Goal: Task Accomplishment & Management: Complete application form

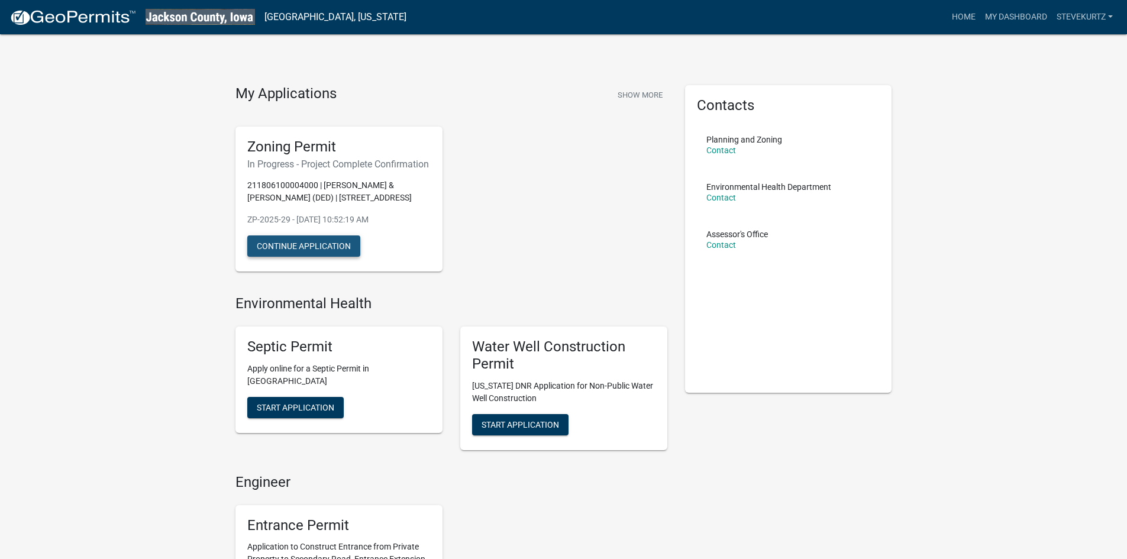
click at [327, 257] on button "Continue Application" at bounding box center [303, 246] width 113 height 21
click at [275, 257] on button "Continue Application" at bounding box center [303, 246] width 113 height 21
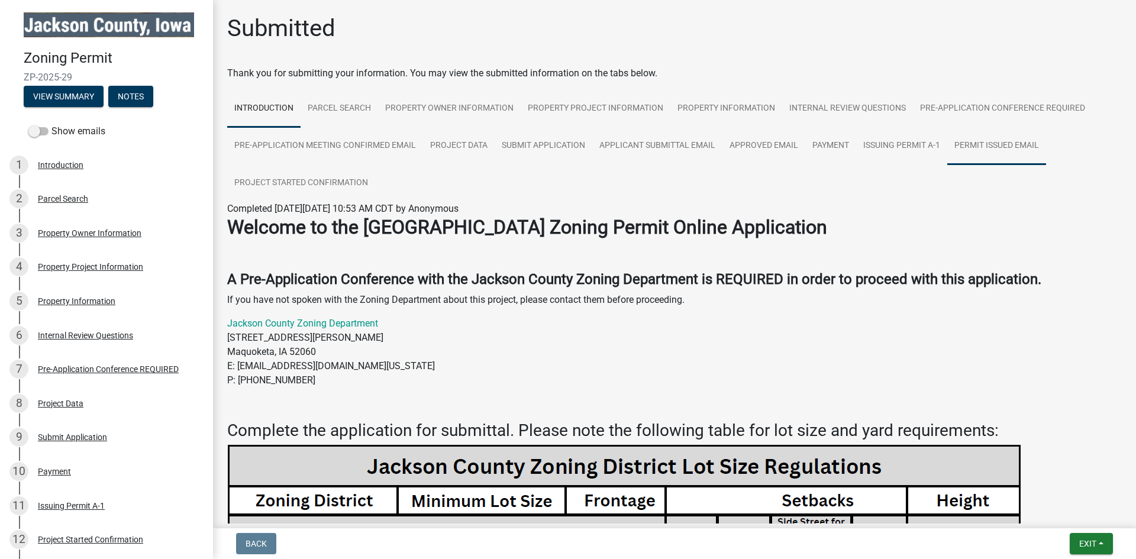
click at [1004, 146] on link "Permit Issued Email" at bounding box center [996, 146] width 99 height 38
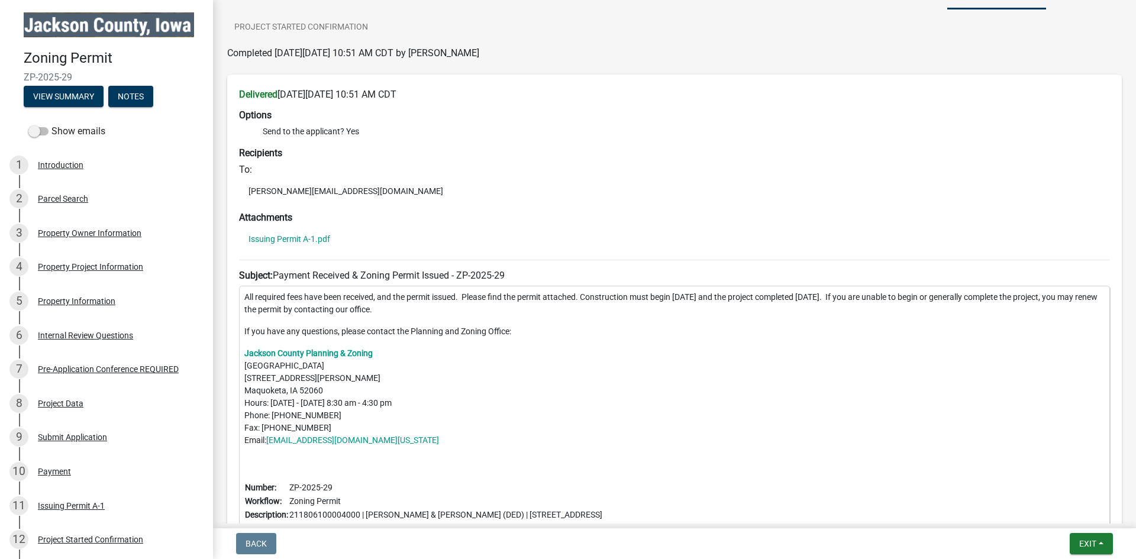
scroll to position [284, 0]
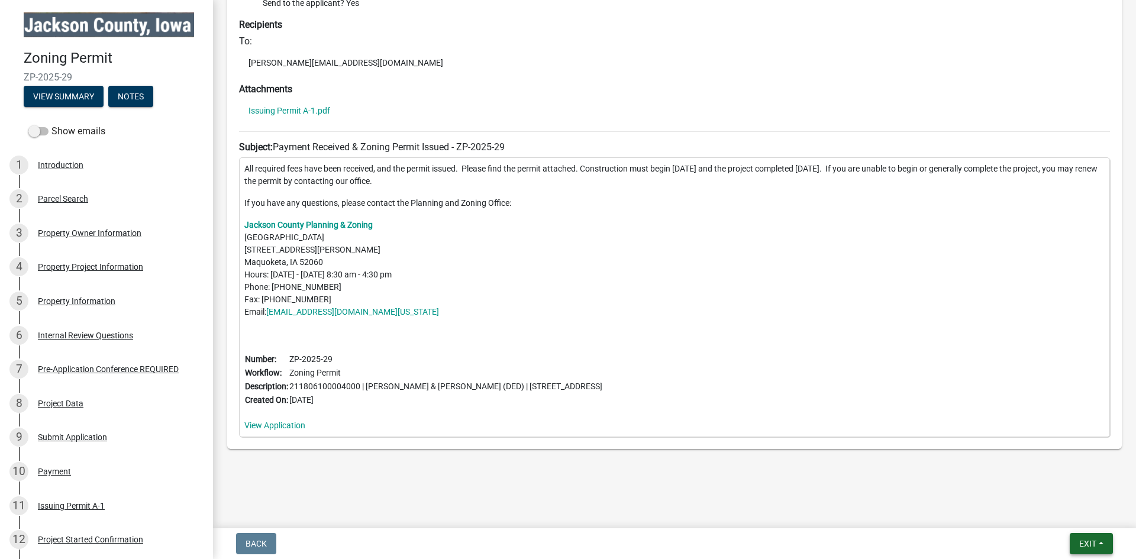
click at [1086, 543] on span "Exit" at bounding box center [1087, 543] width 17 height 9
click at [1056, 511] on button "Save & Exit" at bounding box center [1065, 513] width 95 height 28
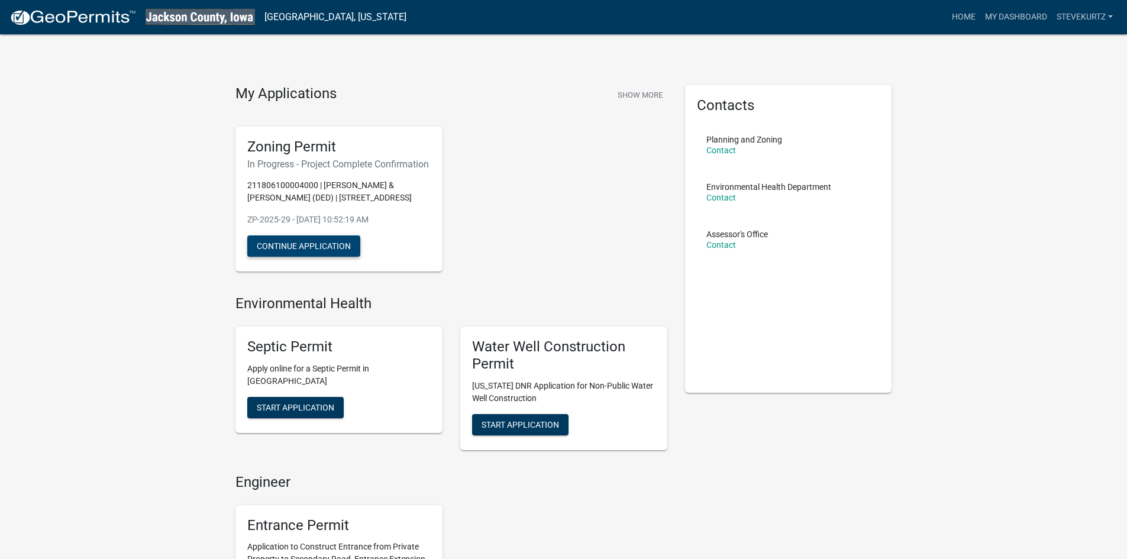
click at [314, 257] on button "Continue Application" at bounding box center [303, 246] width 113 height 21
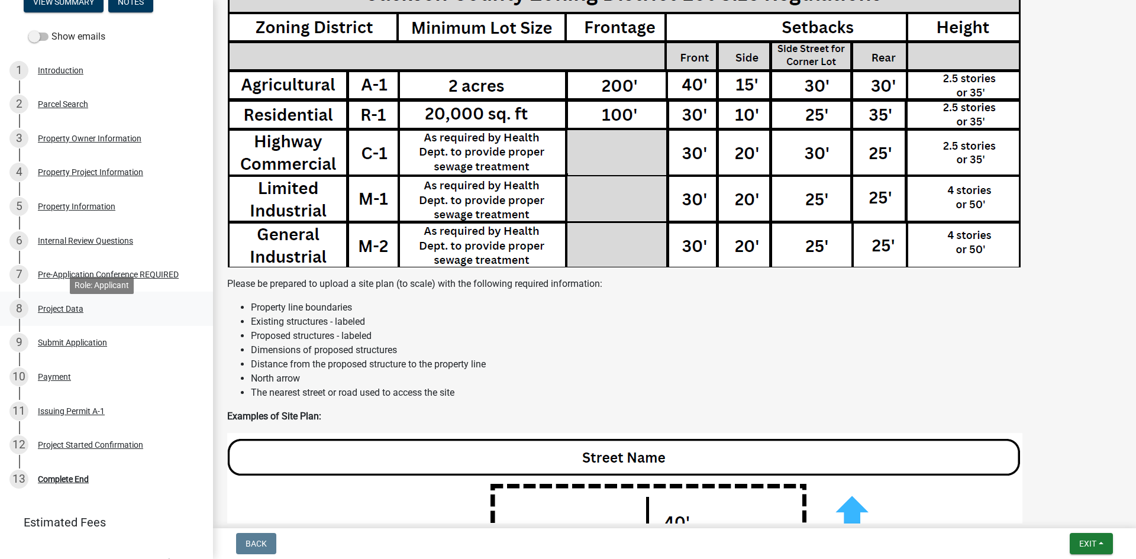
scroll to position [140, 0]
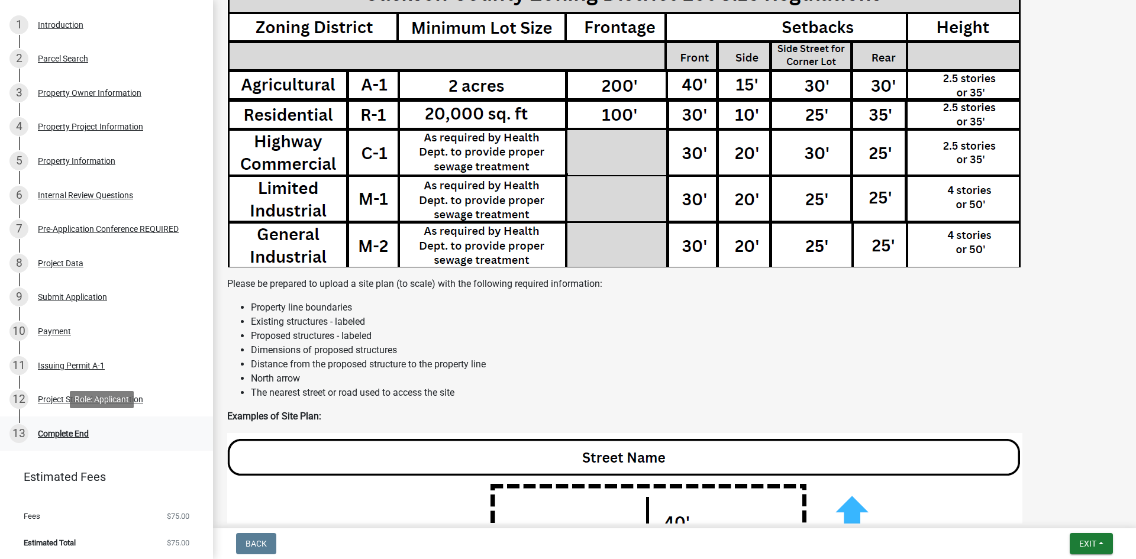
click at [65, 433] on div "Complete End" at bounding box center [63, 434] width 51 height 8
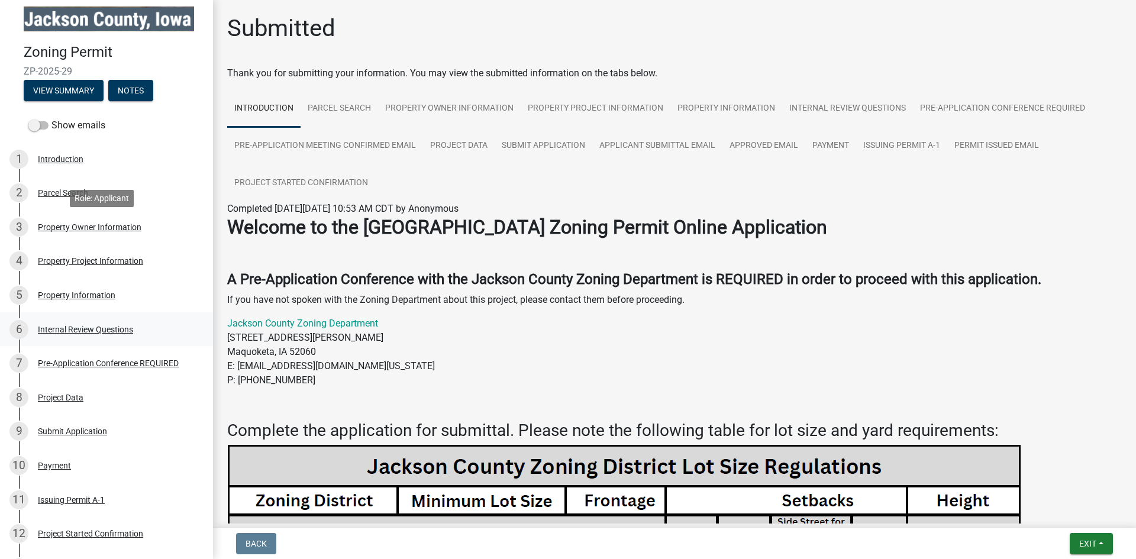
scroll to position [0, 0]
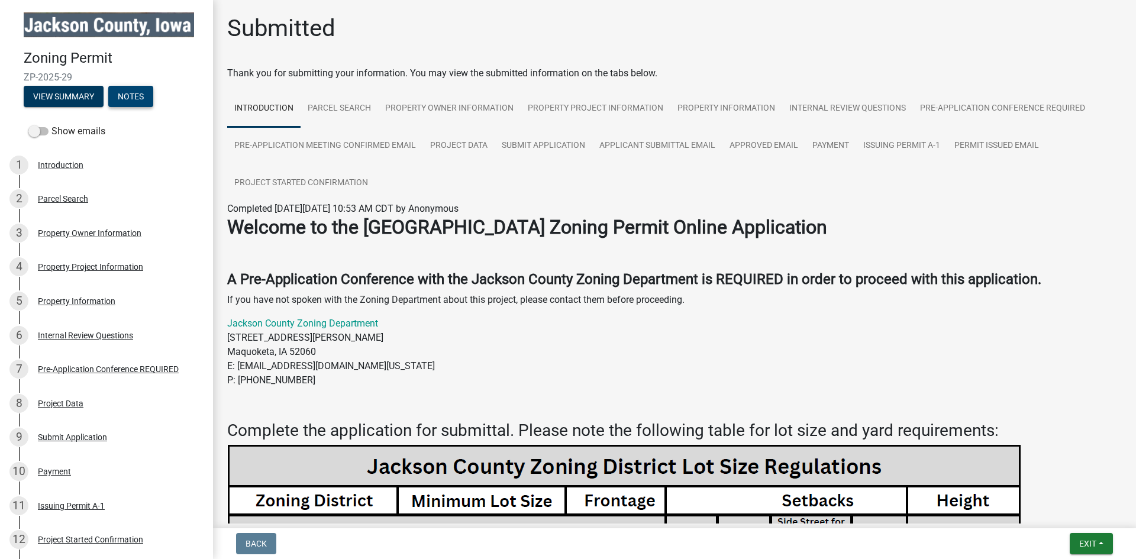
click at [143, 99] on button "Notes" at bounding box center [130, 96] width 45 height 21
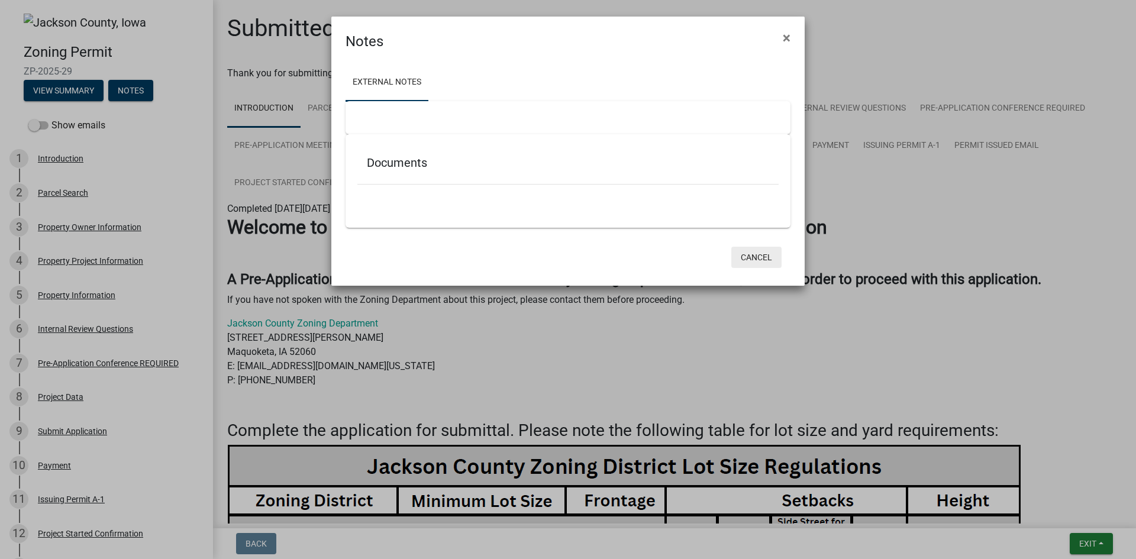
click at [744, 260] on button "Cancel" at bounding box center [756, 257] width 50 height 21
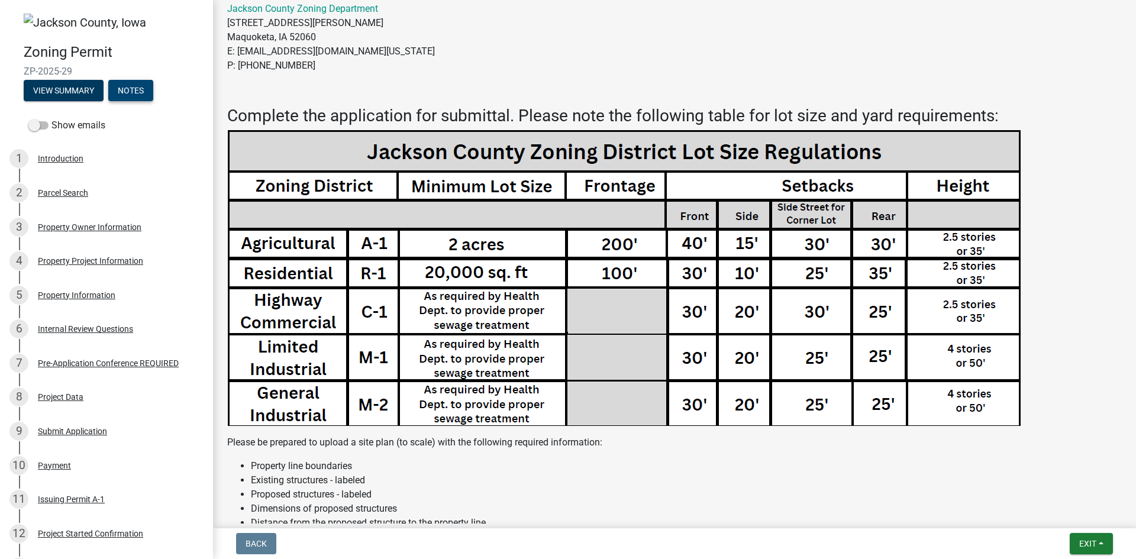
scroll to position [533, 0]
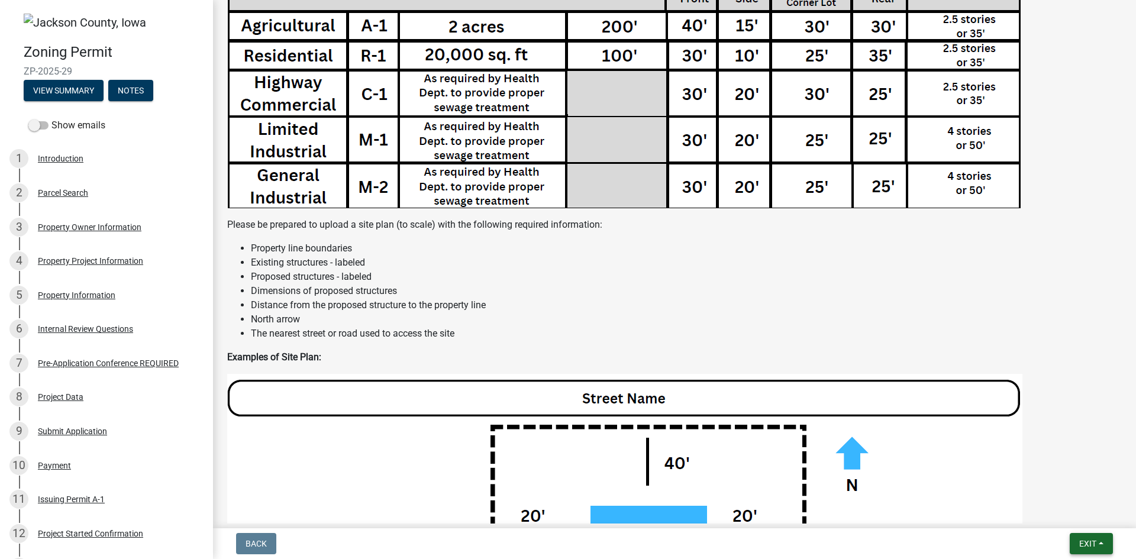
click at [1081, 548] on span "Exit" at bounding box center [1087, 543] width 17 height 9
click at [1045, 516] on button "Save & Exit" at bounding box center [1065, 513] width 95 height 28
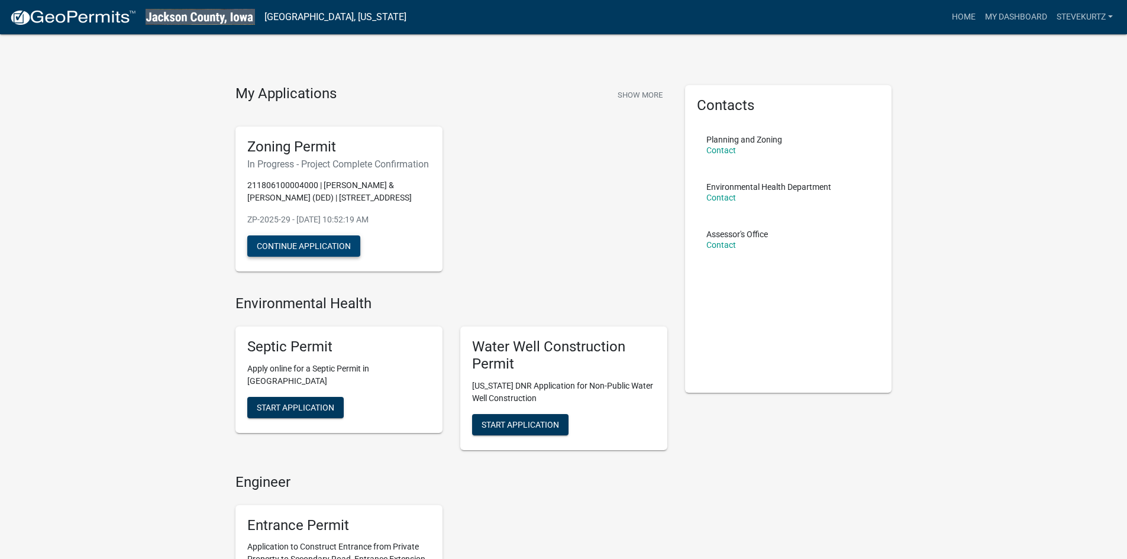
click at [337, 257] on button "Continue Application" at bounding box center [303, 246] width 113 height 21
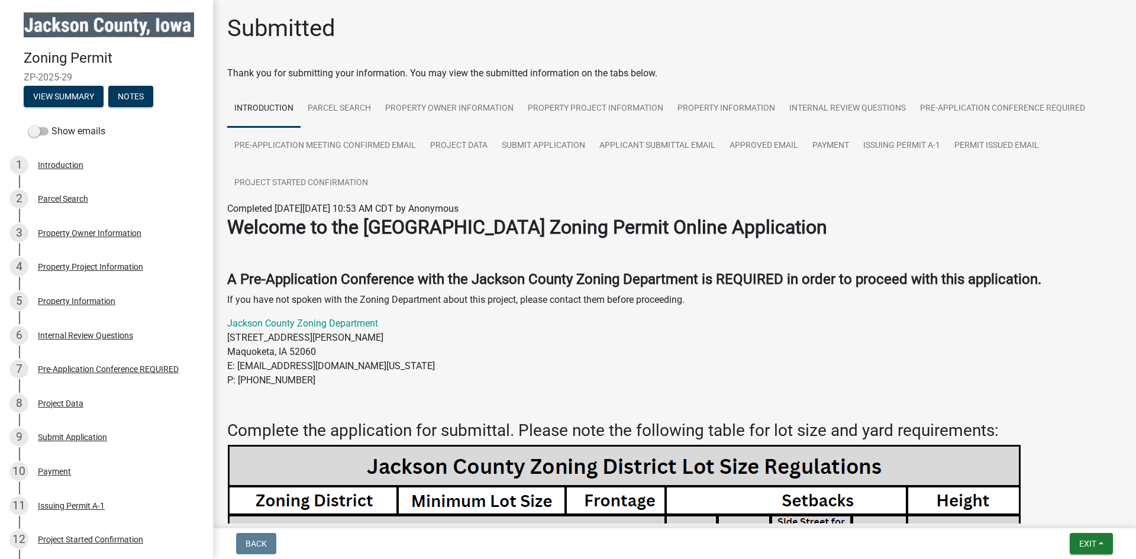
drag, startPoint x: 1052, startPoint y: 0, endPoint x: 737, endPoint y: 18, distance: 315.4
click at [737, 18] on div "Submitted" at bounding box center [674, 33] width 895 height 38
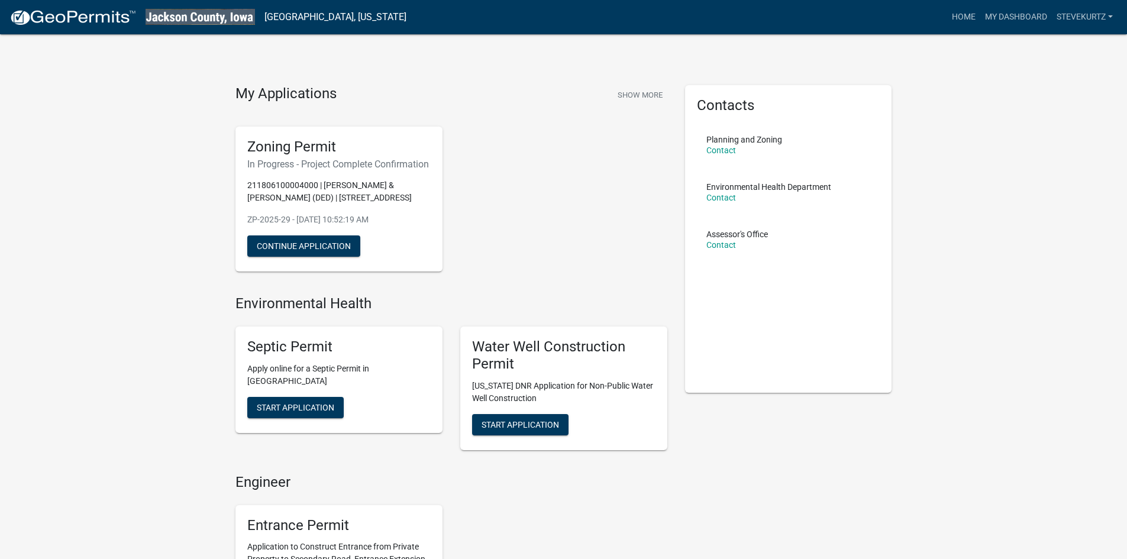
drag, startPoint x: 294, startPoint y: 257, endPoint x: 533, endPoint y: 188, distance: 248.7
click at [533, 188] on div "Zoning Permit In Progress - Project Complete Confirmation 211806100004000 | [PE…" at bounding box center [452, 199] width 450 height 165
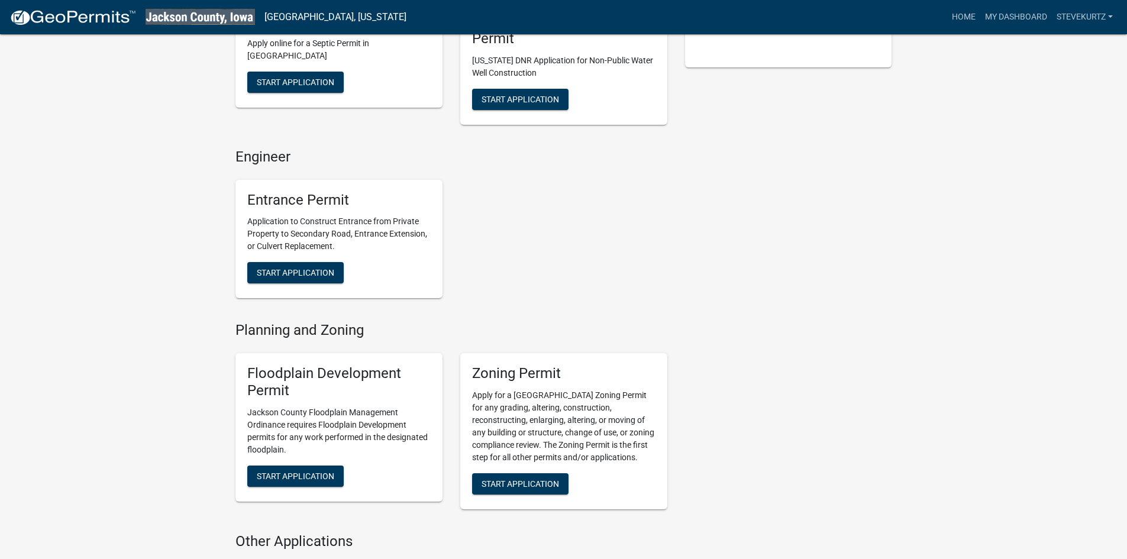
scroll to position [414, 0]
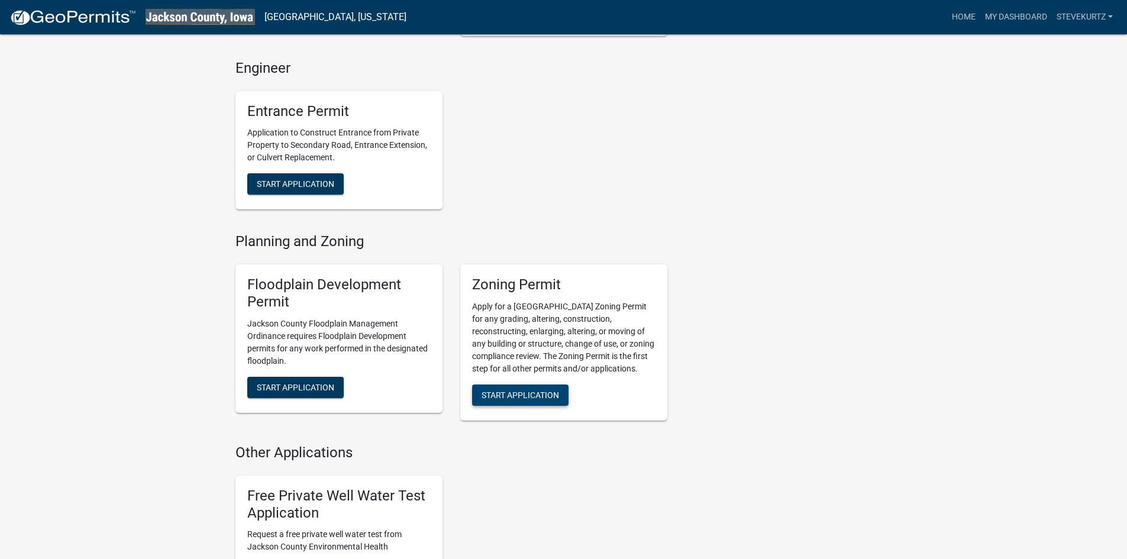
click at [544, 400] on span "Start Application" at bounding box center [521, 395] width 78 height 9
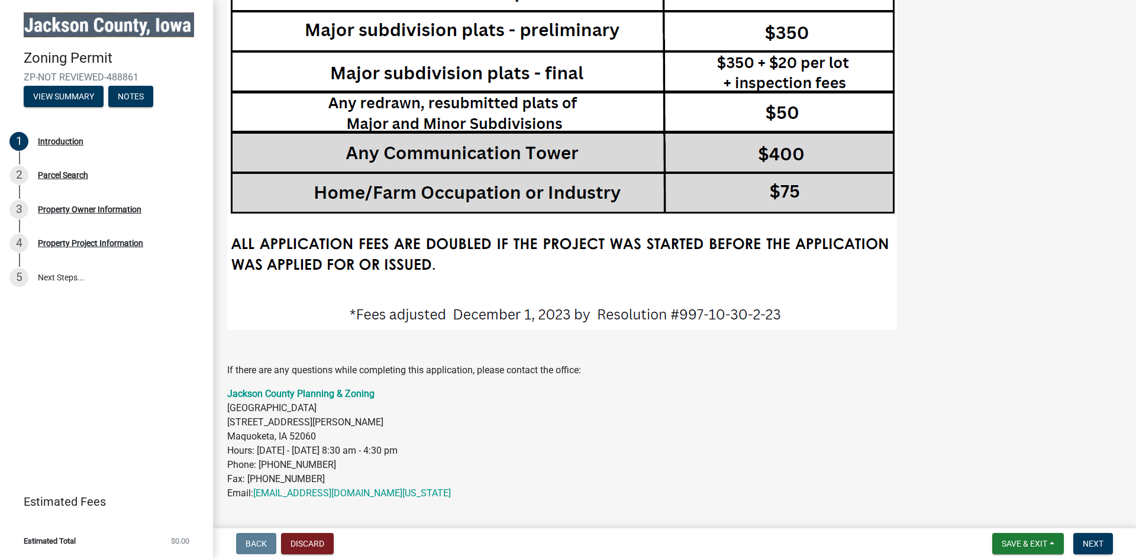
scroll to position [2454, 0]
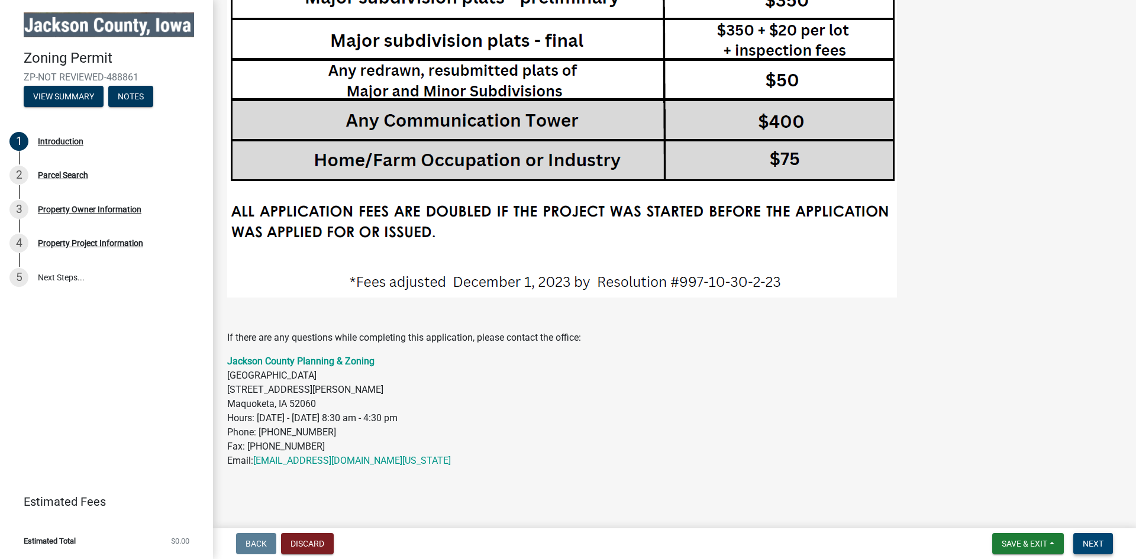
click at [1103, 542] on span "Next" at bounding box center [1093, 543] width 21 height 9
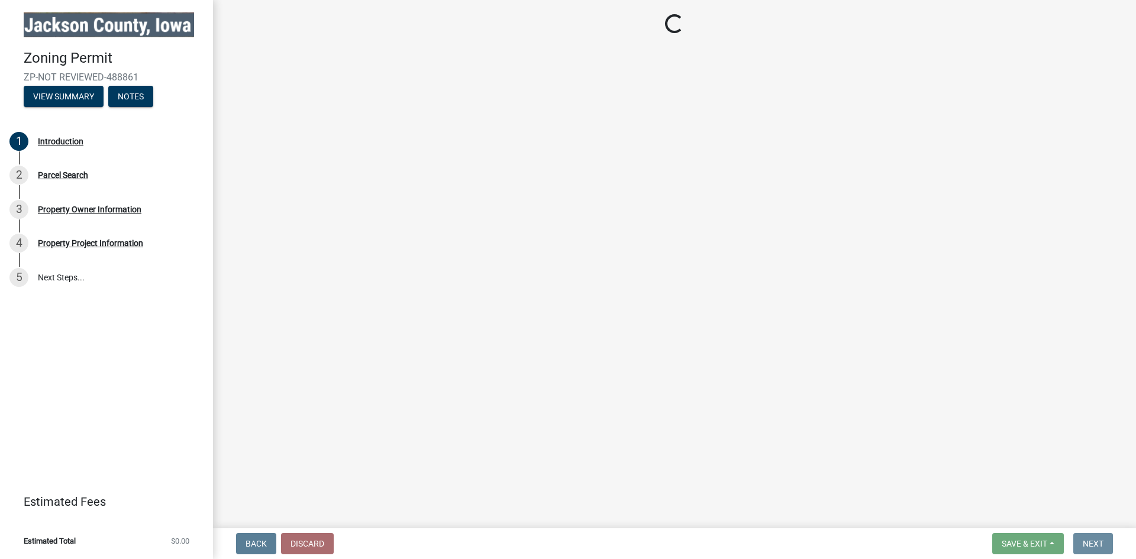
scroll to position [0, 0]
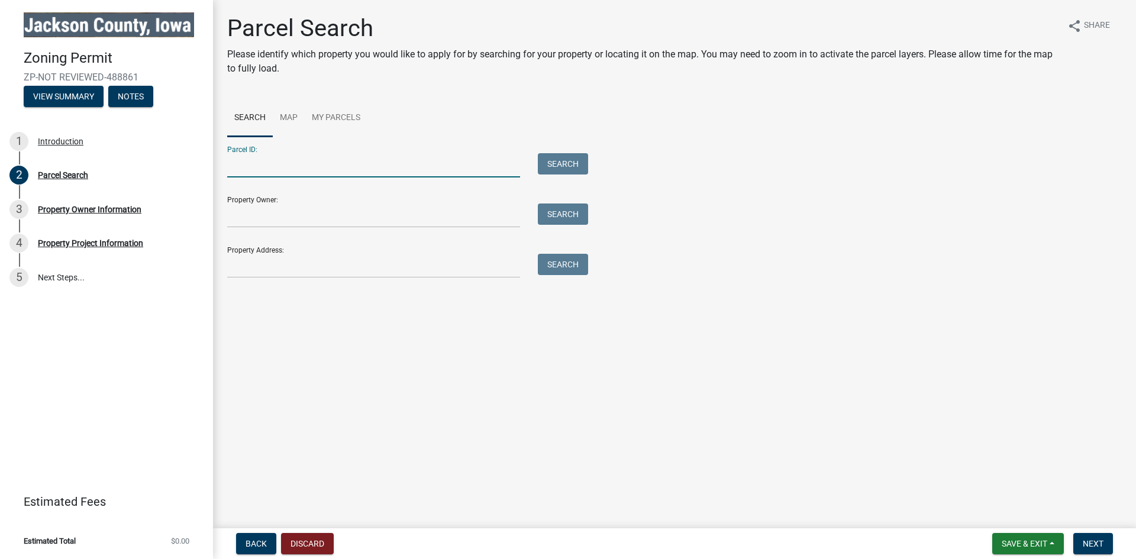
click at [288, 166] on input "Parcel ID:" at bounding box center [373, 165] width 293 height 24
click at [263, 219] on input "Property Owner:" at bounding box center [373, 216] width 293 height 24
click at [247, 172] on input "Parcel ID:" at bounding box center [373, 165] width 293 height 24
click at [287, 110] on link "Map" at bounding box center [289, 118] width 32 height 38
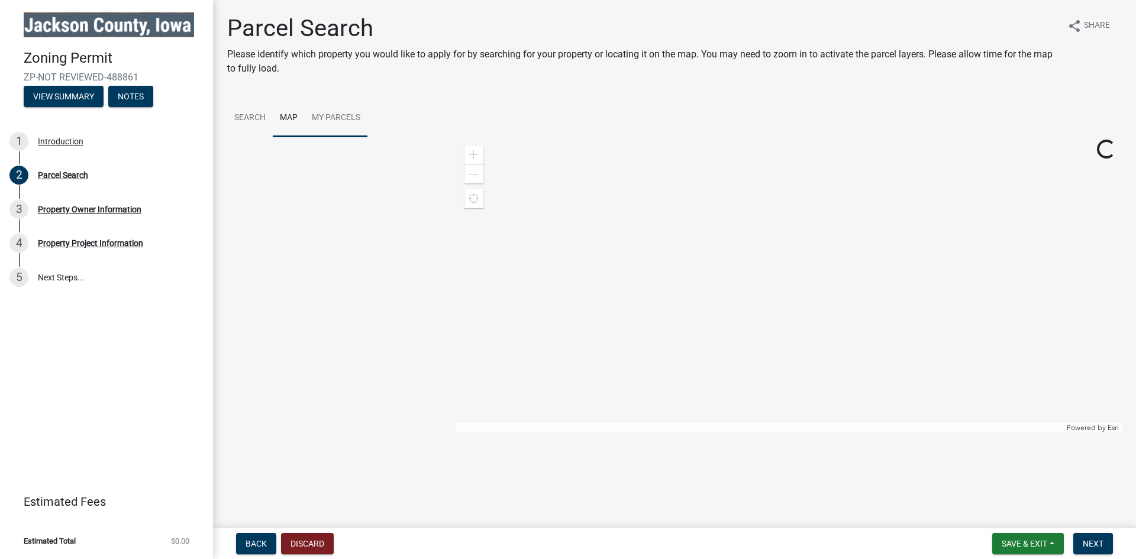
click at [324, 116] on link "My Parcels" at bounding box center [336, 118] width 63 height 38
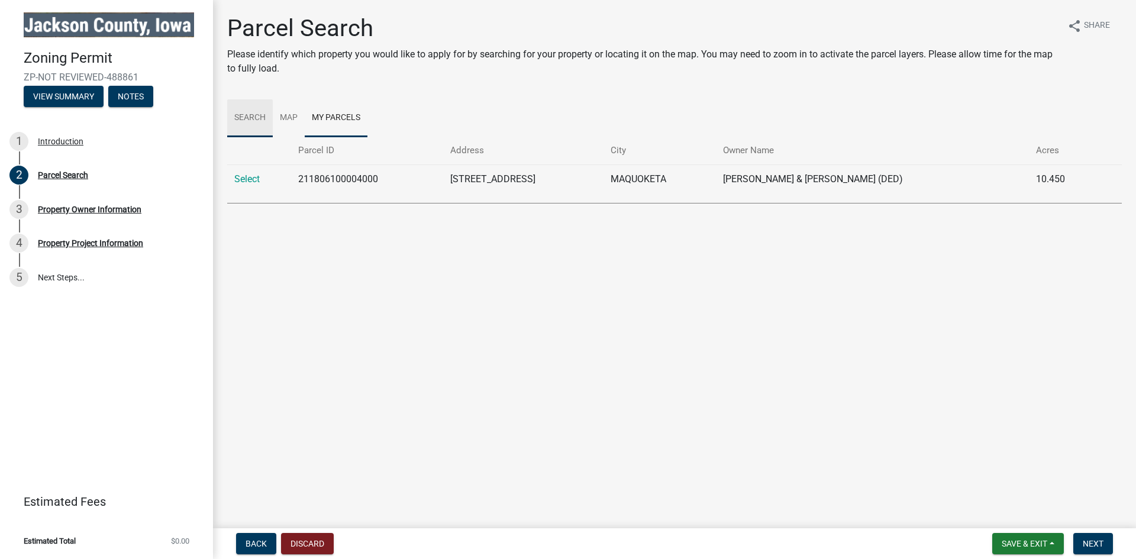
click at [254, 117] on link "Search" at bounding box center [250, 118] width 46 height 38
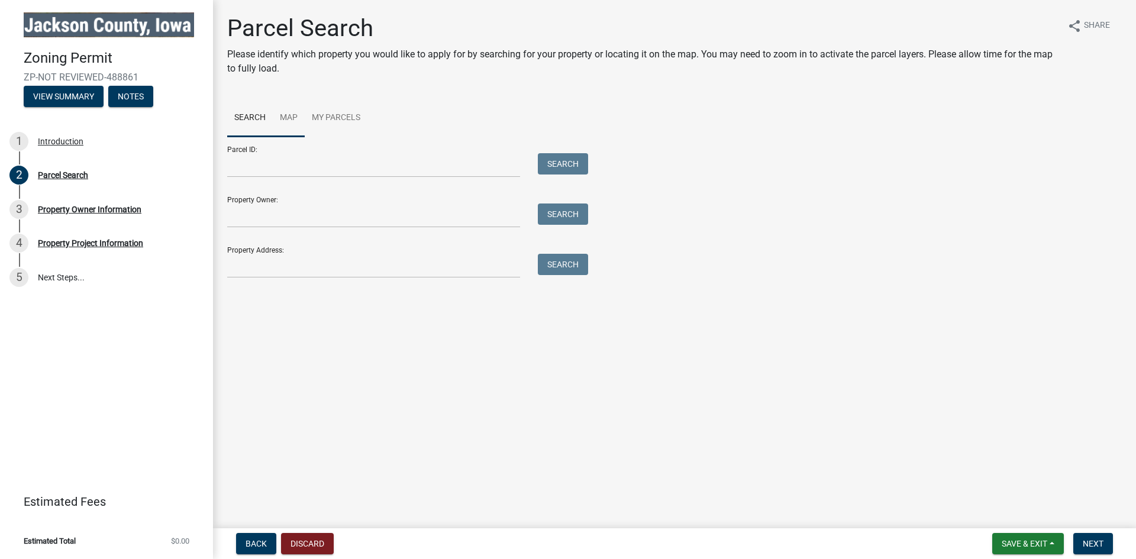
click at [285, 120] on link "Map" at bounding box center [289, 118] width 32 height 38
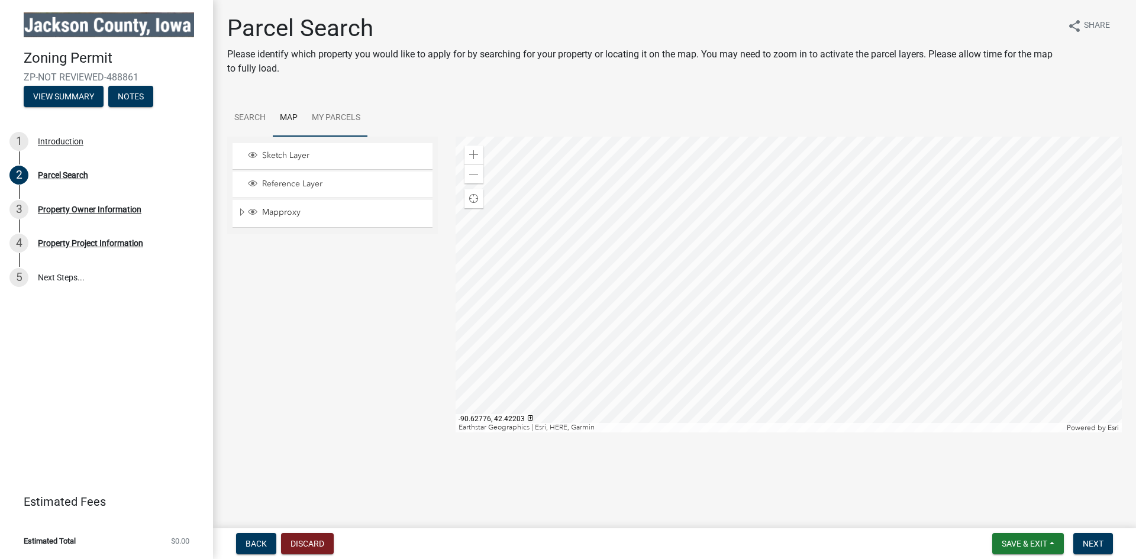
click at [340, 121] on link "My Parcels" at bounding box center [336, 118] width 63 height 38
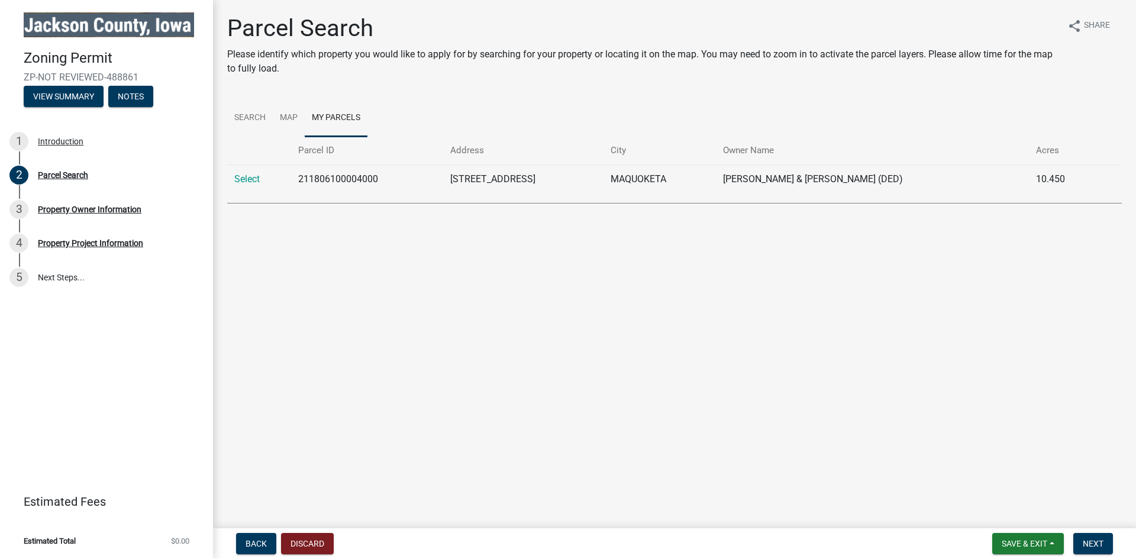
click at [265, 179] on td "Select" at bounding box center [259, 179] width 64 height 29
click at [242, 178] on link "Select" at bounding box center [246, 178] width 25 height 11
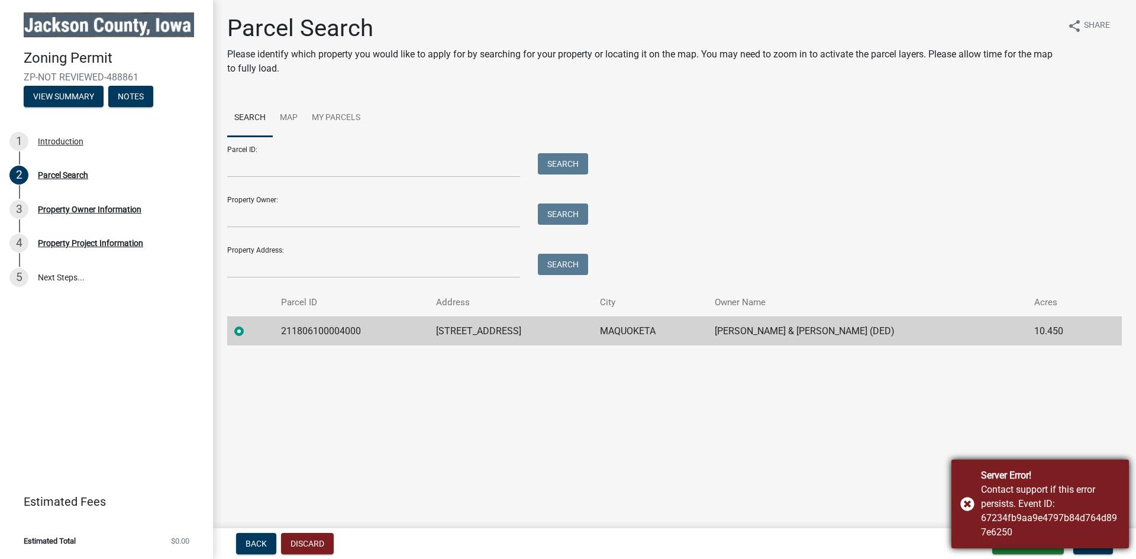
click at [971, 498] on div "Server Error! Contact support if this error persists. Event ID: 67234fb9aa9e479…" at bounding box center [1041, 504] width 178 height 89
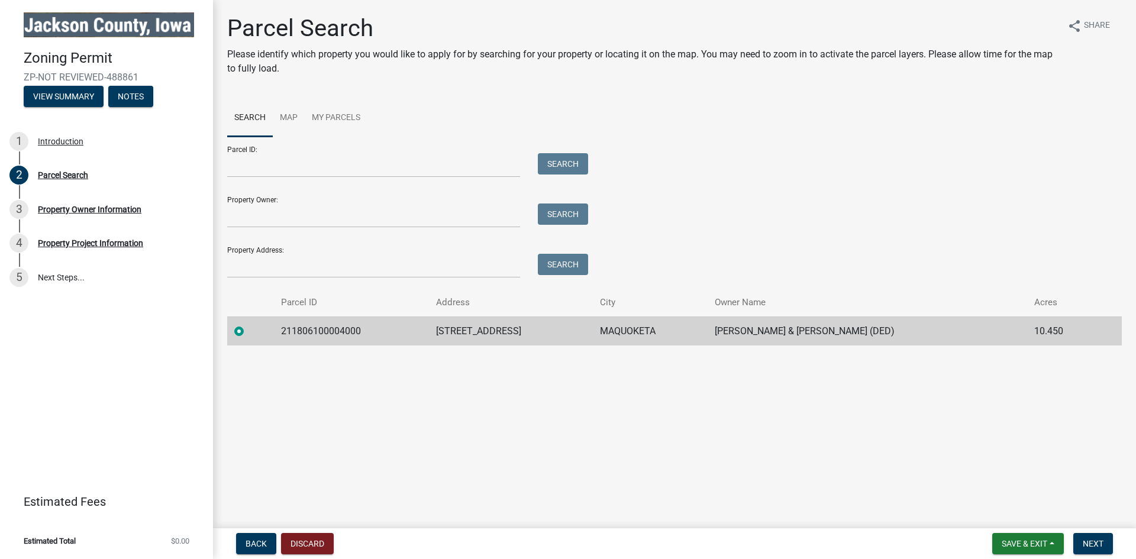
click at [424, 333] on td "211806100004000" at bounding box center [351, 331] width 155 height 29
click at [425, 331] on td "211806100004000" at bounding box center [351, 331] width 155 height 29
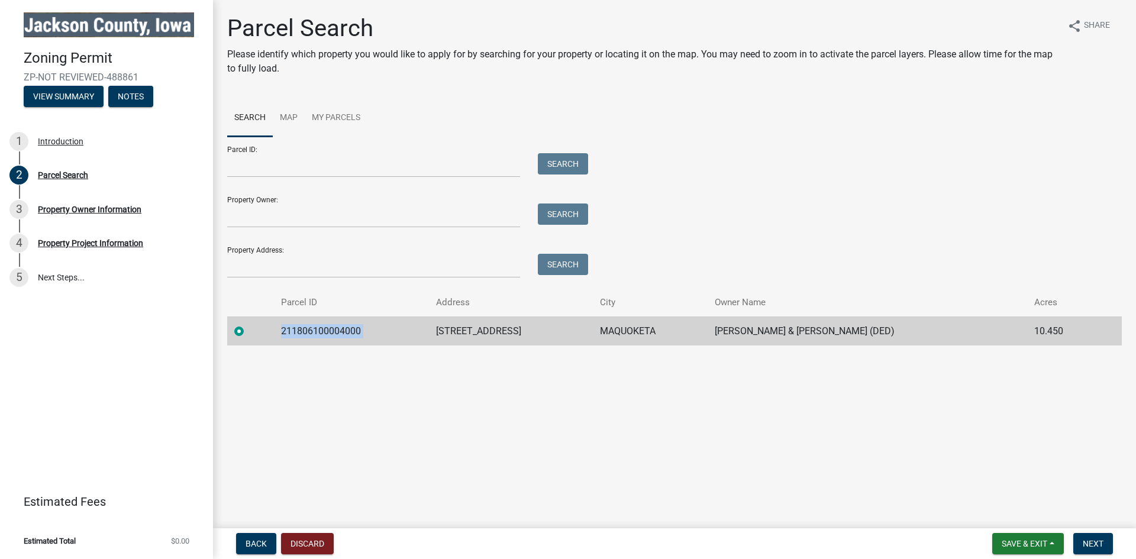
click at [425, 331] on td "211806100004000" at bounding box center [351, 331] width 155 height 29
click at [324, 114] on link "My Parcels" at bounding box center [336, 118] width 63 height 38
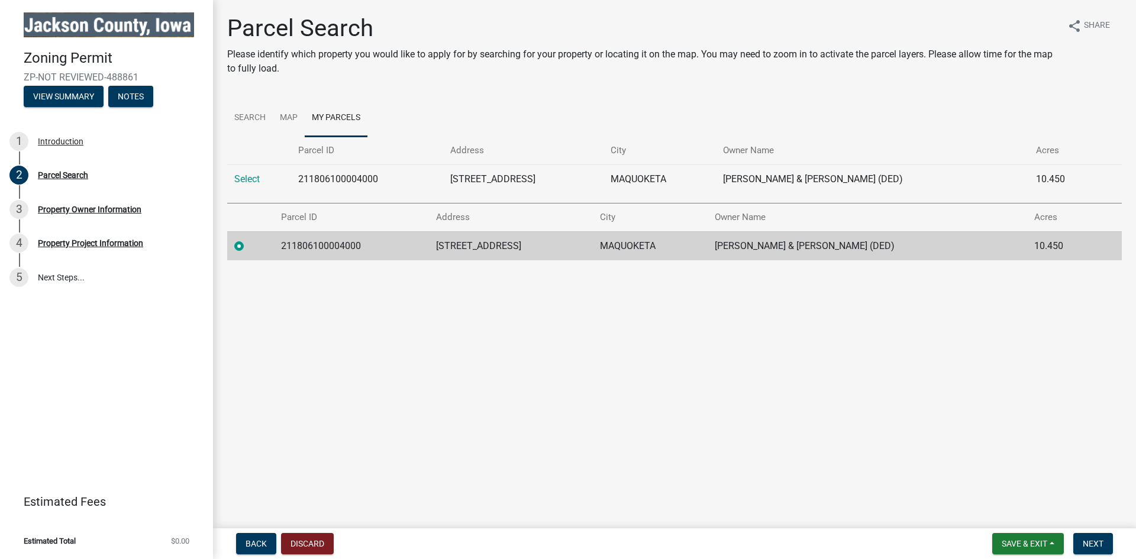
click at [355, 304] on main "Parcel Search Please identify which property you would like to apply for by sea…" at bounding box center [674, 262] width 923 height 524
click at [291, 175] on td "Select" at bounding box center [259, 179] width 64 height 29
click at [252, 118] on link "Search" at bounding box center [250, 118] width 46 height 38
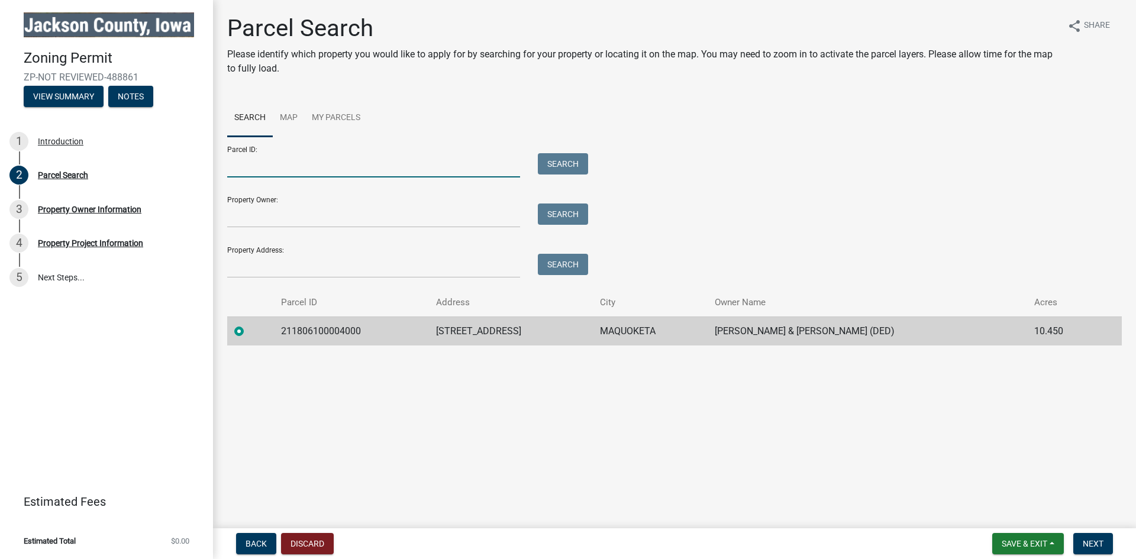
click at [256, 165] on input "Parcel ID:" at bounding box center [373, 165] width 293 height 24
click at [270, 206] on input "Property Owner:" at bounding box center [373, 216] width 293 height 24
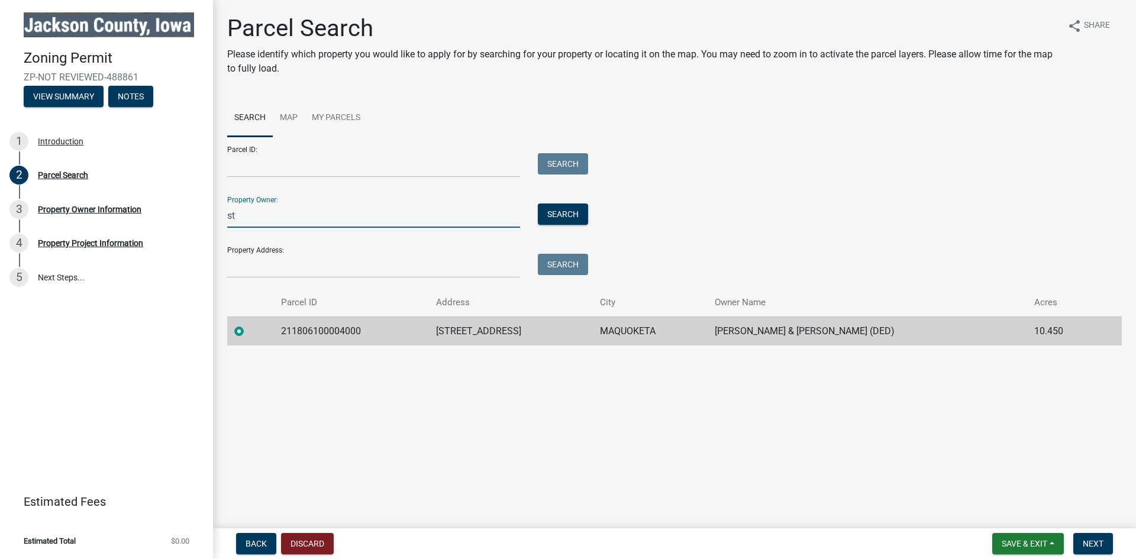
type input "s"
click at [295, 263] on input "Property Address:" at bounding box center [373, 266] width 293 height 24
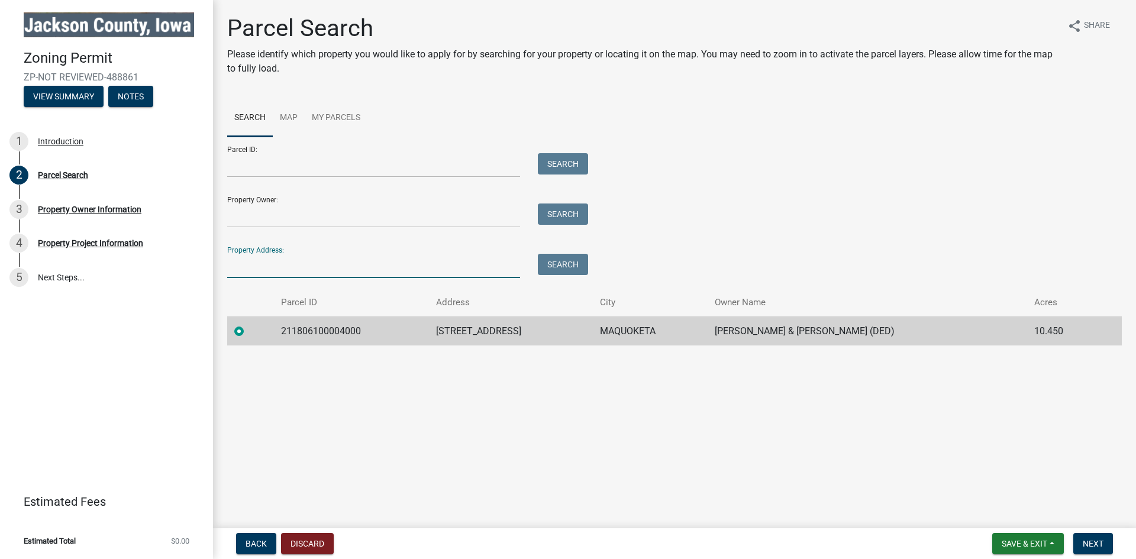
type input "[STREET_ADDRESS]"
click at [560, 264] on button "Search" at bounding box center [563, 264] width 50 height 21
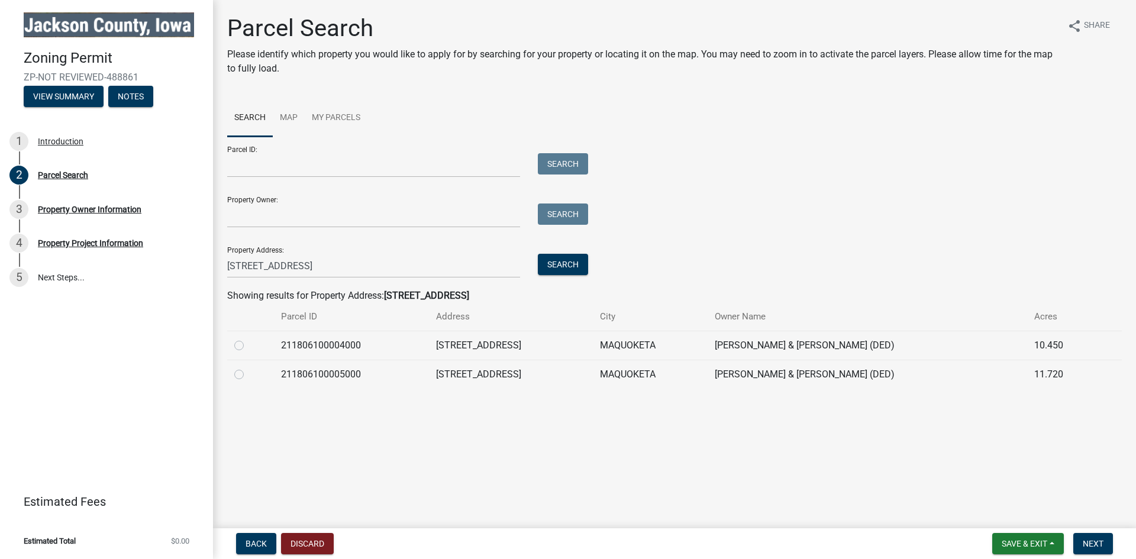
click at [249, 368] on label at bounding box center [249, 368] width 0 height 0
click at [249, 373] on input "radio" at bounding box center [253, 372] width 8 height 8
radio input "true"
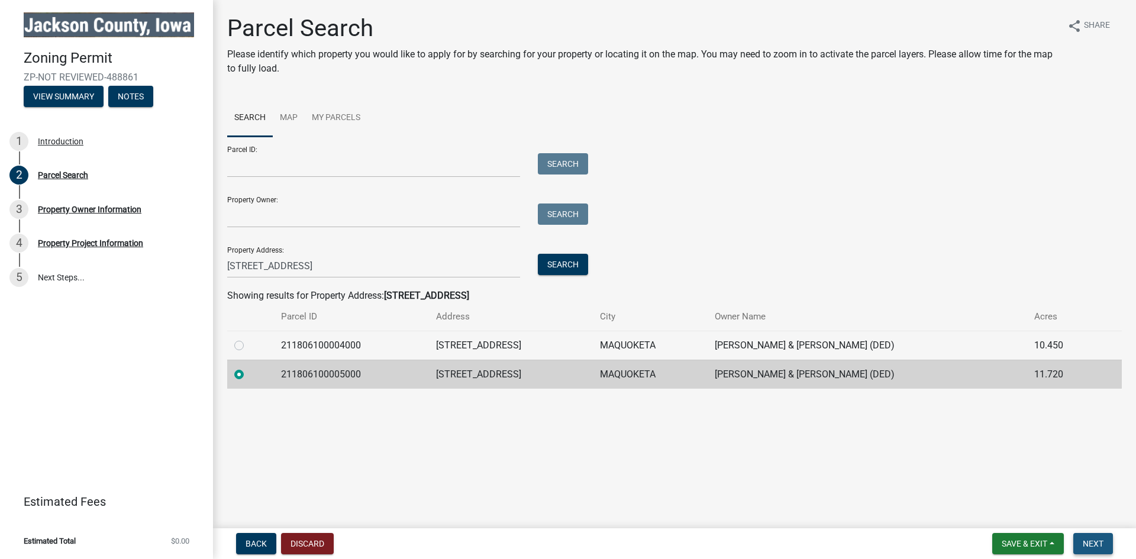
click at [1090, 541] on span "Next" at bounding box center [1093, 543] width 21 height 9
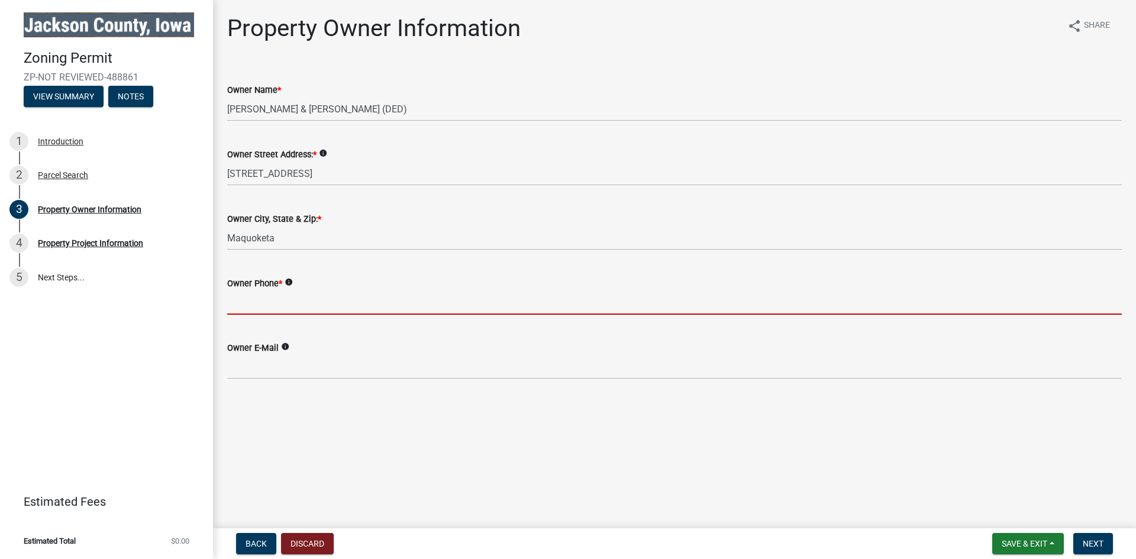
click at [281, 311] on input "Owner Phone *" at bounding box center [674, 303] width 895 height 24
type input "5636597999"
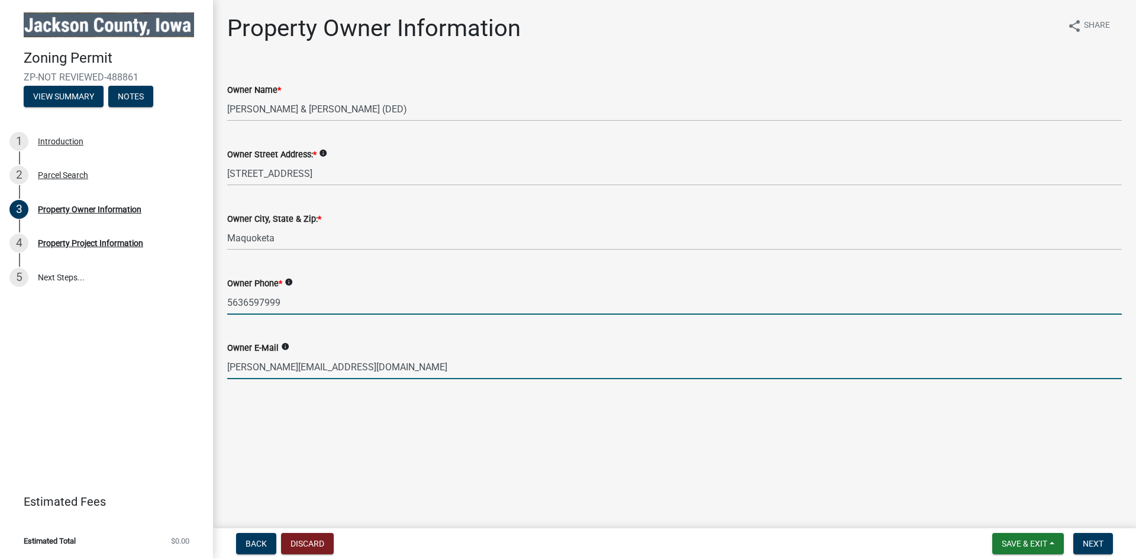
click at [375, 370] on input "[PERSON_NAME][EMAIL_ADDRESS][DOMAIN_NAME]" at bounding box center [674, 367] width 895 height 24
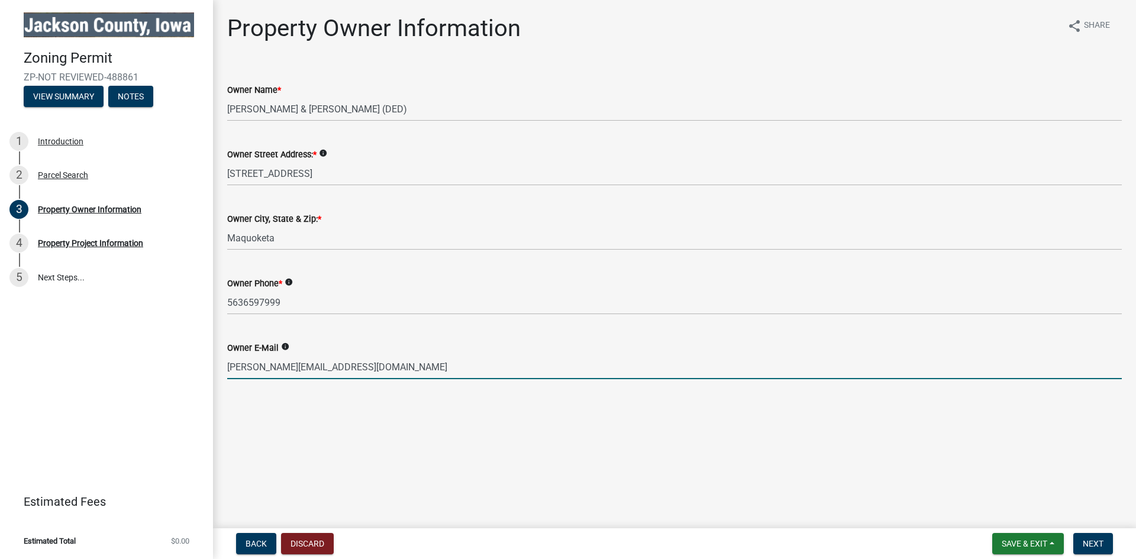
drag, startPoint x: 379, startPoint y: 375, endPoint x: 191, endPoint y: 366, distance: 188.4
click at [191, 366] on div "Zoning Permit ZP-NOT REVIEWED-488861 View Summary Notes 1 Introduction 2 Parcel…" at bounding box center [568, 279] width 1136 height 559
type input "s"
type input "[EMAIL_ADDRESS][DOMAIN_NAME]"
click at [1084, 543] on span "Next" at bounding box center [1093, 543] width 21 height 9
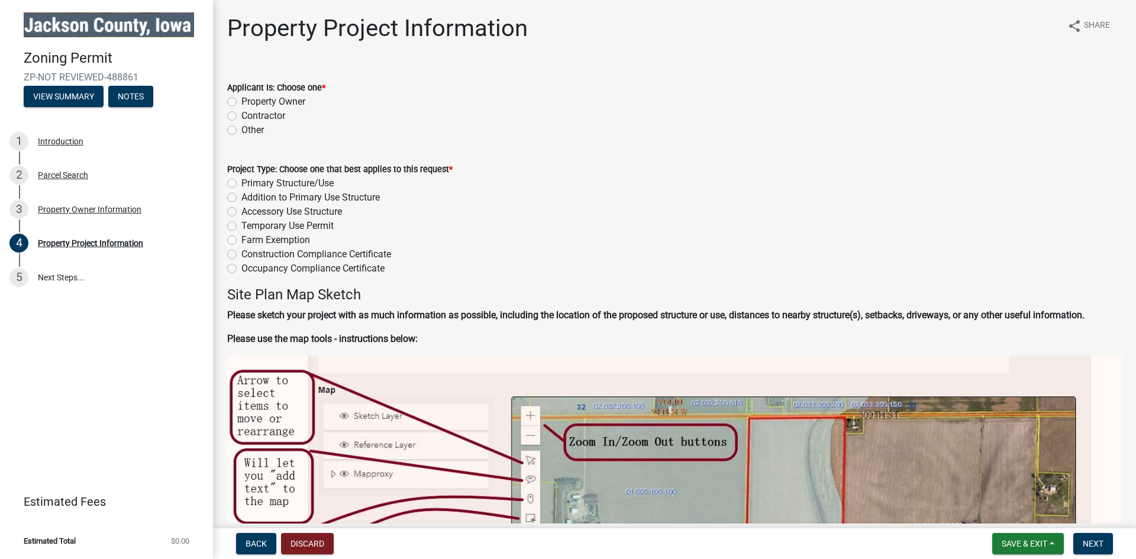
click at [241, 103] on label "Property Owner" at bounding box center [273, 102] width 64 height 14
click at [241, 102] on input "Property Owner" at bounding box center [245, 99] width 8 height 8
radio input "true"
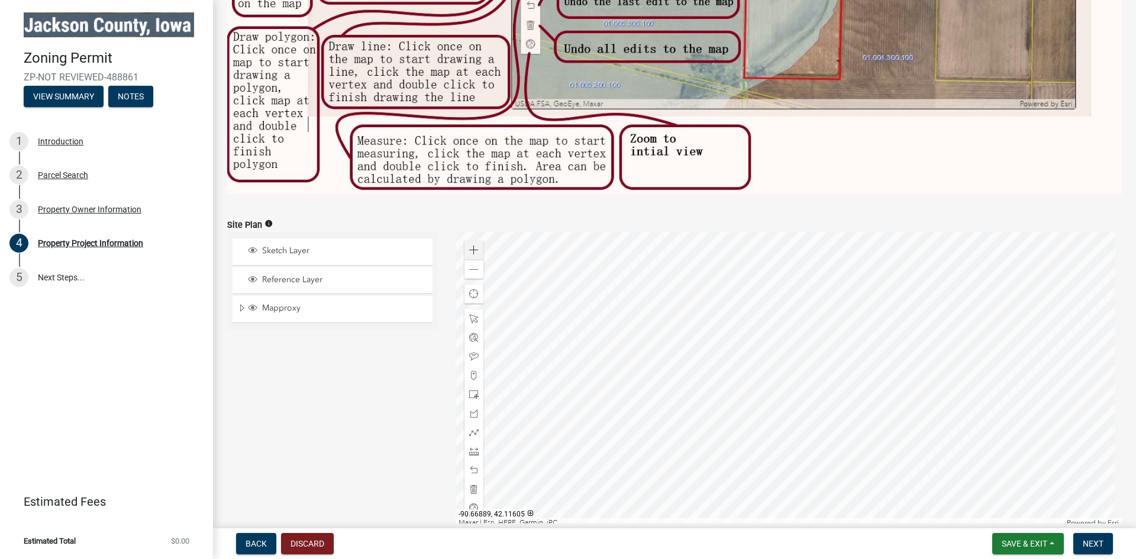
scroll to position [533, 0]
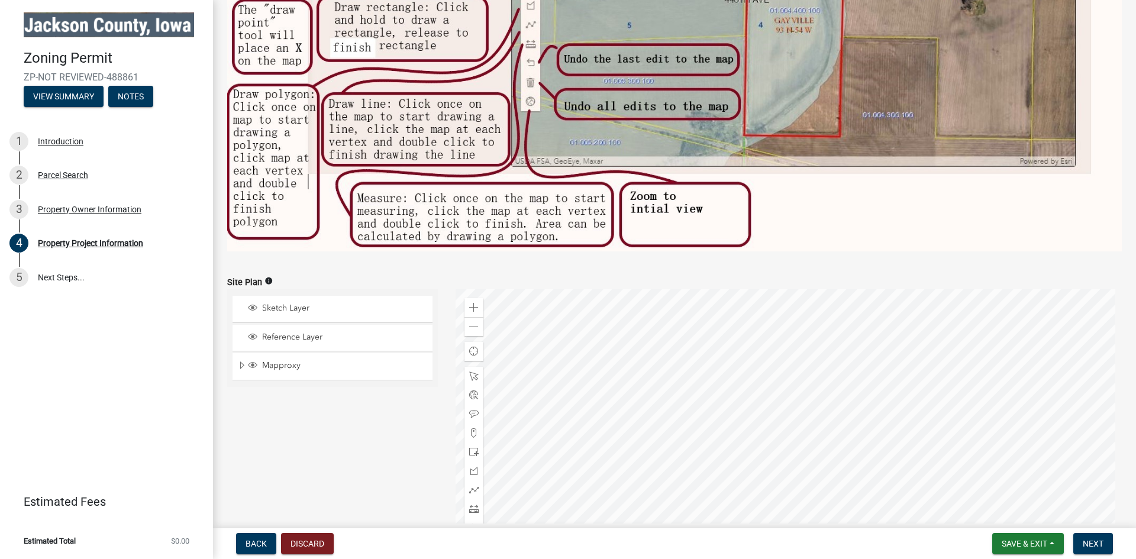
click at [800, 429] on div at bounding box center [789, 437] width 667 height 296
click at [791, 430] on div at bounding box center [789, 437] width 667 height 296
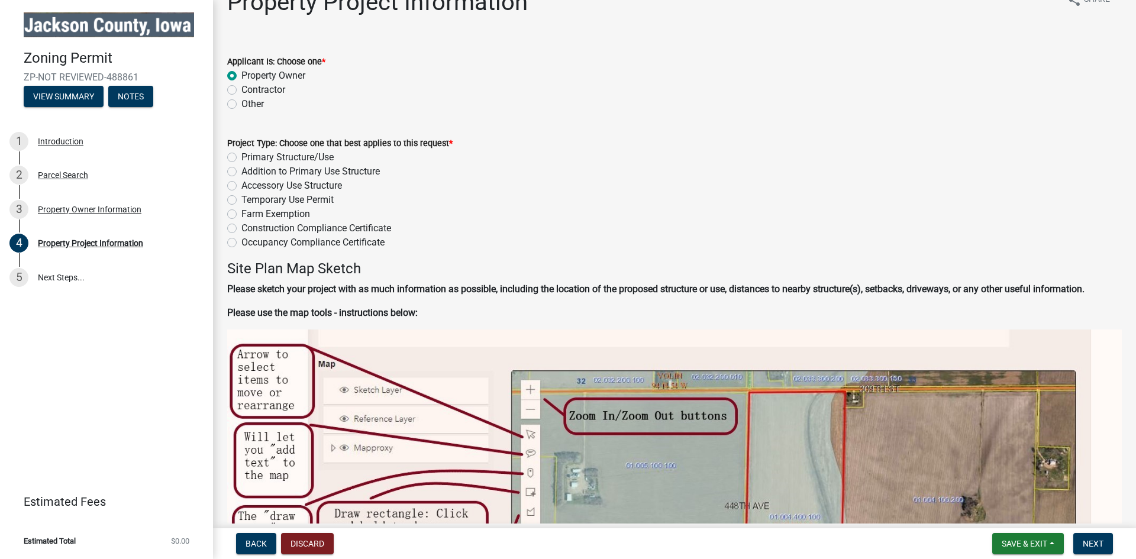
scroll to position [0, 0]
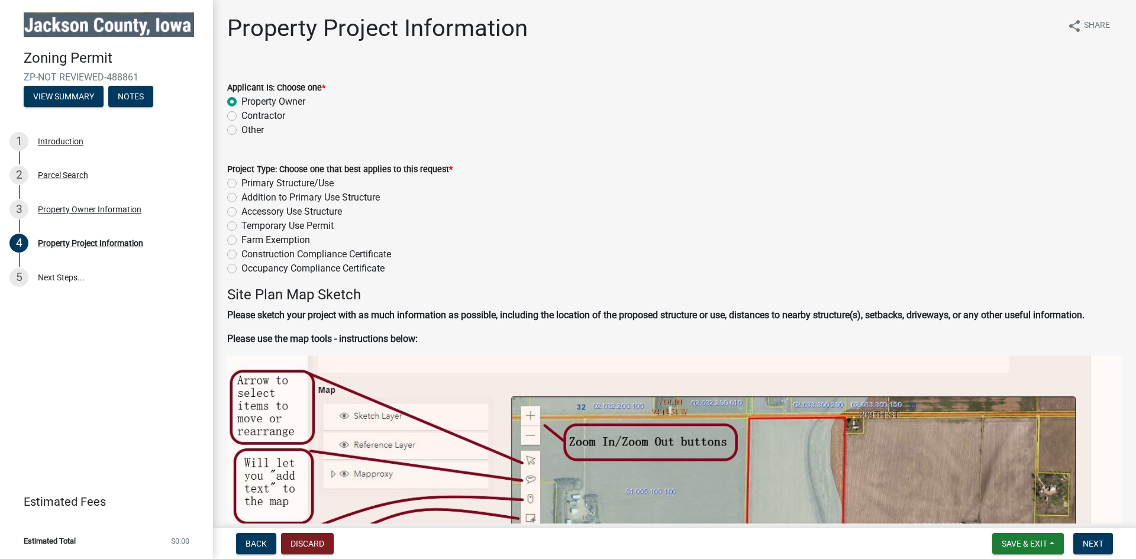
click at [241, 199] on label "Addition to Primary Use Structure" at bounding box center [310, 198] width 138 height 14
click at [241, 198] on input "Addition to Primary Use Structure" at bounding box center [245, 195] width 8 height 8
radio input "true"
click at [241, 241] on label "Farm Exemption" at bounding box center [275, 240] width 69 height 14
click at [241, 241] on input "Farm Exemption" at bounding box center [245, 237] width 8 height 8
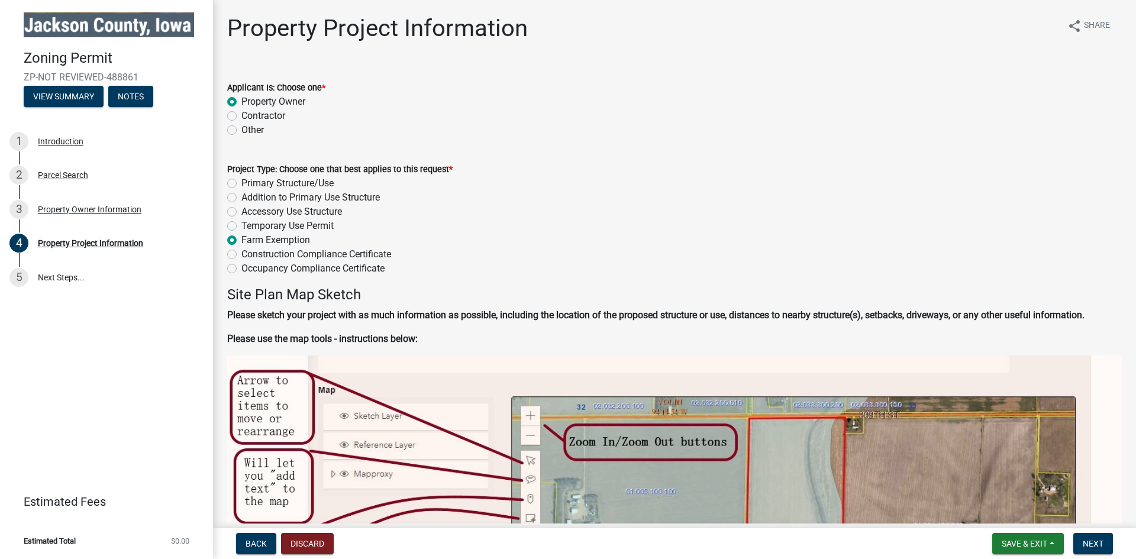
radio input "true"
click at [241, 198] on label "Addition to Primary Use Structure" at bounding box center [310, 198] width 138 height 14
click at [241, 198] on input "Addition to Primary Use Structure" at bounding box center [245, 195] width 8 height 8
radio input "true"
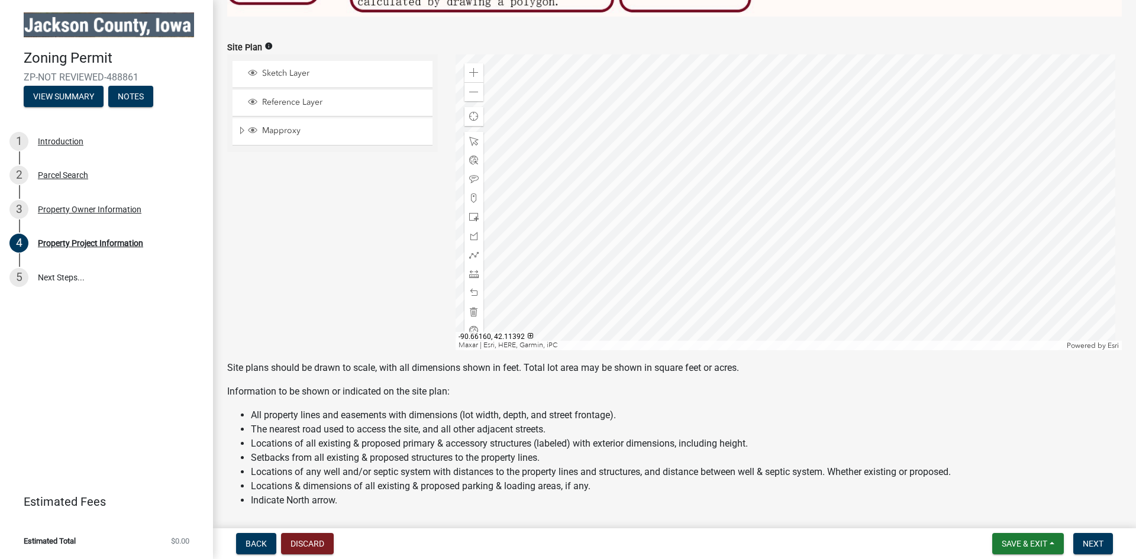
scroll to position [769, 0]
click at [794, 199] on div at bounding box center [789, 201] width 667 height 296
click at [793, 197] on div at bounding box center [789, 201] width 667 height 296
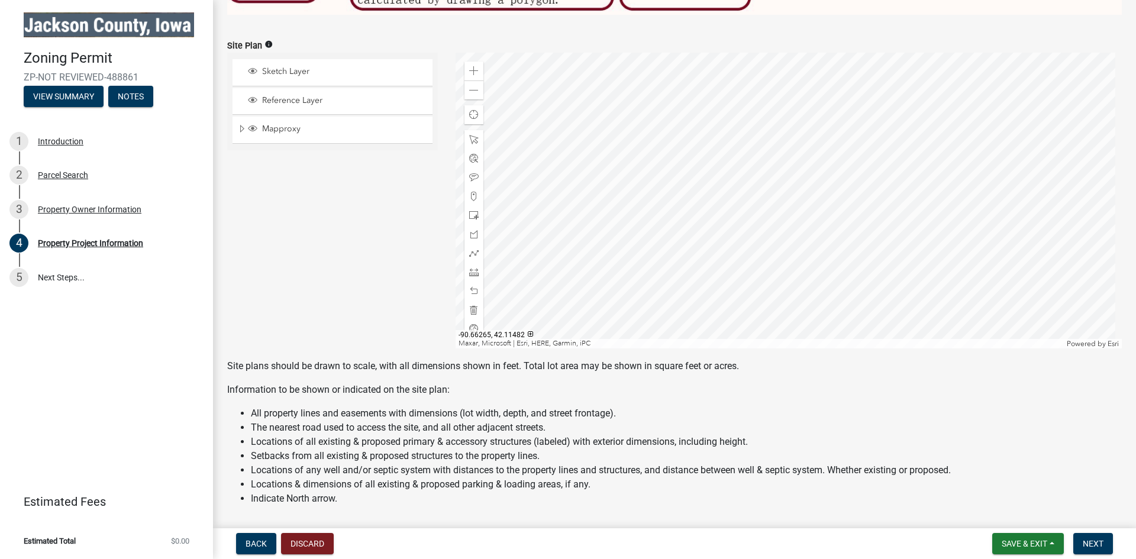
click at [772, 186] on div at bounding box center [789, 201] width 667 height 296
click at [805, 183] on div at bounding box center [789, 201] width 667 height 296
click at [759, 162] on div at bounding box center [789, 201] width 667 height 296
click at [472, 212] on span at bounding box center [473, 215] width 9 height 9
click at [785, 137] on div at bounding box center [789, 201] width 667 height 296
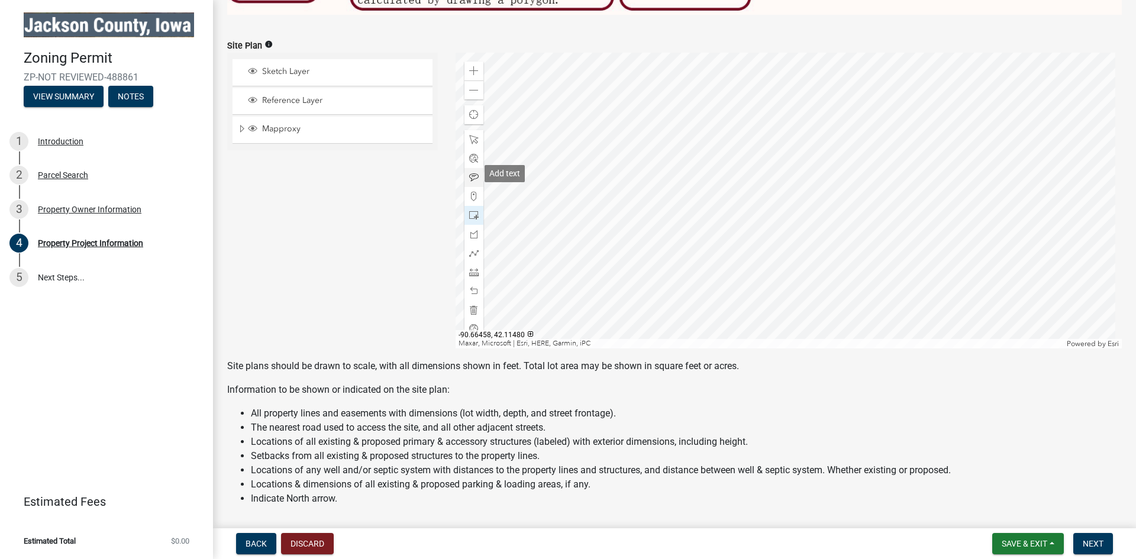
click at [470, 173] on span at bounding box center [473, 177] width 9 height 9
click at [792, 164] on div at bounding box center [789, 201] width 667 height 296
click at [473, 173] on span at bounding box center [473, 177] width 9 height 9
click at [790, 253] on div at bounding box center [789, 201] width 667 height 296
click at [798, 257] on div at bounding box center [789, 201] width 667 height 296
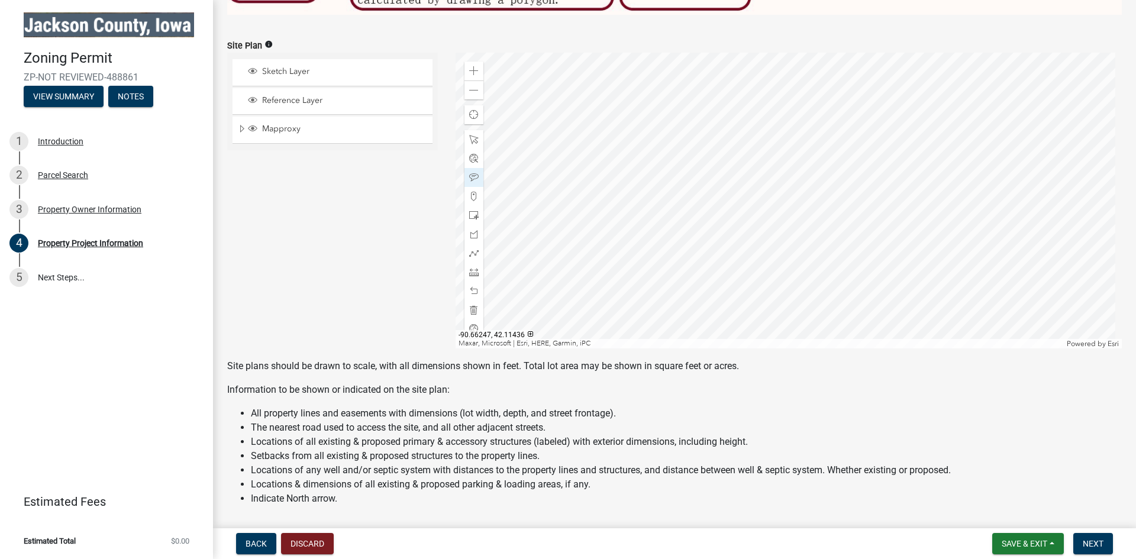
click at [795, 254] on div at bounding box center [789, 201] width 667 height 296
click at [470, 267] on span at bounding box center [473, 271] width 9 height 9
click at [797, 167] on div at bounding box center [789, 201] width 667 height 296
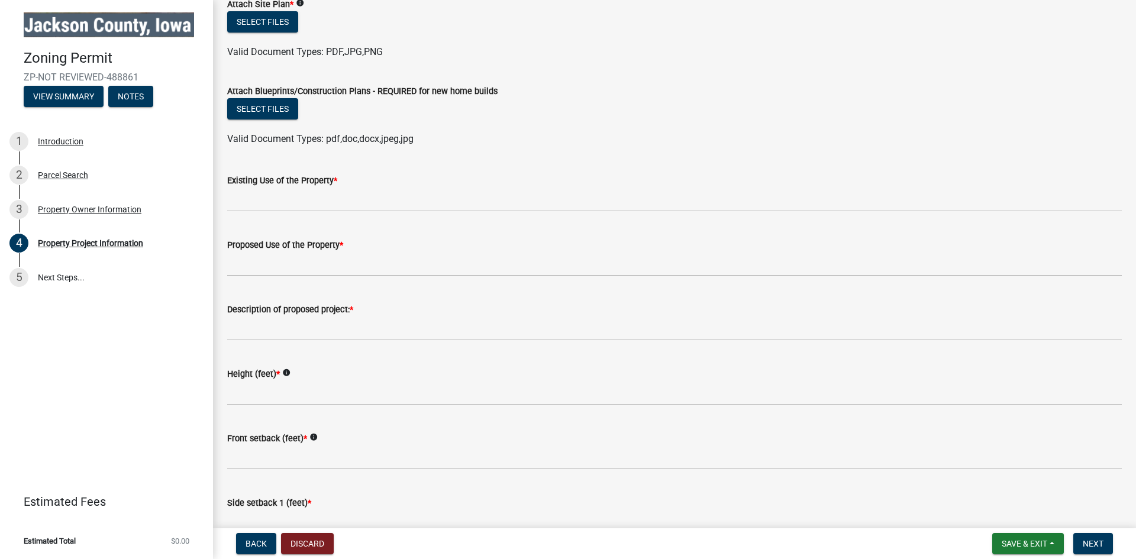
scroll to position [1243, 0]
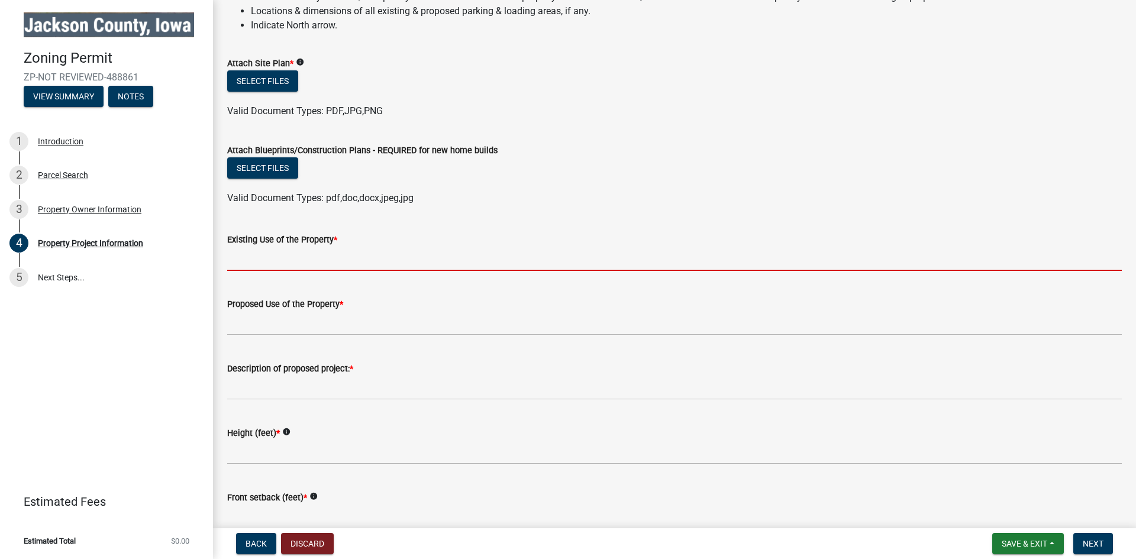
click at [272, 262] on input "Existing Use of the Property *" at bounding box center [674, 259] width 895 height 24
type input "Primary Residence"
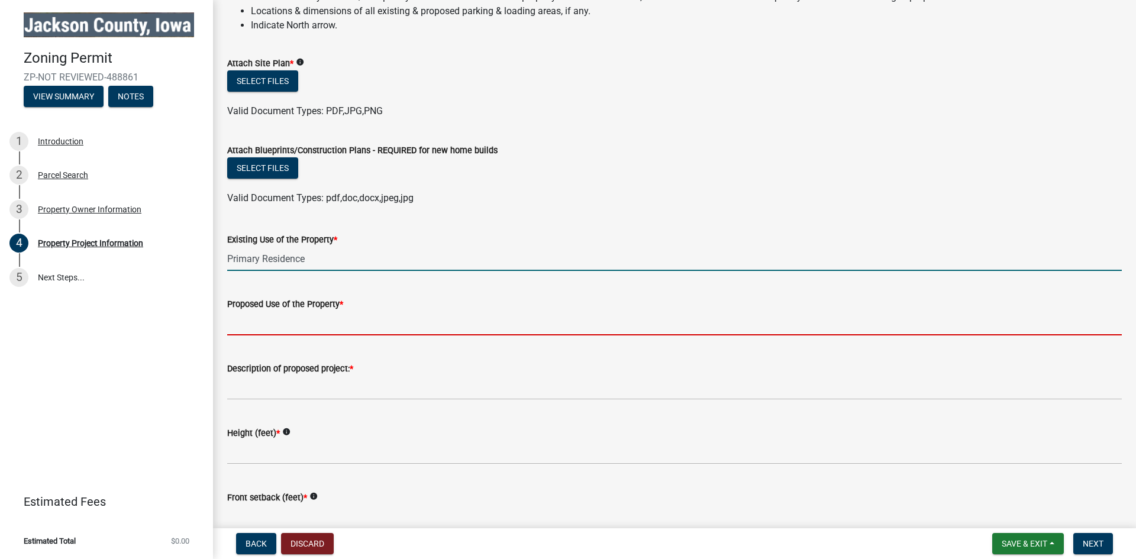
click at [290, 325] on input "Proposed Use of the Property *" at bounding box center [674, 323] width 895 height 24
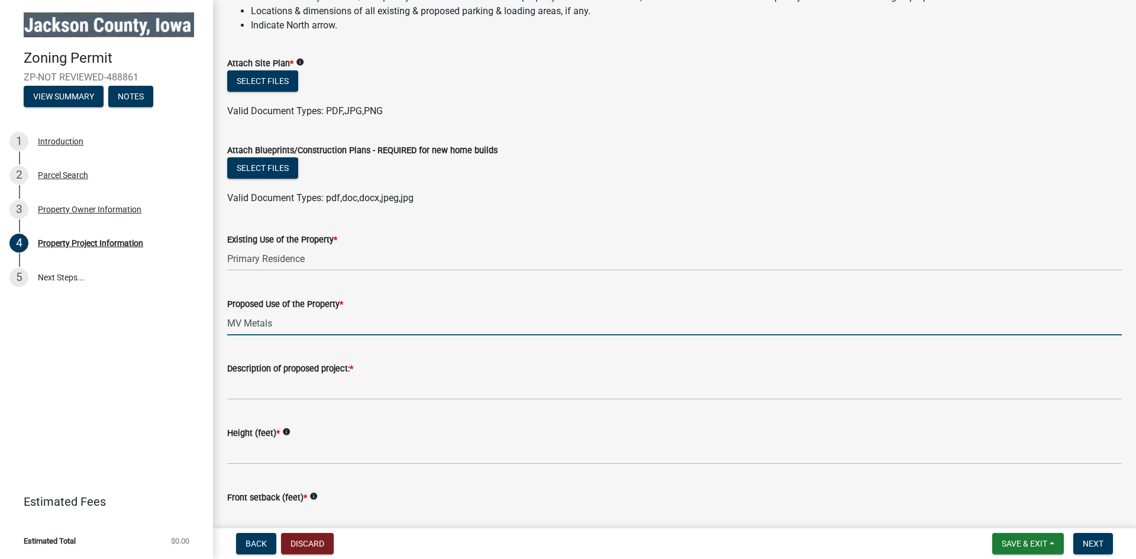
drag, startPoint x: 286, startPoint y: 323, endPoint x: 173, endPoint y: 323, distance: 113.0
click at [173, 323] on div "Zoning Permit ZP-NOT REVIEWED-488861 View Summary Notes 1 Introduction 2 Parcel…" at bounding box center [568, 279] width 1136 height 559
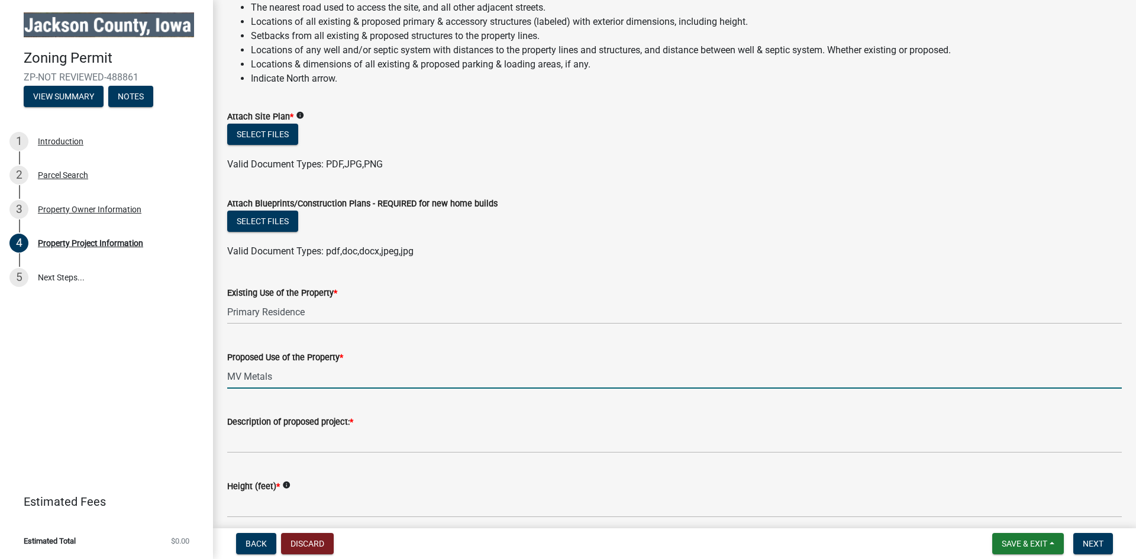
scroll to position [1184, 0]
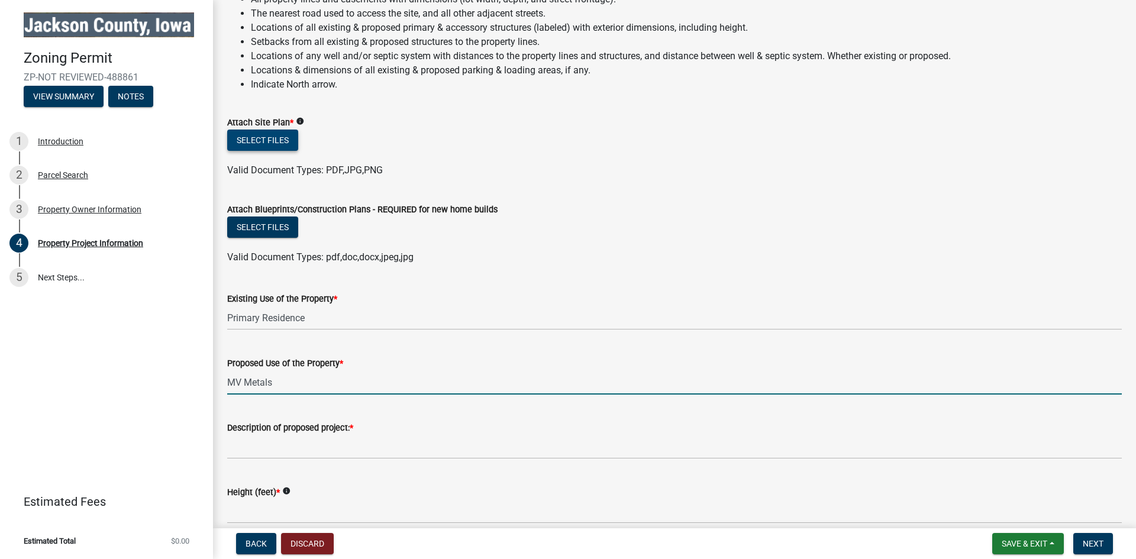
click at [278, 138] on button "Select files" at bounding box center [262, 140] width 71 height 21
click at [314, 378] on input "add a building for staorage" at bounding box center [674, 382] width 895 height 24
click at [352, 379] on input "add a building for storage" at bounding box center [674, 382] width 895 height 24
type input "add a building for storage"
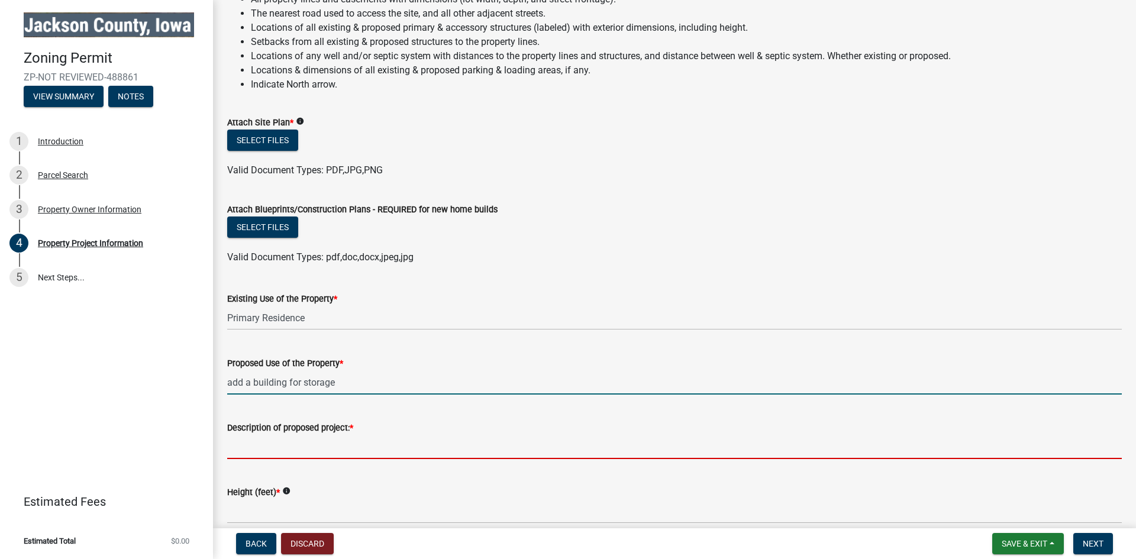
click at [305, 449] on input "Description of proposed project: *" at bounding box center [674, 447] width 895 height 24
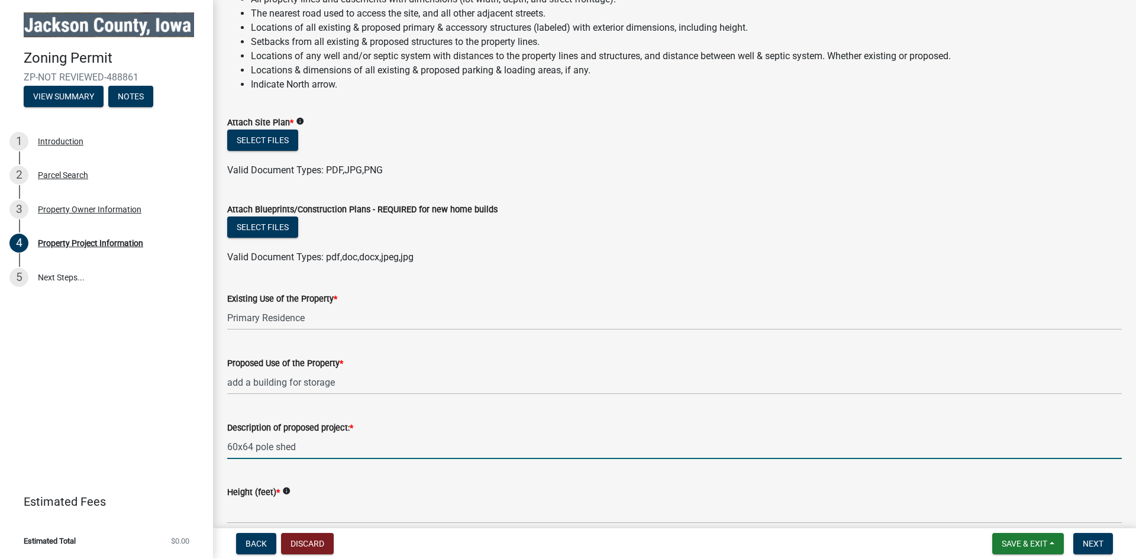
type input "60x64 pole shed"
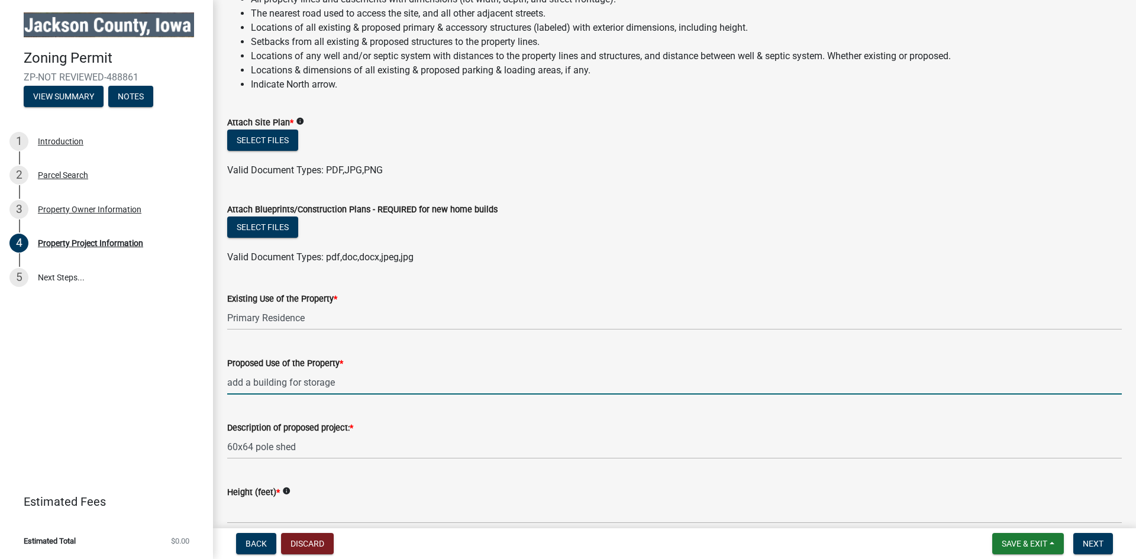
drag, startPoint x: 350, startPoint y: 379, endPoint x: 219, endPoint y: 380, distance: 130.8
click at [219, 380] on div "Proposed Use of the Property * add a building for storage" at bounding box center [674, 367] width 913 height 55
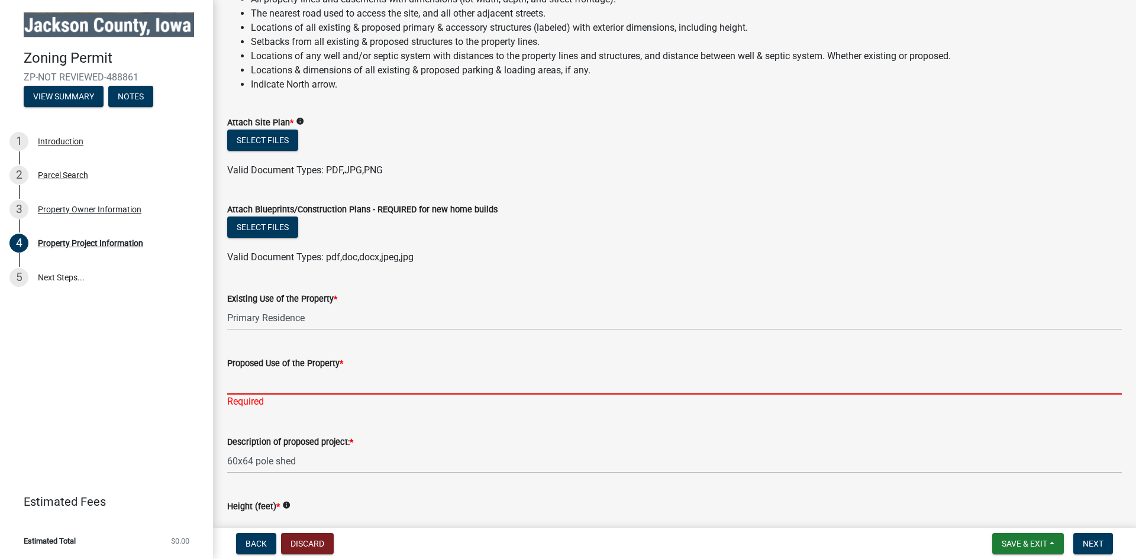
click at [268, 385] on input "Proposed Use of the Property *" at bounding box center [674, 382] width 895 height 24
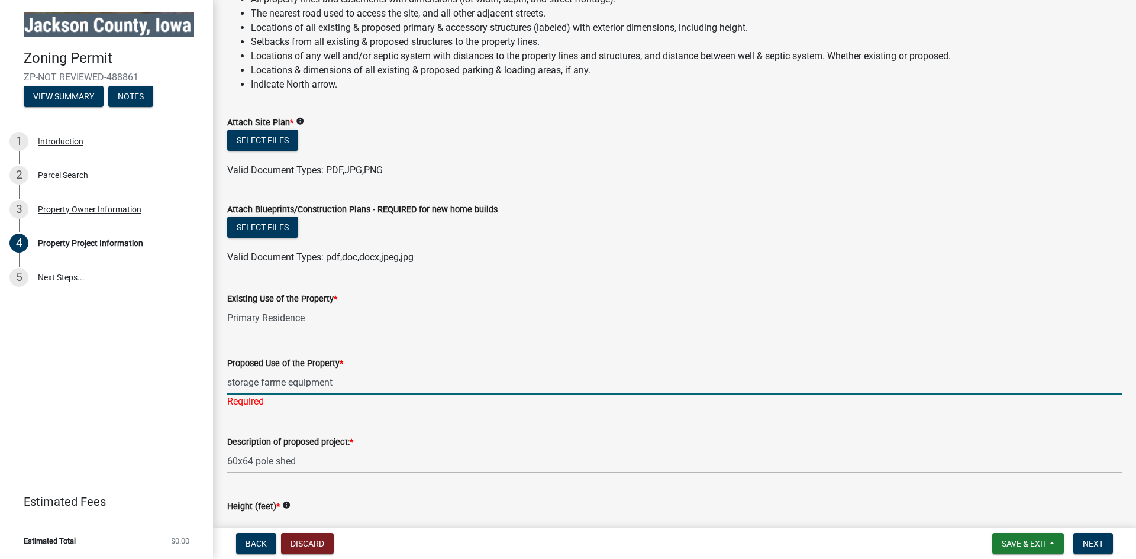
click at [286, 378] on input "storage farme equipment" at bounding box center [674, 382] width 895 height 24
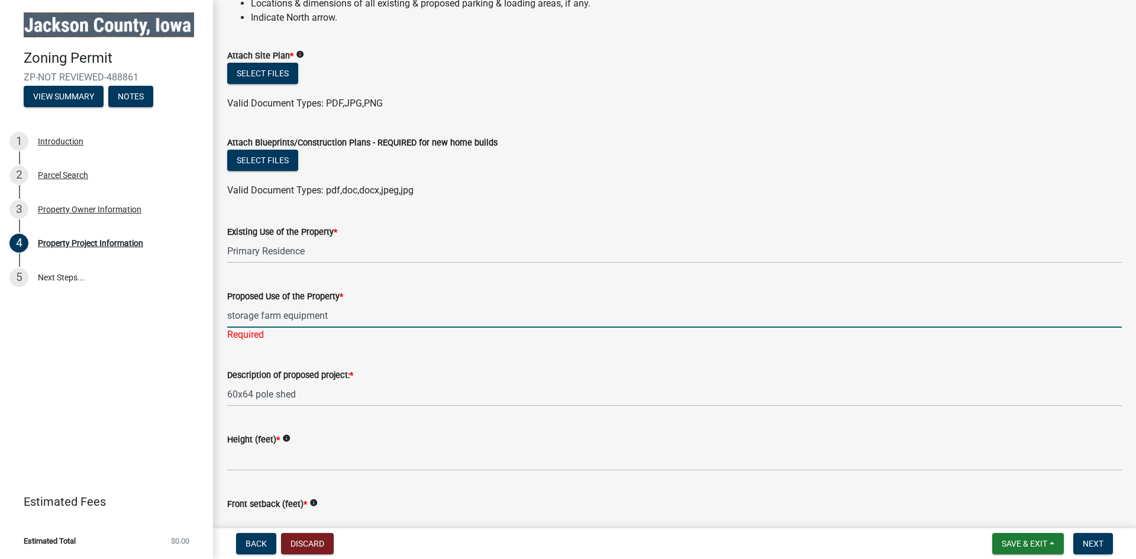
scroll to position [1302, 0]
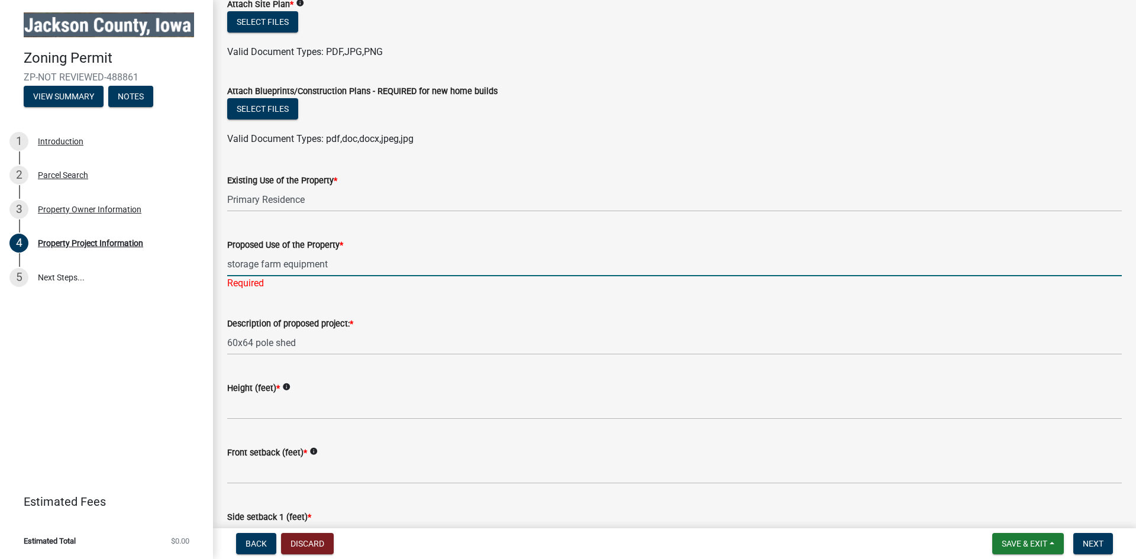
type input "storage farm equipment"
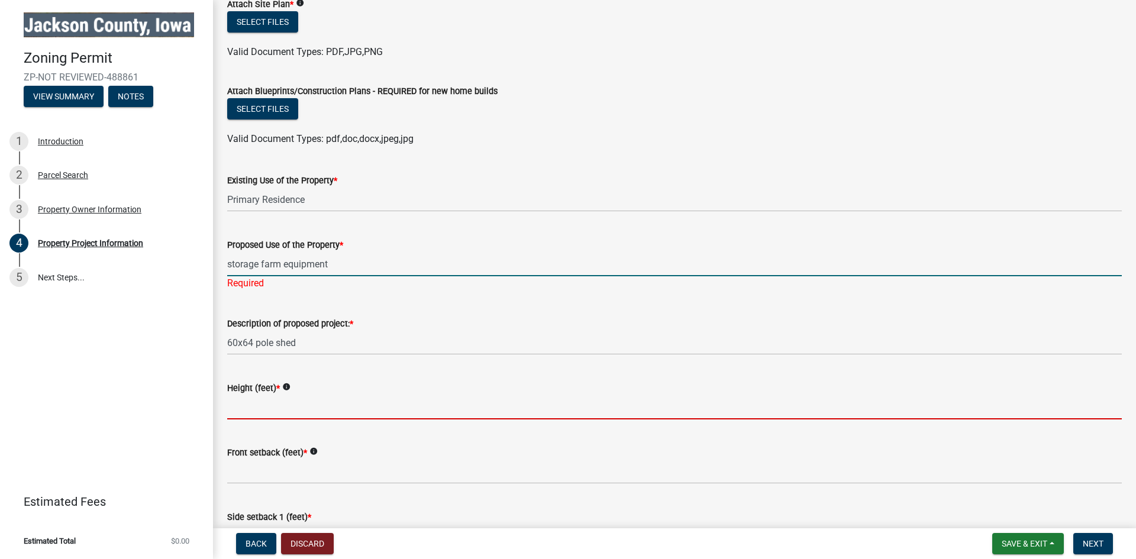
click at [311, 408] on wm-data-entity-input "Height (feet) * info" at bounding box center [674, 397] width 895 height 65
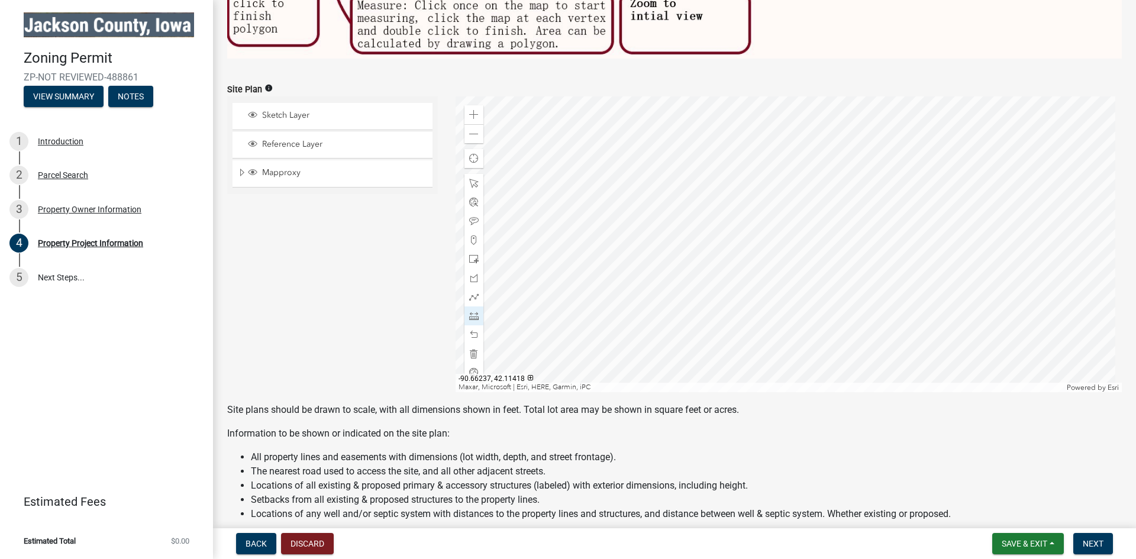
scroll to position [651, 0]
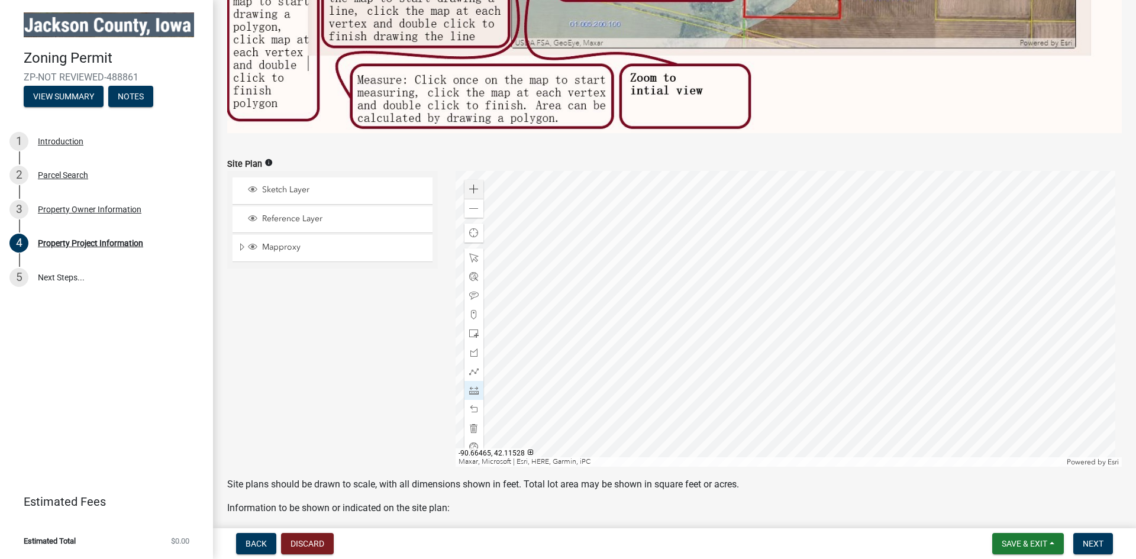
type input "17"
click at [472, 185] on span at bounding box center [473, 189] width 9 height 9
click at [470, 208] on span at bounding box center [473, 208] width 9 height 9
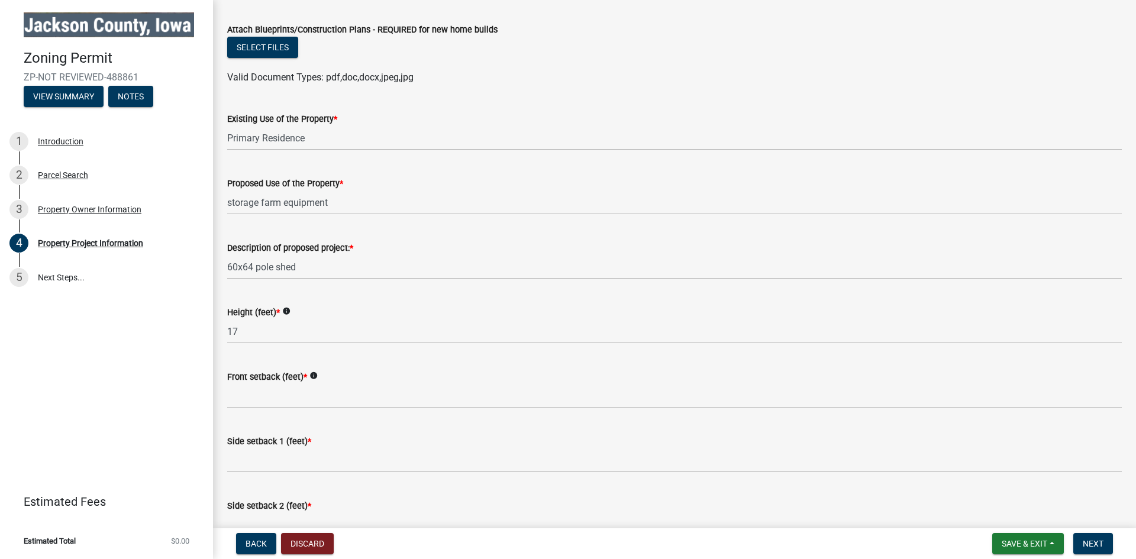
scroll to position [1420, 0]
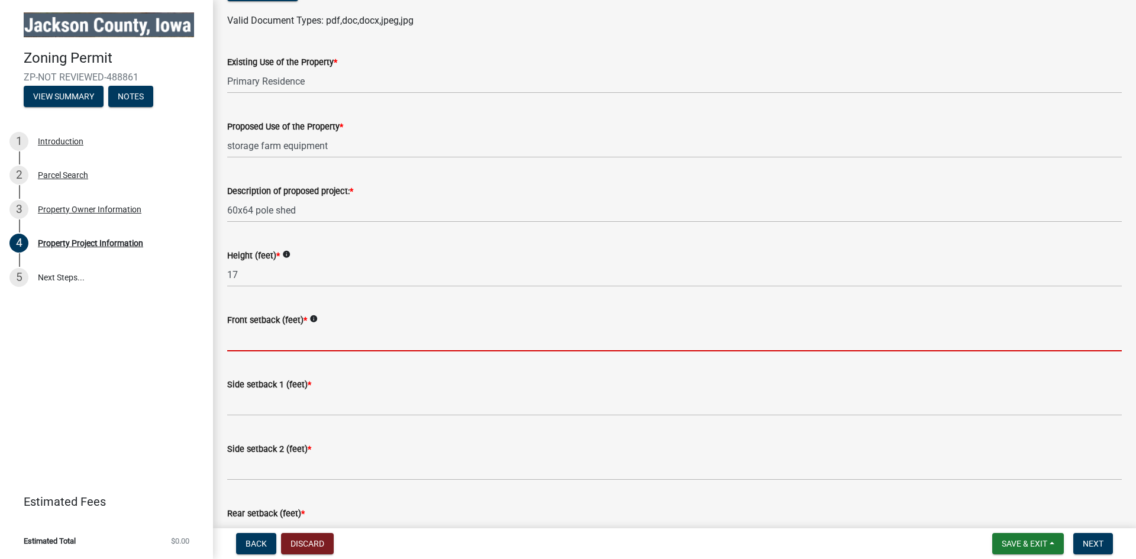
click at [267, 338] on input "Front setback (feet) *" at bounding box center [674, 339] width 895 height 24
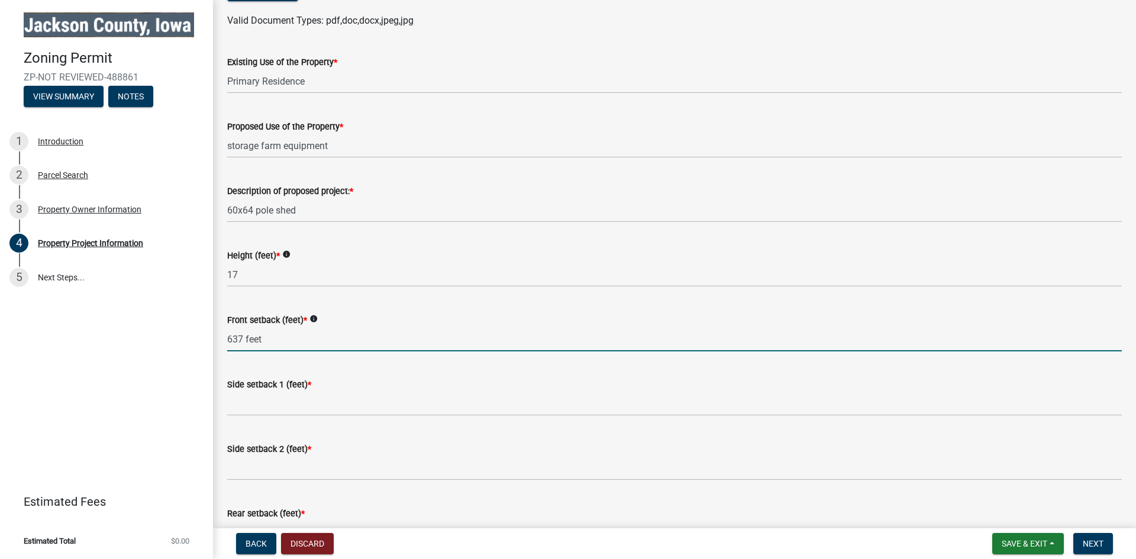
type input "637 feet"
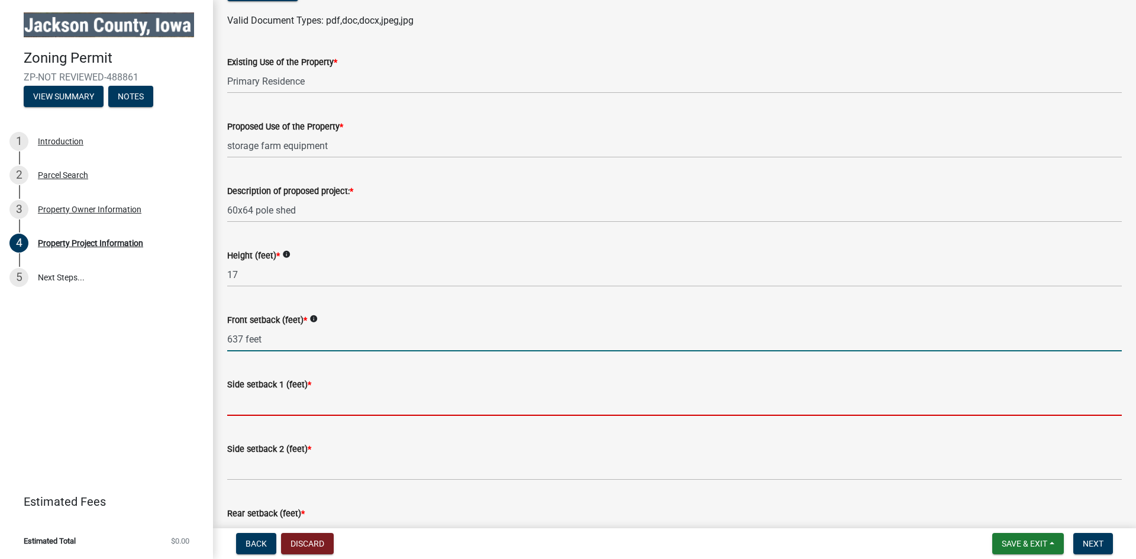
click at [244, 406] on input "Side setback 1 (feet) *" at bounding box center [674, 404] width 895 height 24
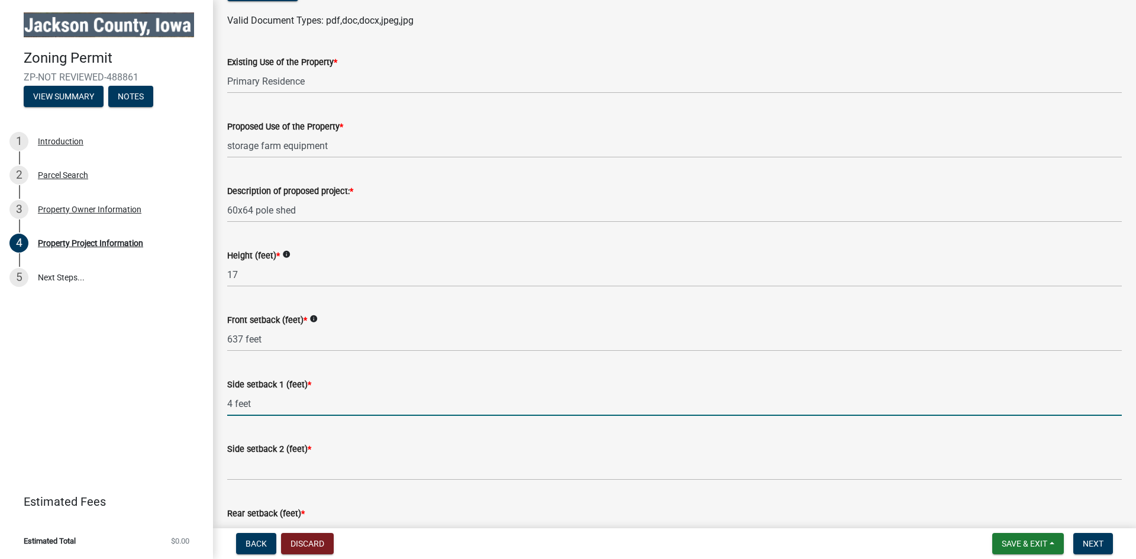
drag, startPoint x: 269, startPoint y: 403, endPoint x: 164, endPoint y: 405, distance: 105.4
click at [164, 405] on div "Zoning Permit ZP-NOT REVIEWED-488861 View Summary Notes 1 Introduction 2 Parcel…" at bounding box center [568, 279] width 1136 height 559
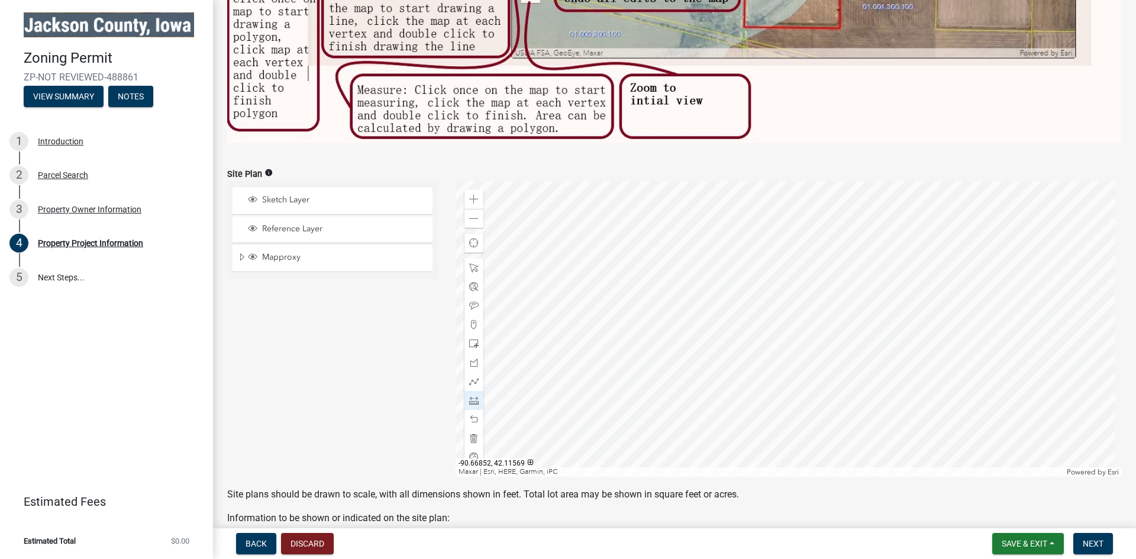
scroll to position [592, 0]
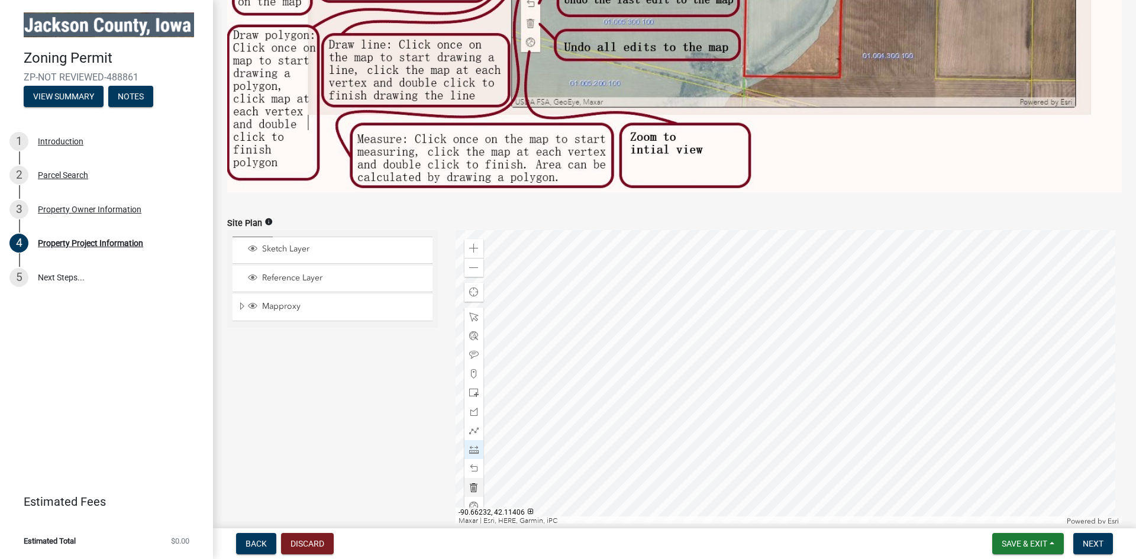
type input "4 feet"
click at [798, 415] on div at bounding box center [789, 378] width 667 height 296
click at [471, 464] on span at bounding box center [473, 468] width 9 height 9
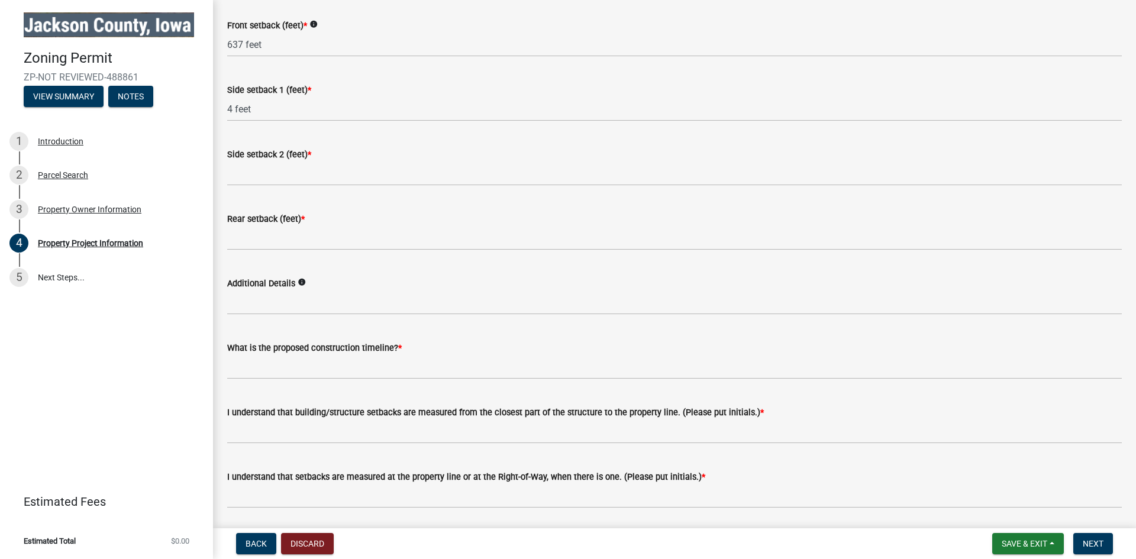
scroll to position [1716, 0]
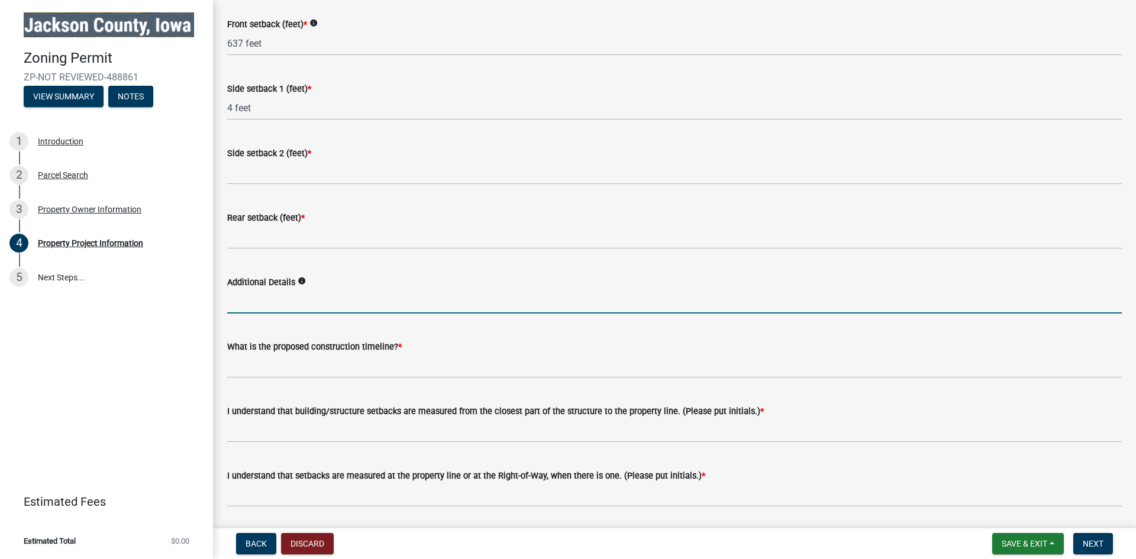
click at [265, 302] on input "Additional Details" at bounding box center [674, 301] width 895 height 24
type input "637"
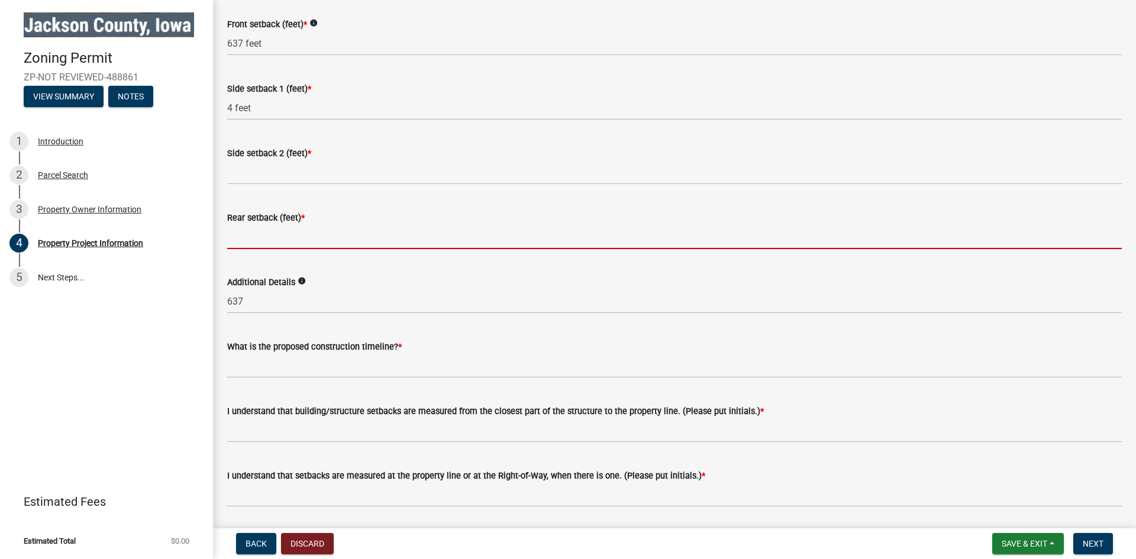
drag, startPoint x: 249, startPoint y: 230, endPoint x: 256, endPoint y: 227, distance: 8.5
click at [249, 230] on input "Rear setback (feet) *" at bounding box center [674, 237] width 895 height 24
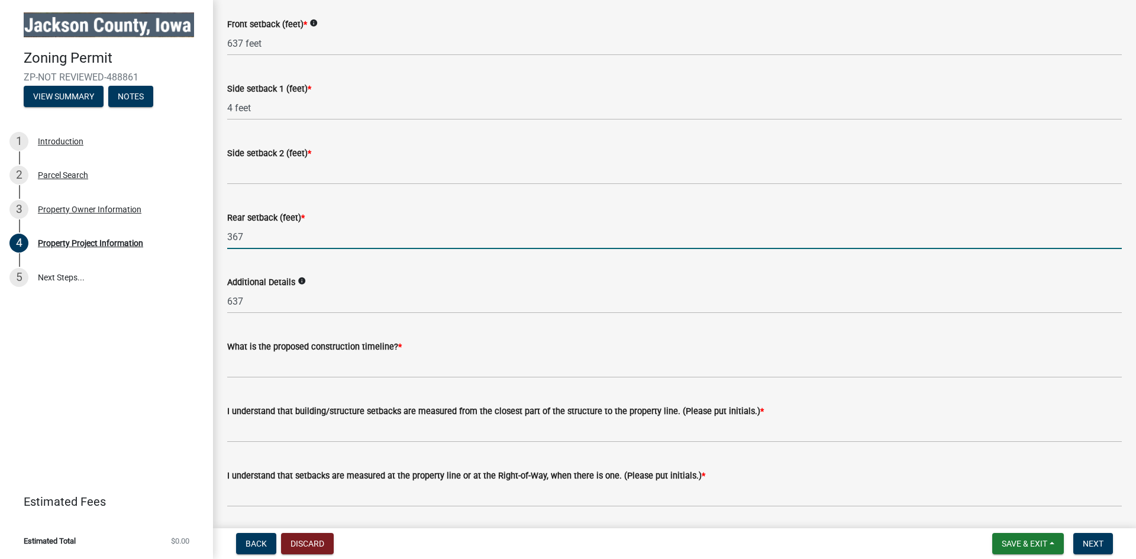
type input "367"
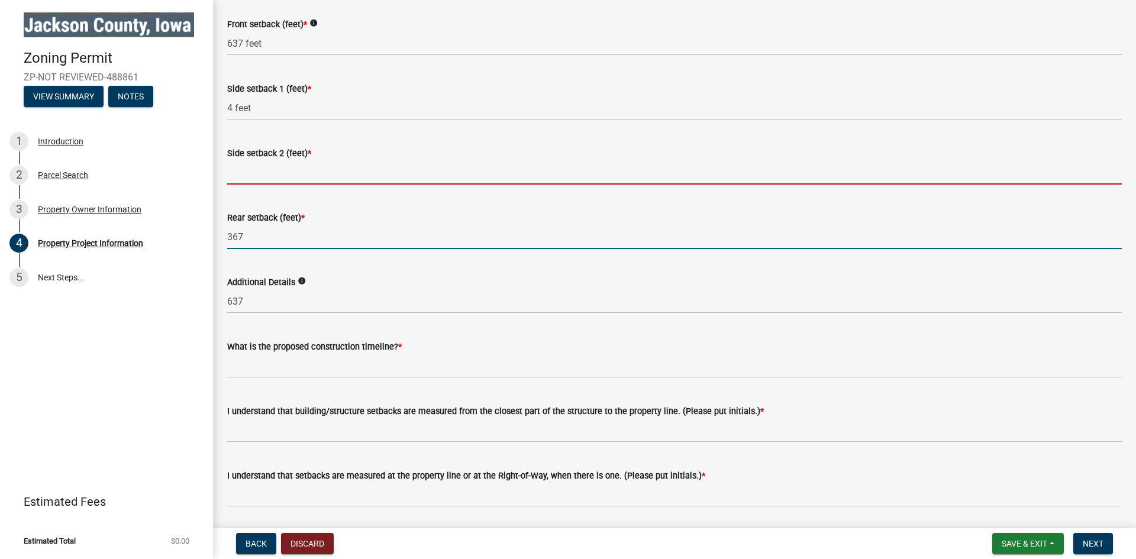
click at [253, 167] on input "Side setback 2 (feet) *" at bounding box center [674, 172] width 895 height 24
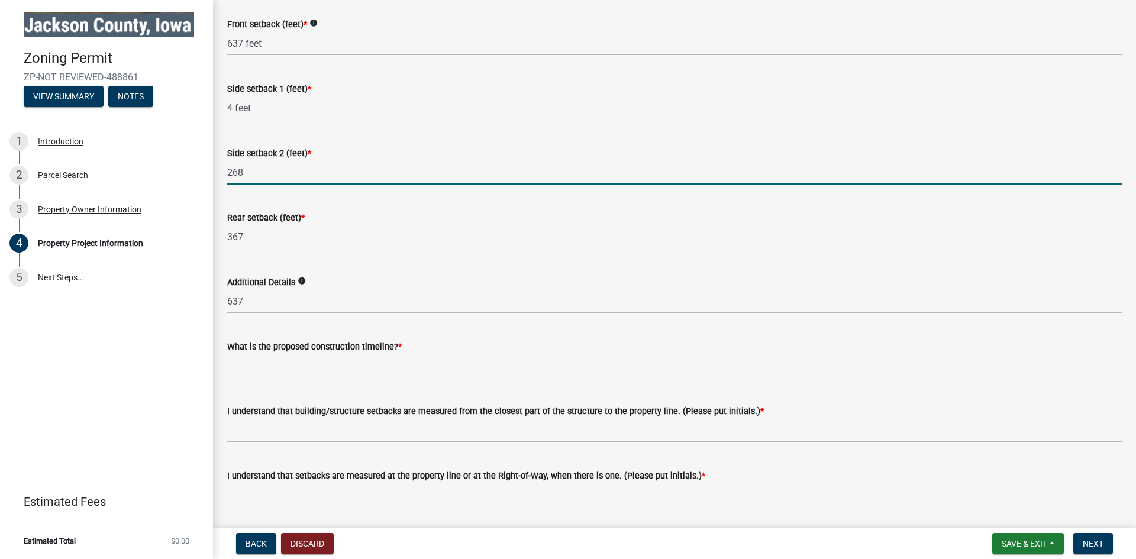
type input "268"
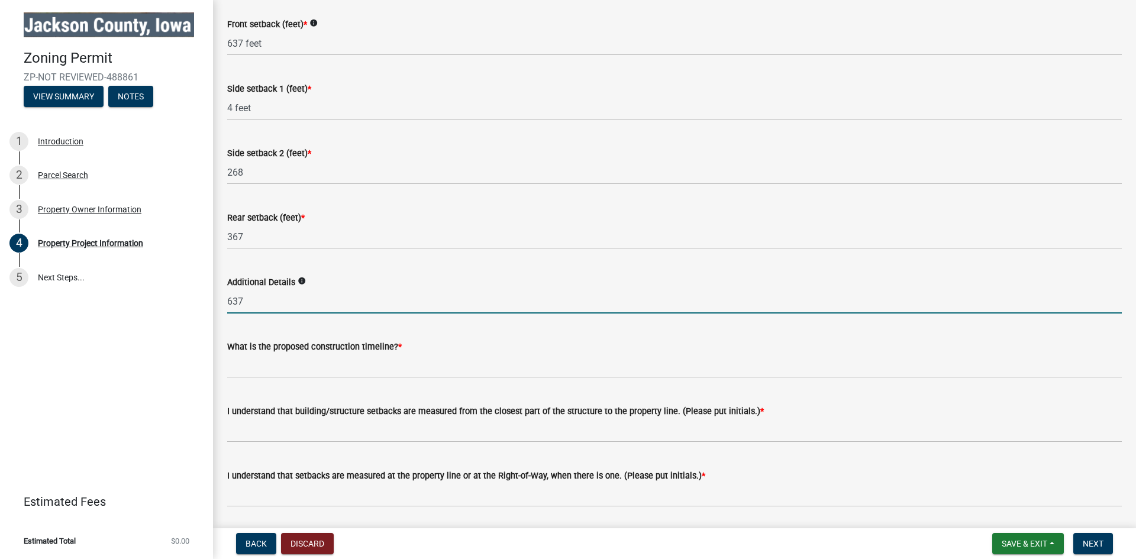
drag, startPoint x: 259, startPoint y: 299, endPoint x: 196, endPoint y: 300, distance: 62.7
click at [196, 300] on div "Zoning Permit ZP-NOT REVIEWED-488861 View Summary Notes 1 Introduction 2 Parcel…" at bounding box center [568, 279] width 1136 height 559
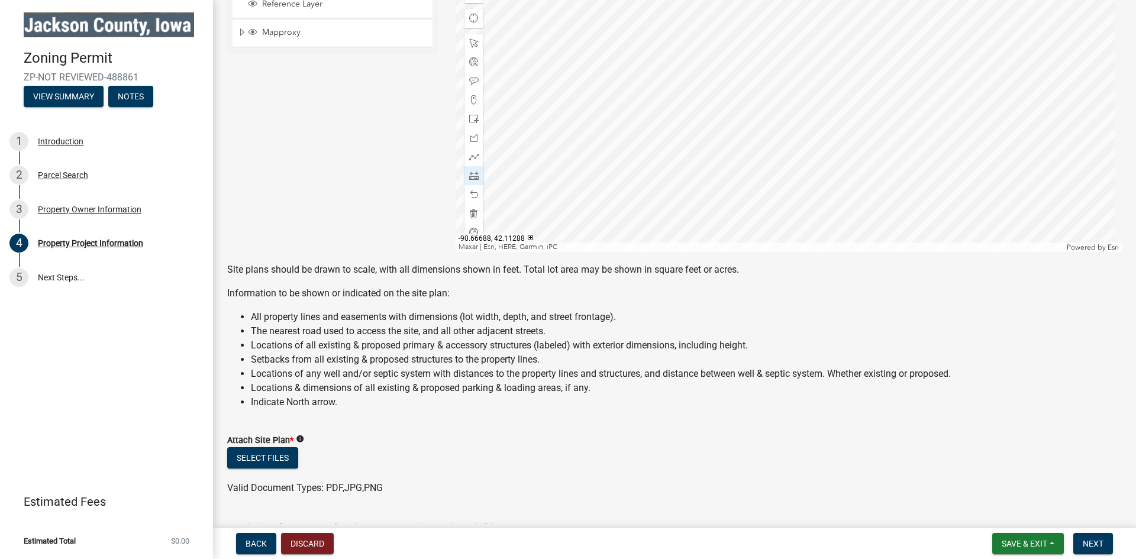
scroll to position [829, 0]
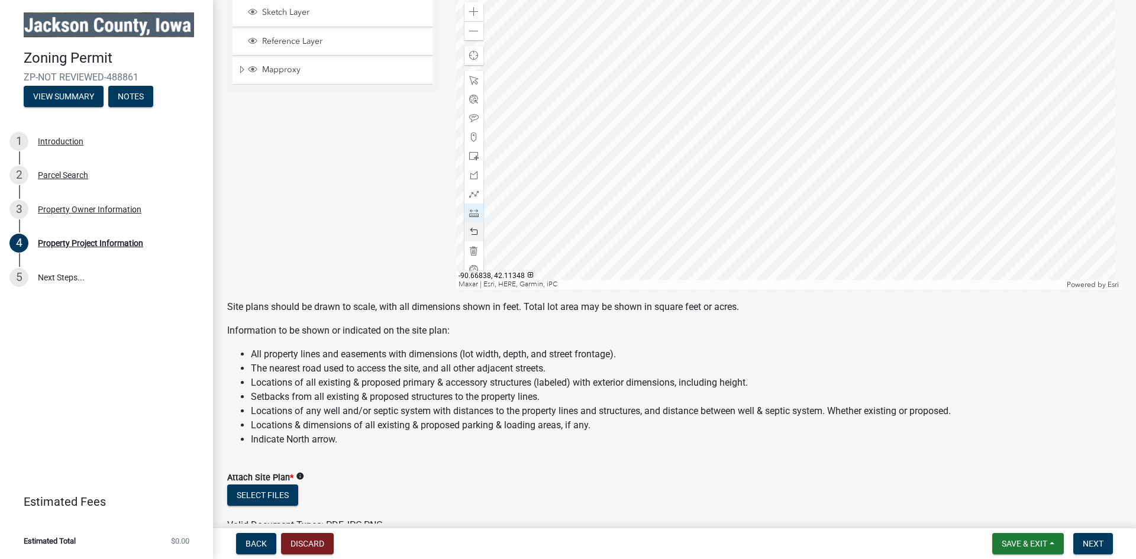
click at [469, 227] on span at bounding box center [473, 231] width 9 height 9
click at [779, 125] on div at bounding box center [789, 141] width 667 height 296
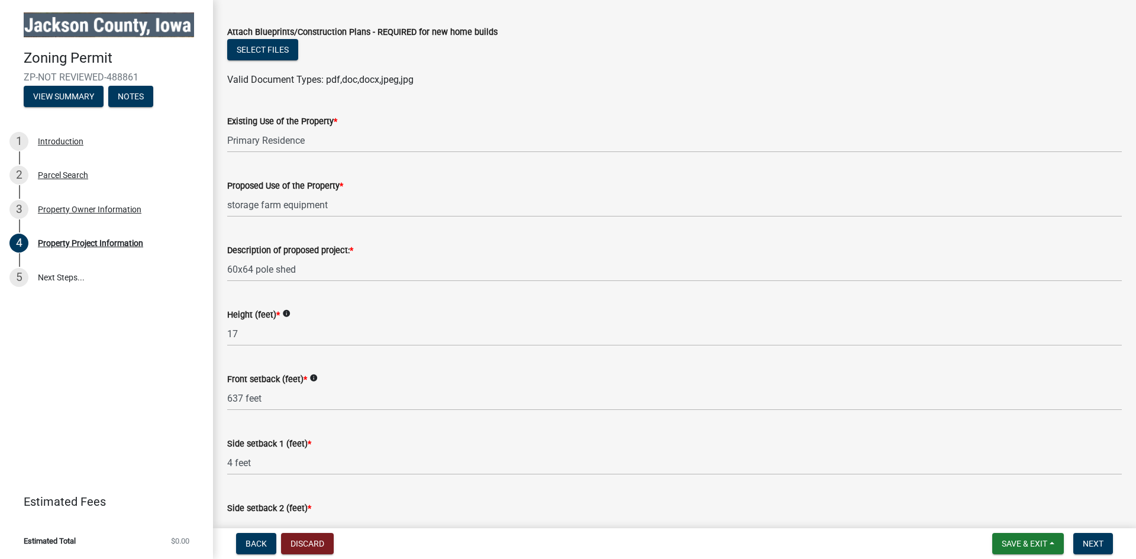
scroll to position [1716, 0]
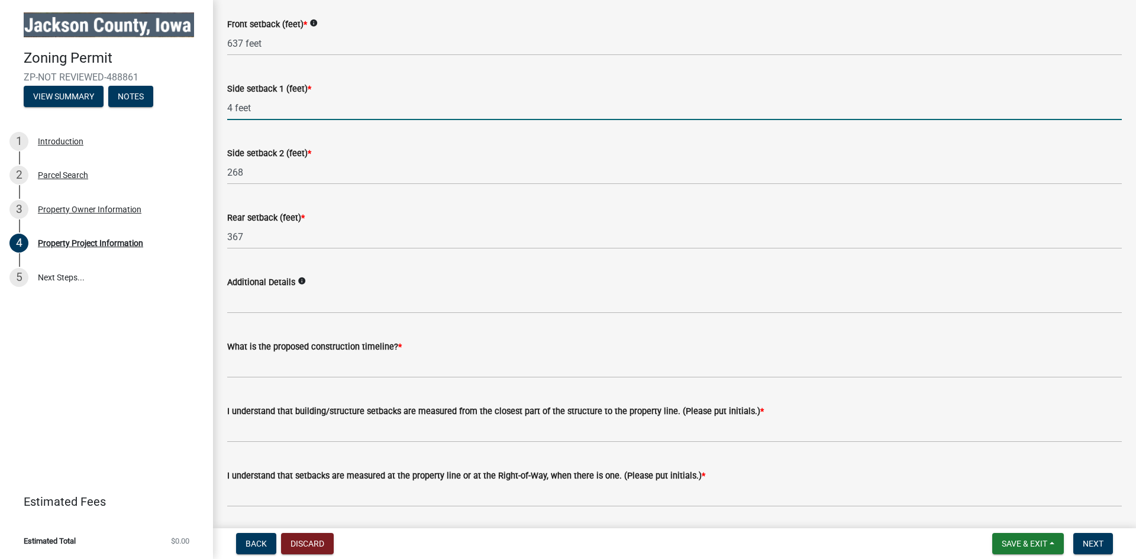
drag, startPoint x: 252, startPoint y: 103, endPoint x: 208, endPoint y: 105, distance: 43.8
click at [208, 105] on div "Zoning Permit ZP-NOT REVIEWED-488861 View Summary Notes 1 Introduction 2 Parcel…" at bounding box center [568, 279] width 1136 height 559
type input "157 feet"
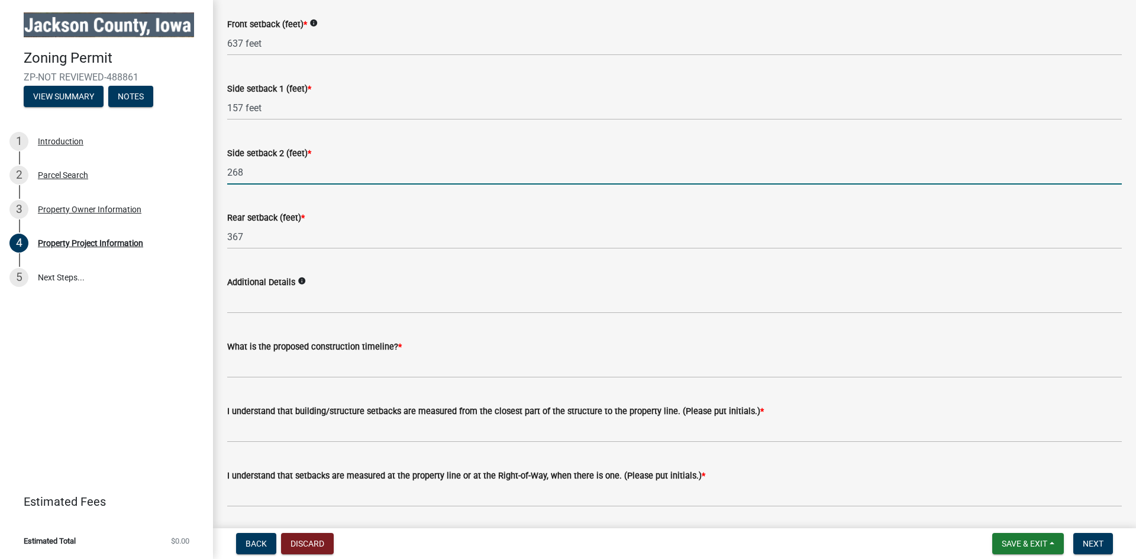
click at [277, 169] on input "268" at bounding box center [674, 172] width 895 height 24
type input "268 feet"
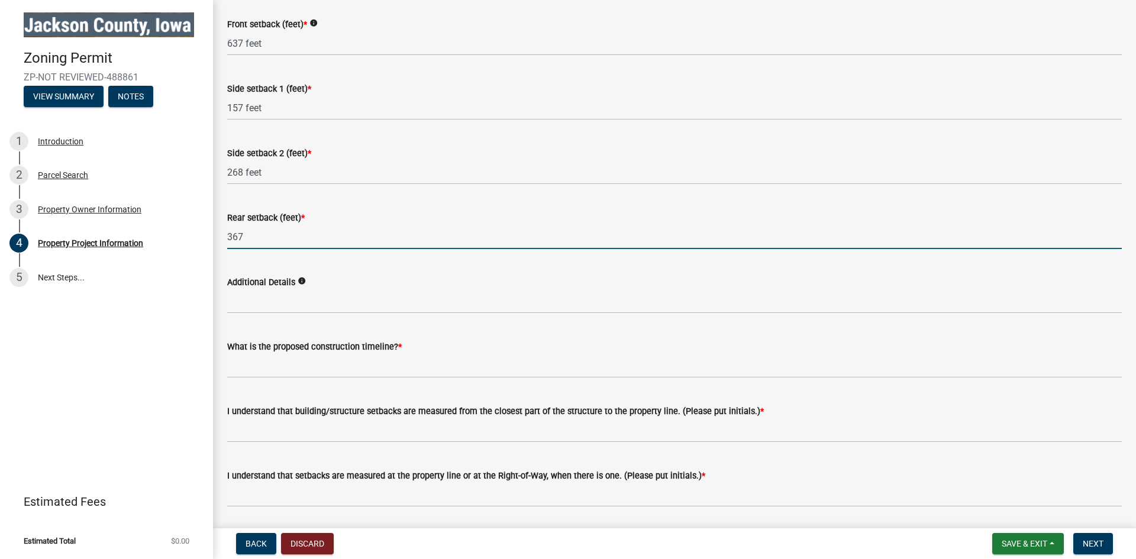
click at [294, 233] on input "367" at bounding box center [674, 237] width 895 height 24
type input "367 feet"
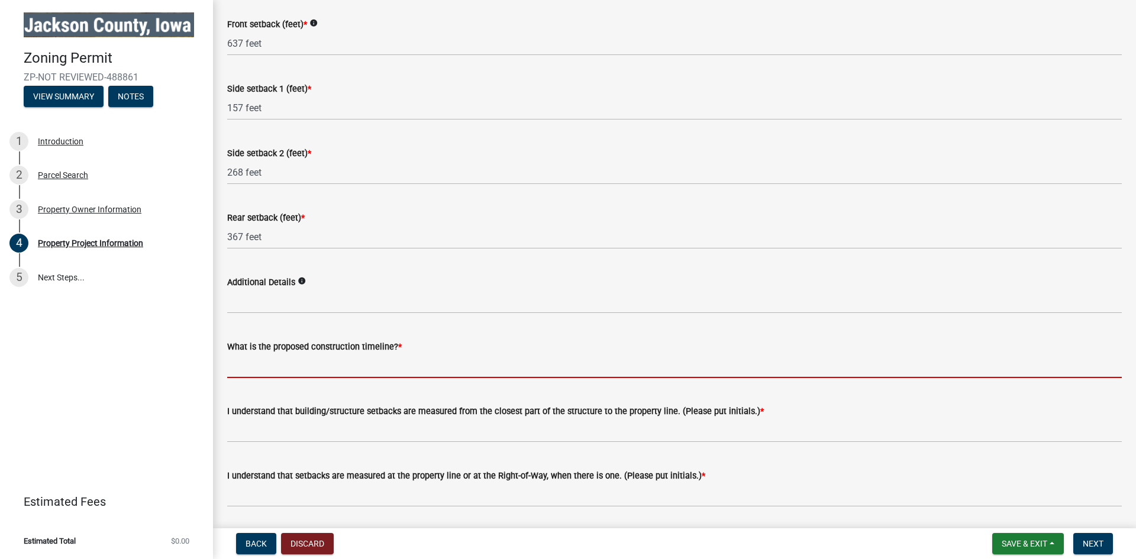
click at [317, 366] on input "What is the proposed construction timeline? *" at bounding box center [674, 366] width 895 height 24
type input "1 Year"
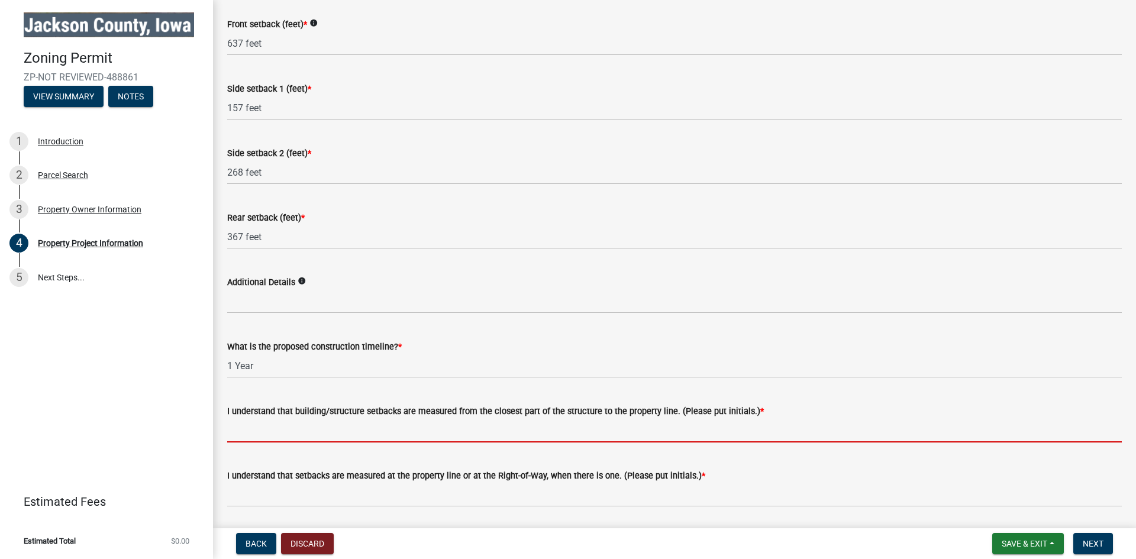
click at [372, 428] on input "I understand that building/structure setbacks are measured from the closest par…" at bounding box center [674, 430] width 895 height 24
type input "SJK"
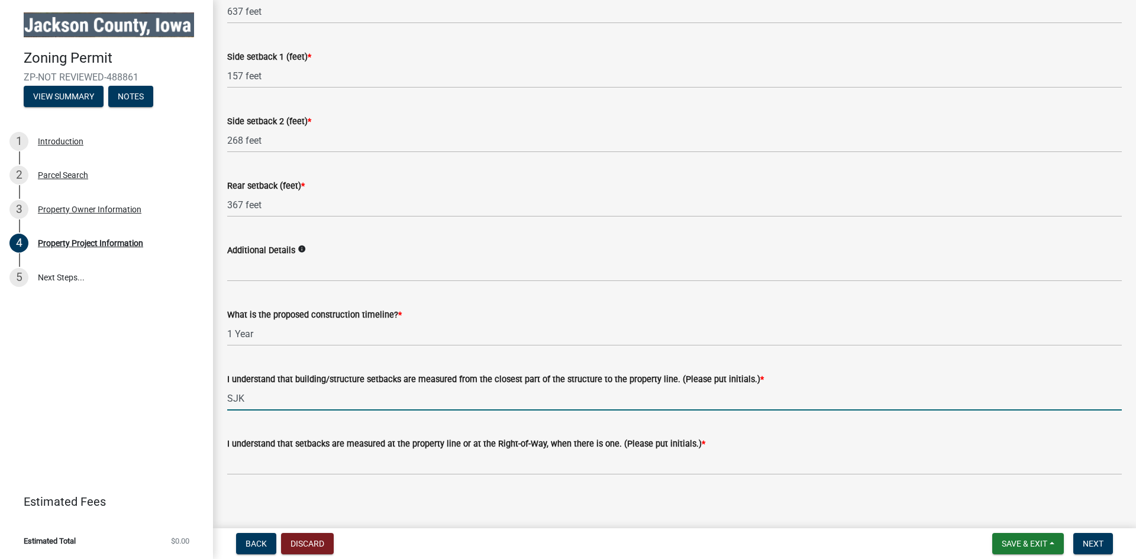
scroll to position [1751, 0]
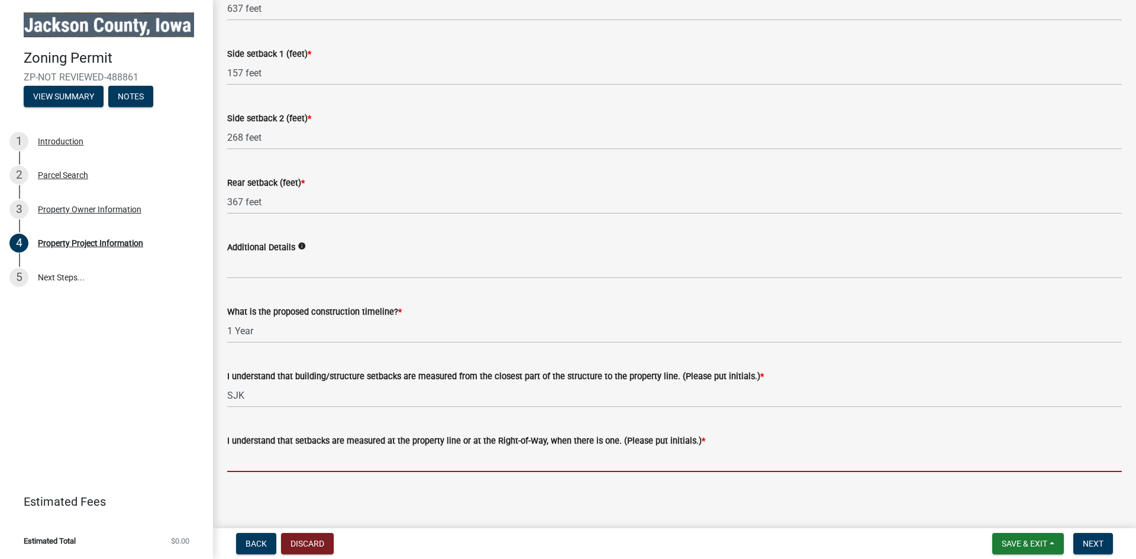
click at [292, 462] on input "I understand that setbacks are measured at the property line or at the Right-of…" at bounding box center [674, 460] width 895 height 24
type input "SJK"
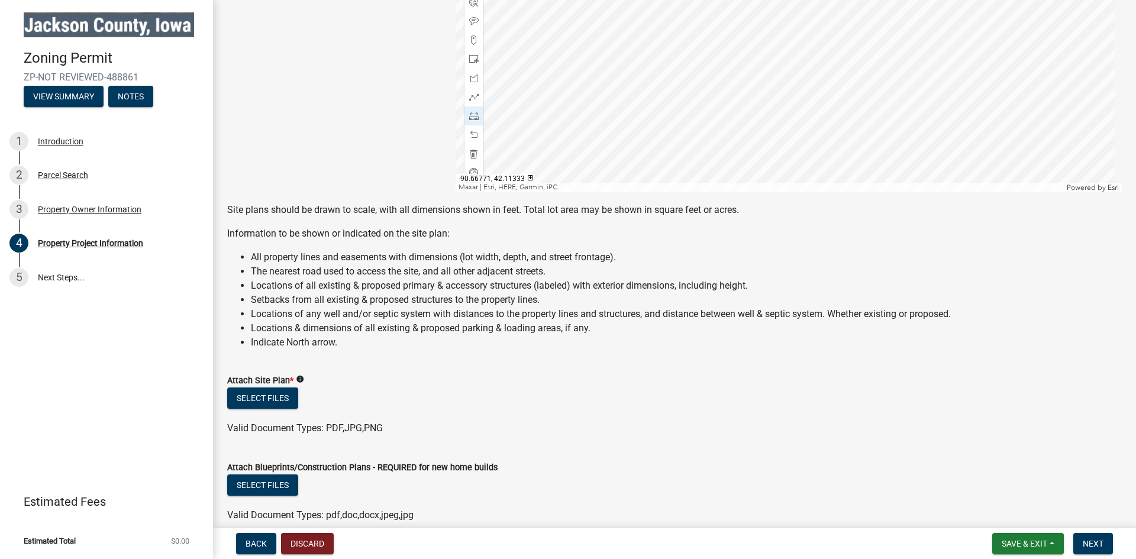
scroll to position [923, 0]
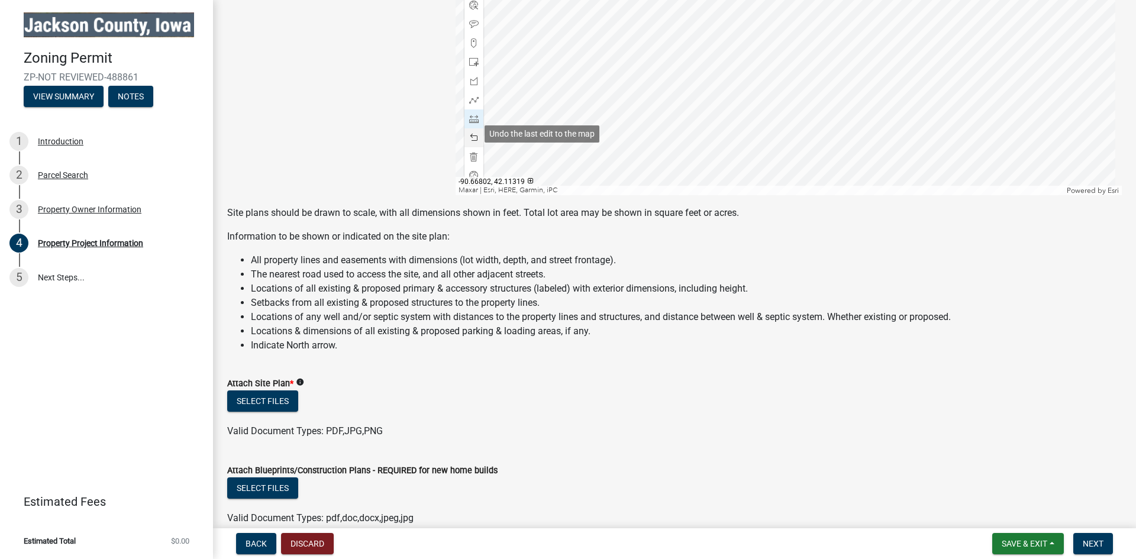
click at [476, 135] on span at bounding box center [473, 137] width 9 height 9
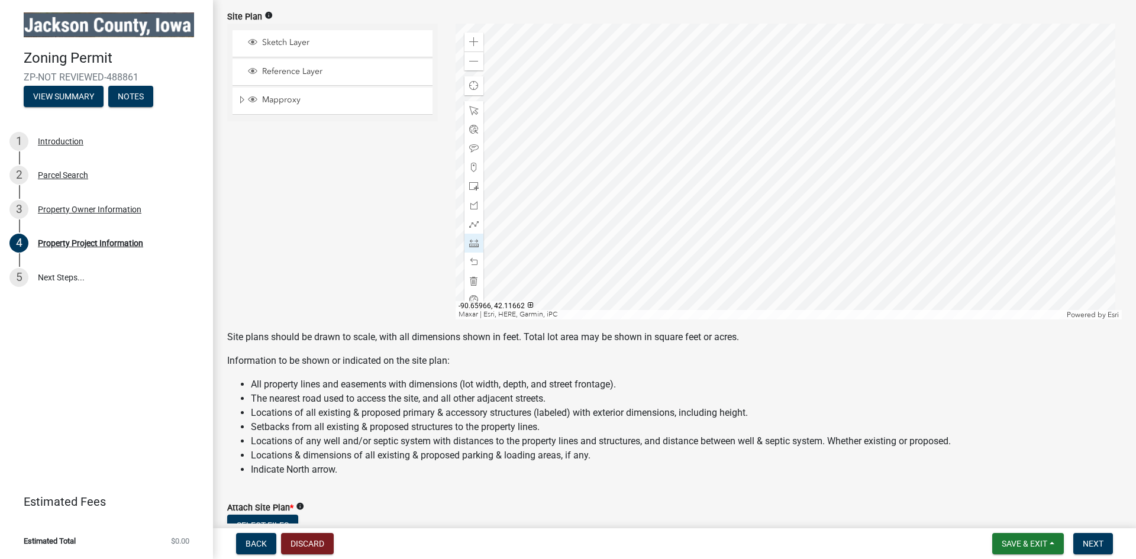
scroll to position [804, 0]
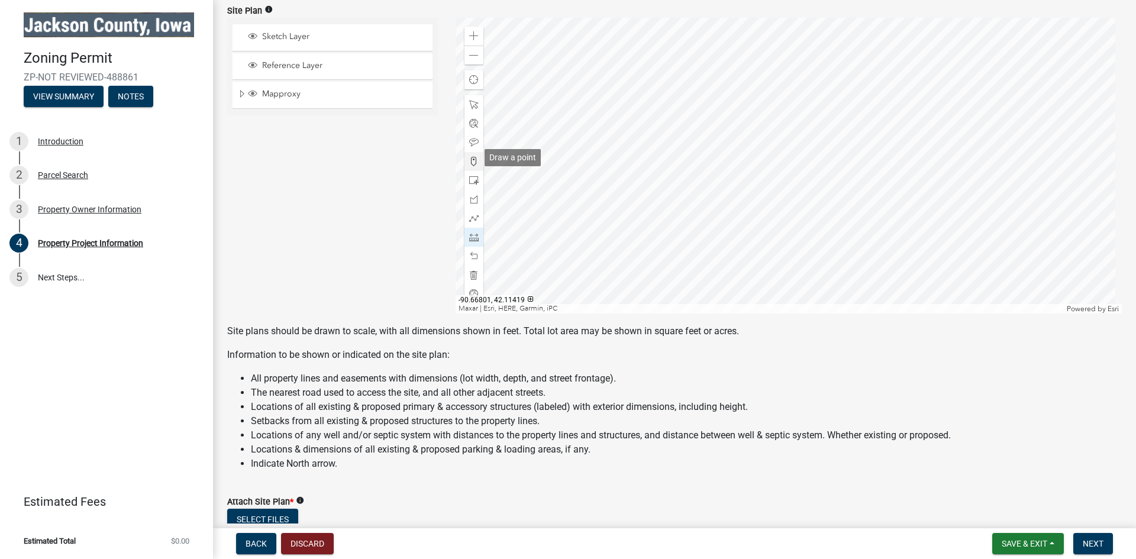
click at [469, 157] on span at bounding box center [473, 161] width 9 height 9
click at [782, 142] on div at bounding box center [789, 166] width 667 height 296
click at [472, 102] on span at bounding box center [473, 104] width 9 height 9
click at [800, 136] on div at bounding box center [789, 166] width 667 height 296
click at [807, 141] on div at bounding box center [789, 166] width 667 height 296
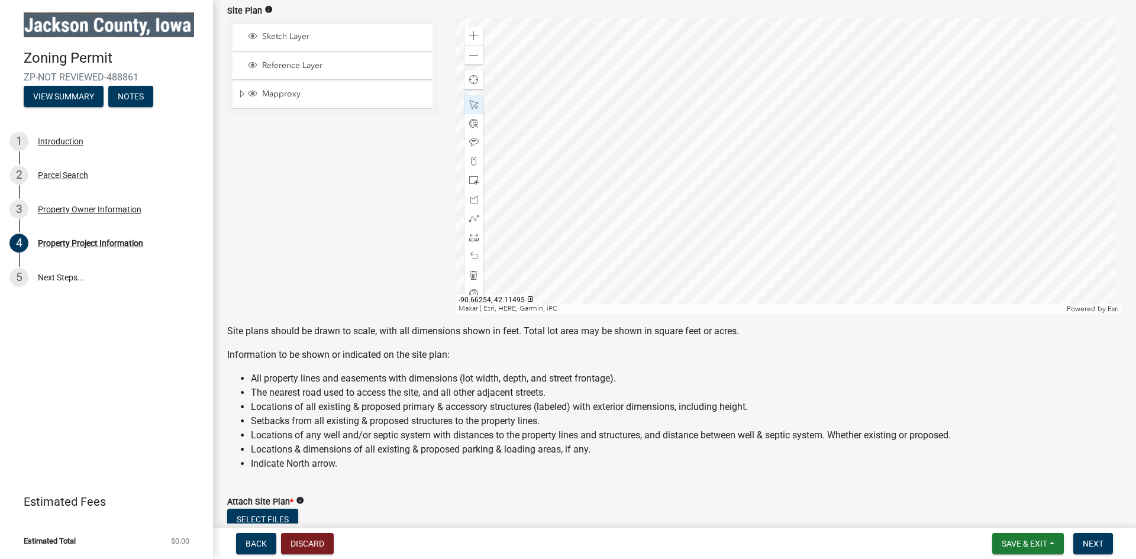
click at [800, 134] on div at bounding box center [789, 166] width 667 height 296
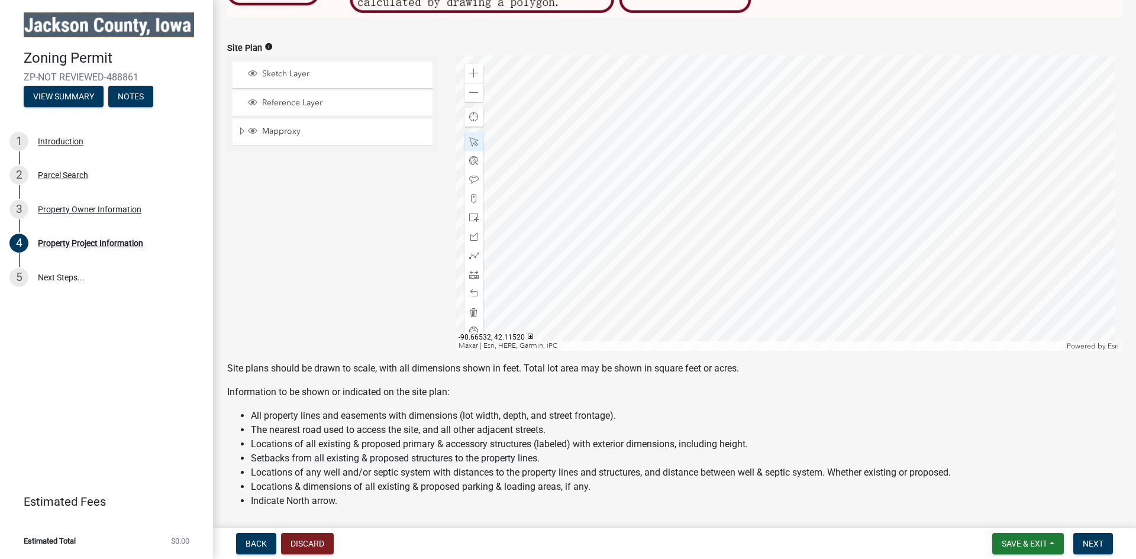
scroll to position [627, 0]
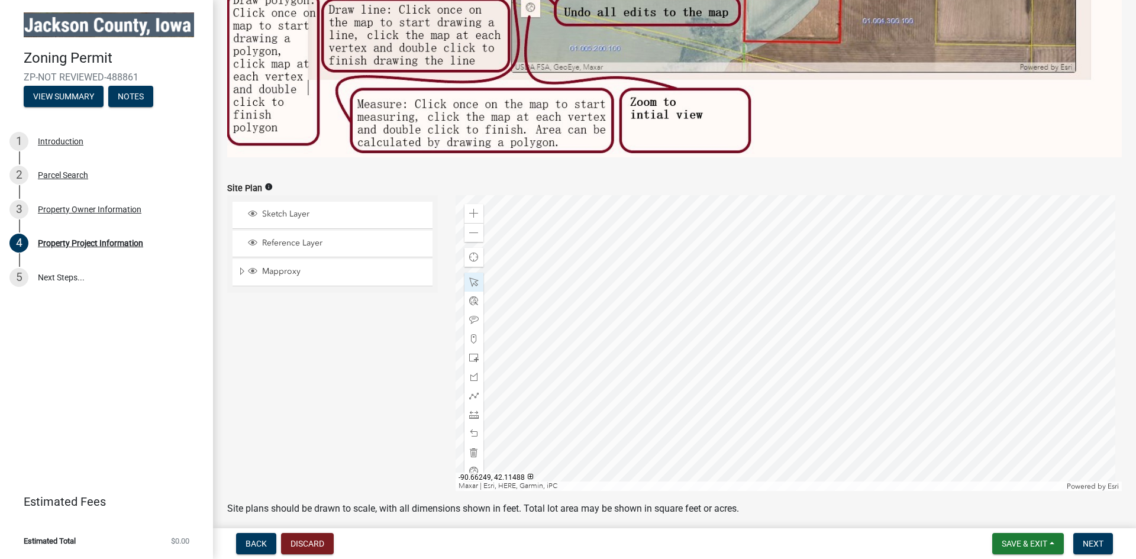
click at [809, 316] on div at bounding box center [789, 343] width 667 height 296
click at [810, 313] on div at bounding box center [789, 343] width 667 height 296
click at [817, 296] on div at bounding box center [789, 343] width 667 height 296
click at [810, 326] on div at bounding box center [789, 343] width 667 height 296
click at [810, 332] on div at bounding box center [789, 343] width 667 height 296
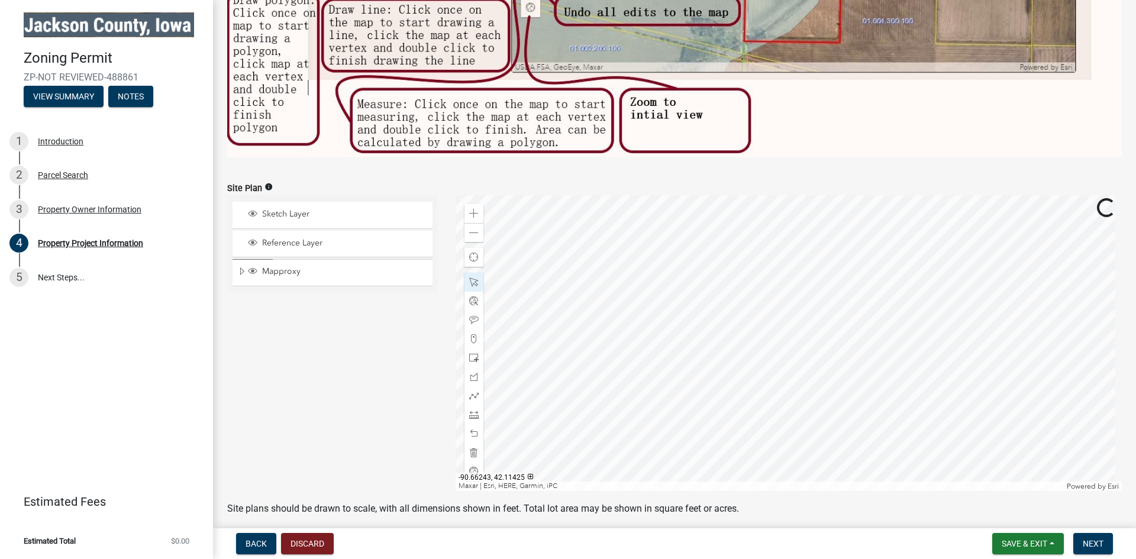
click at [790, 338] on div at bounding box center [789, 343] width 667 height 296
click at [791, 329] on div at bounding box center [789, 343] width 667 height 296
click at [802, 342] on div at bounding box center [789, 343] width 667 height 296
click at [811, 326] on div at bounding box center [789, 343] width 667 height 296
click at [805, 315] on div at bounding box center [789, 343] width 667 height 296
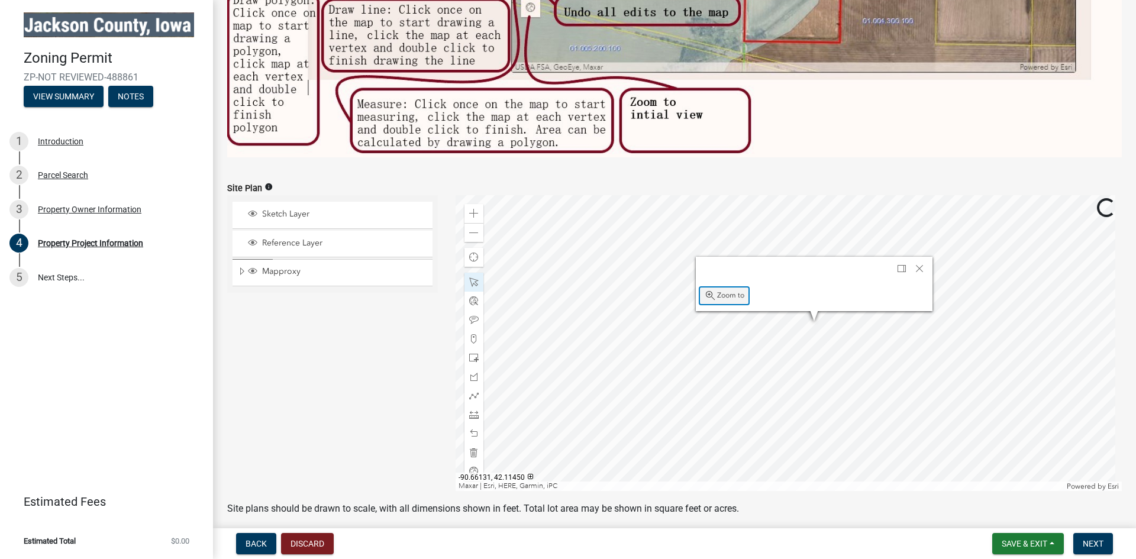
click at [708, 291] on span "Zoom to" at bounding box center [710, 295] width 9 height 9
click at [789, 322] on div at bounding box center [789, 343] width 667 height 296
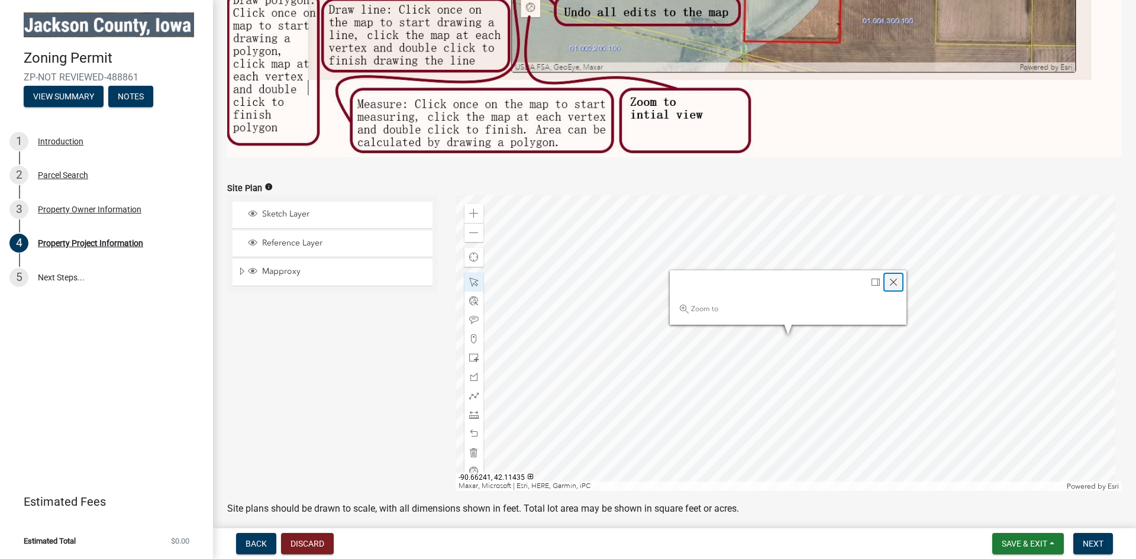
click at [894, 278] on span "Close" at bounding box center [893, 282] width 9 height 9
click at [771, 310] on div at bounding box center [789, 343] width 667 height 296
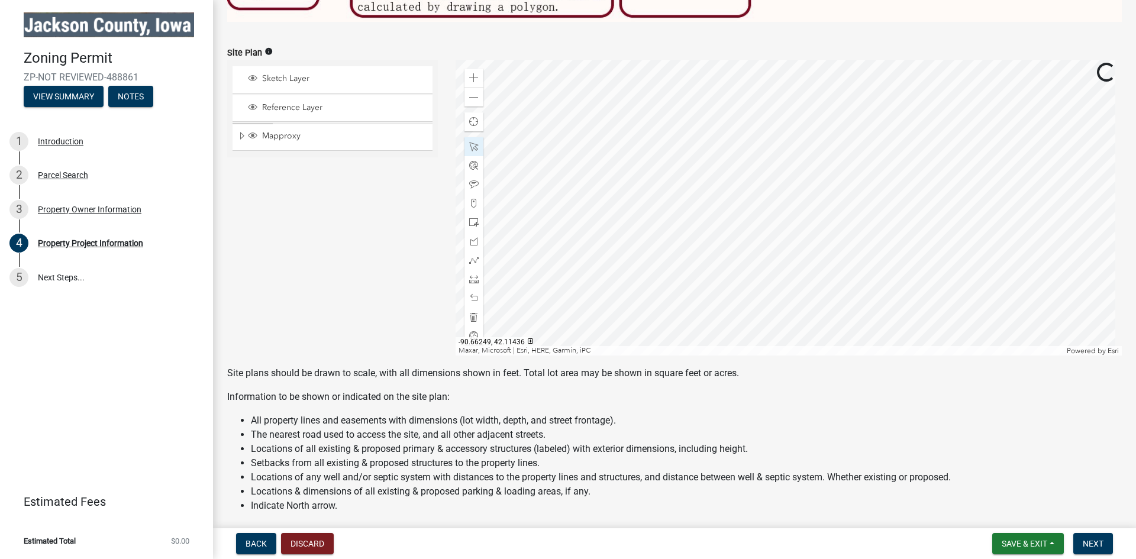
scroll to position [804, 0]
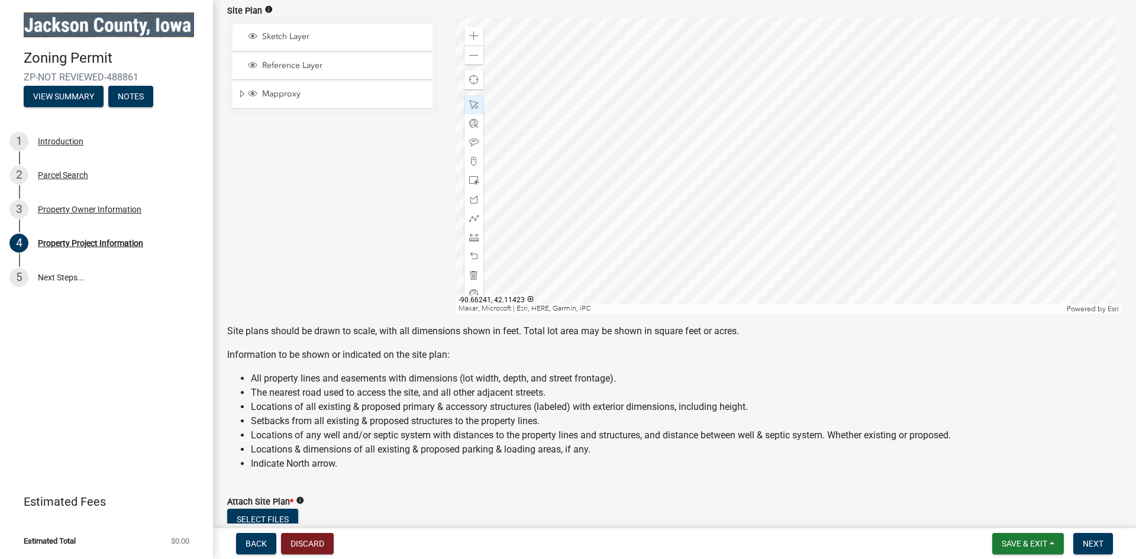
click at [789, 173] on div at bounding box center [789, 166] width 667 height 296
click at [469, 51] on span at bounding box center [473, 55] width 9 height 9
click at [788, 128] on div at bounding box center [789, 166] width 667 height 296
click at [752, 125] on div at bounding box center [789, 166] width 667 height 296
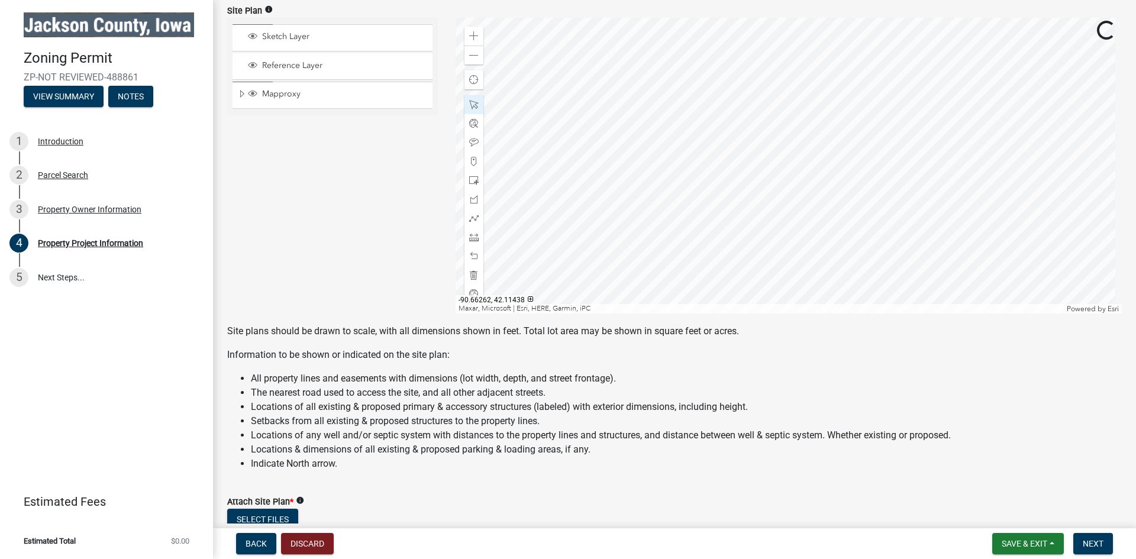
click at [752, 125] on div at bounding box center [789, 166] width 667 height 296
click at [826, 166] on div at bounding box center [789, 166] width 667 height 296
click at [813, 167] on div at bounding box center [789, 166] width 667 height 296
click at [474, 138] on span at bounding box center [473, 142] width 9 height 9
click at [827, 172] on div at bounding box center [789, 166] width 667 height 296
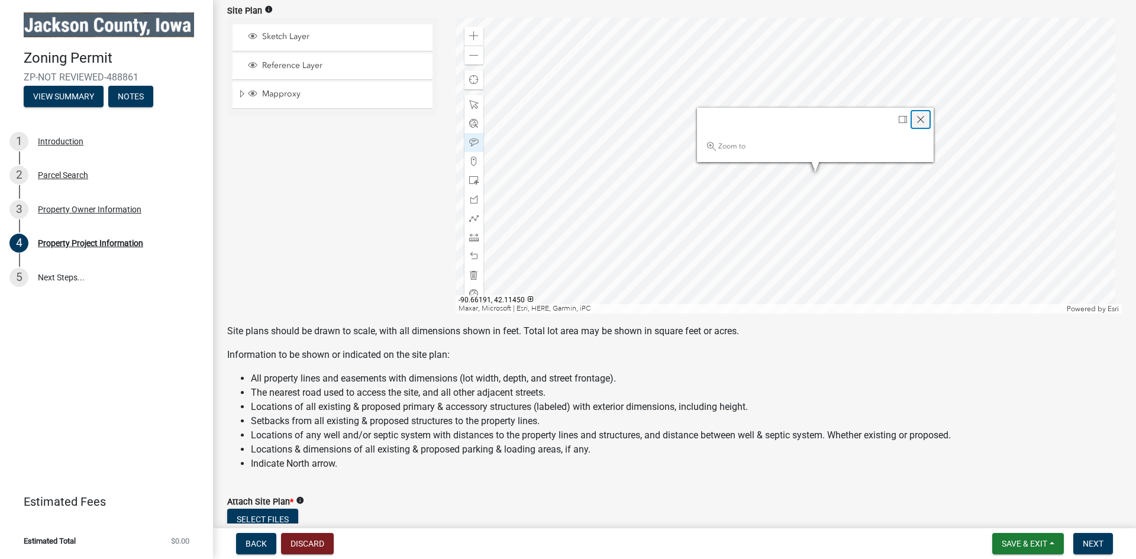
click at [916, 115] on span "Close" at bounding box center [920, 119] width 9 height 9
click at [473, 138] on span at bounding box center [473, 142] width 9 height 9
click at [814, 37] on div at bounding box center [789, 166] width 667 height 296
click at [473, 51] on span at bounding box center [473, 55] width 9 height 9
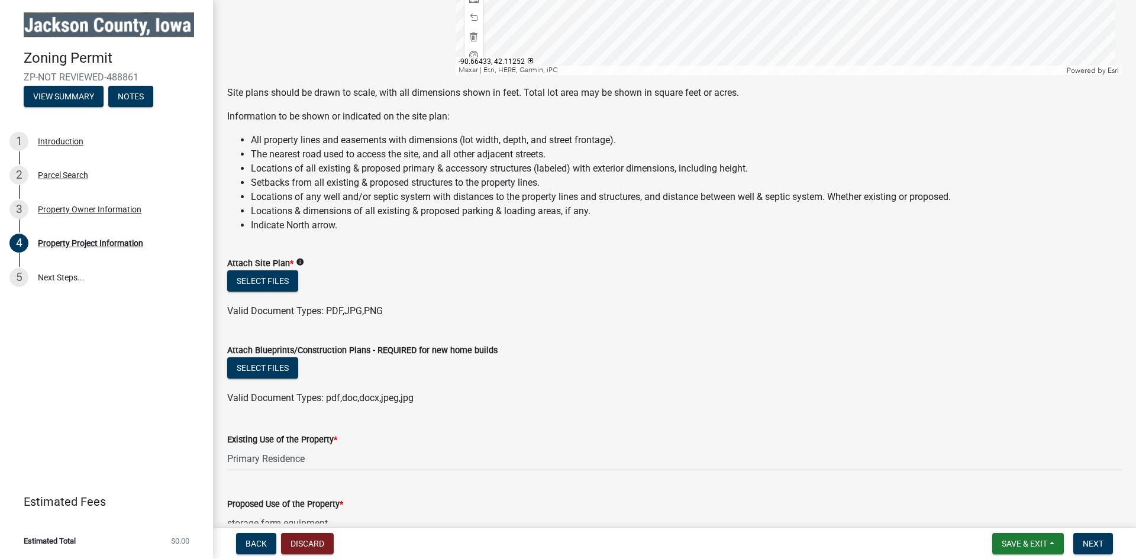
scroll to position [1159, 0]
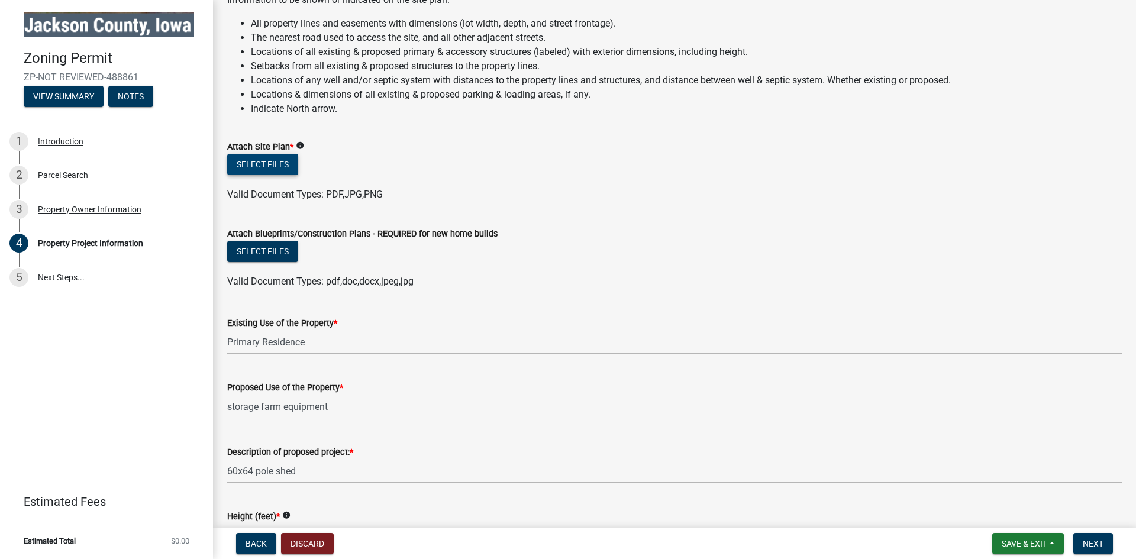
click at [279, 162] on button "Select files" at bounding box center [262, 164] width 71 height 21
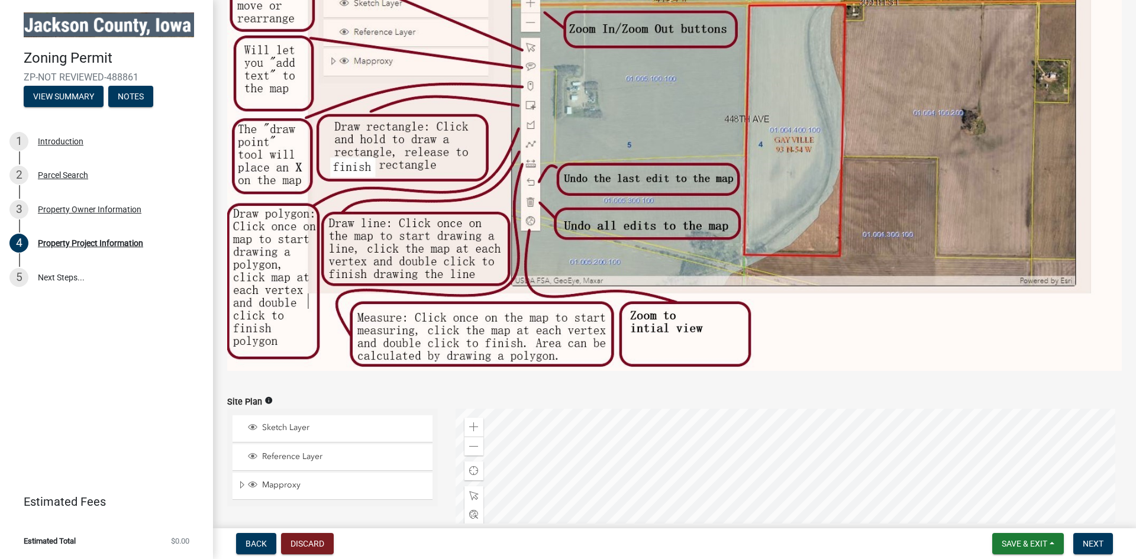
scroll to position [508, 0]
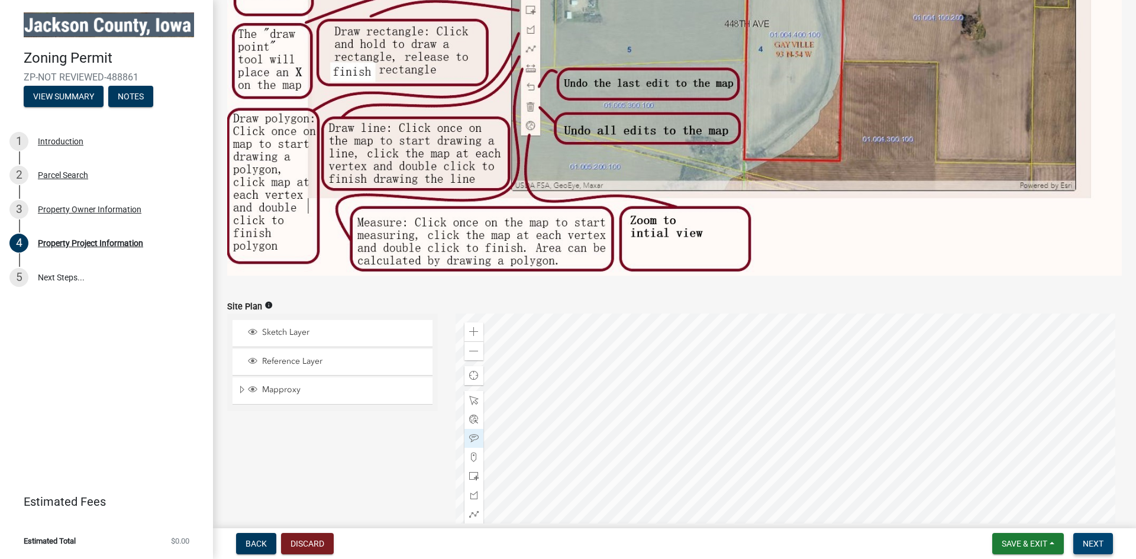
click at [1096, 547] on span "Next" at bounding box center [1093, 543] width 21 height 9
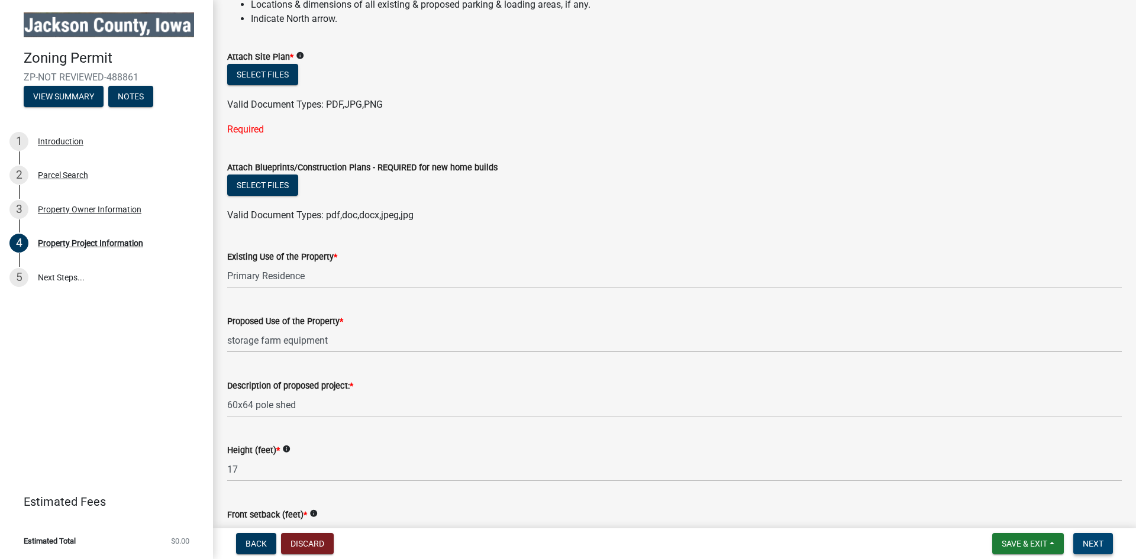
scroll to position [1124, 0]
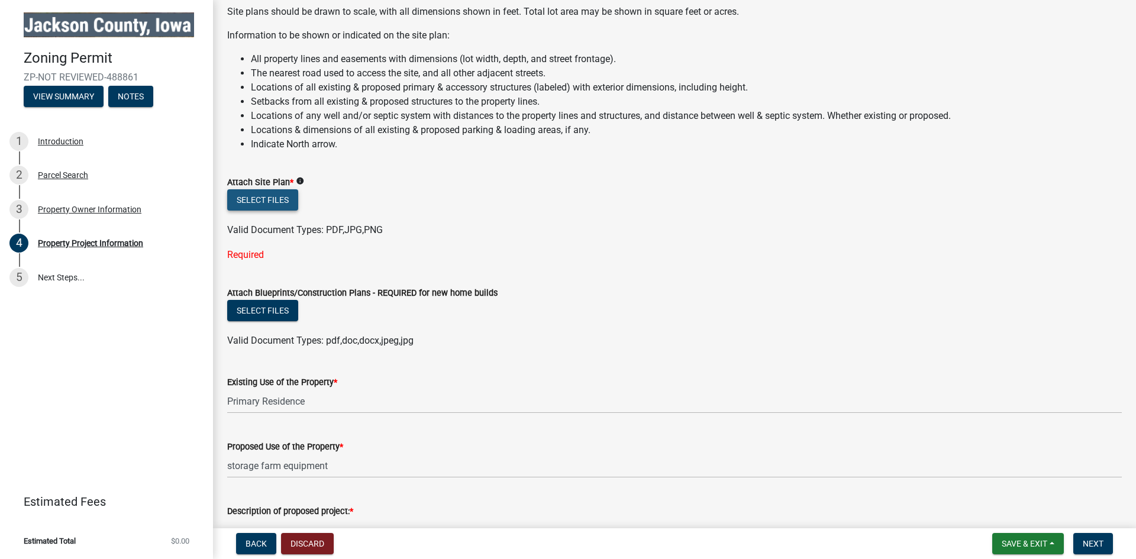
click at [268, 201] on button "Select files" at bounding box center [262, 199] width 71 height 21
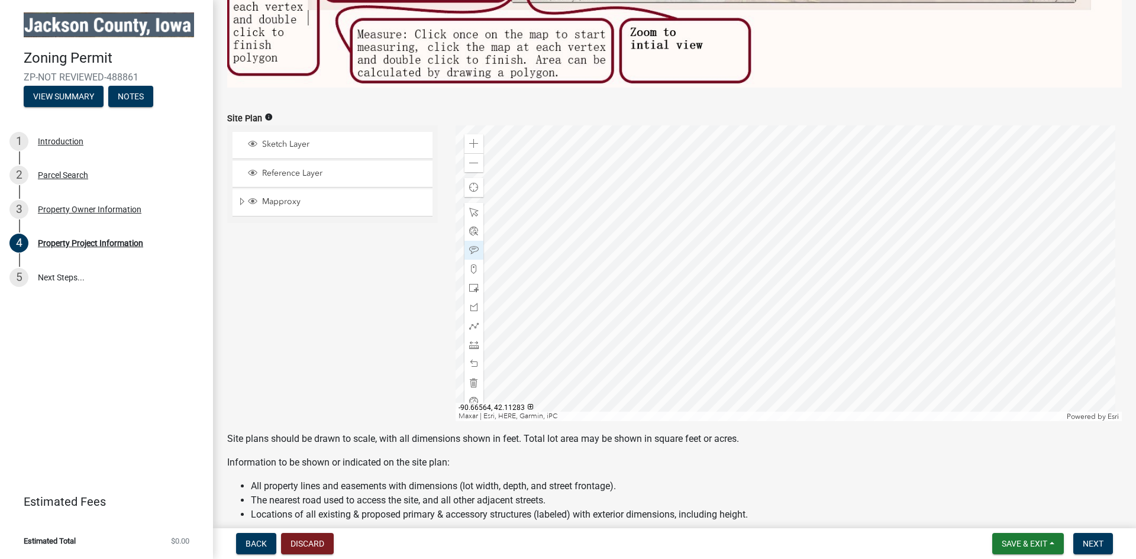
scroll to position [710, 0]
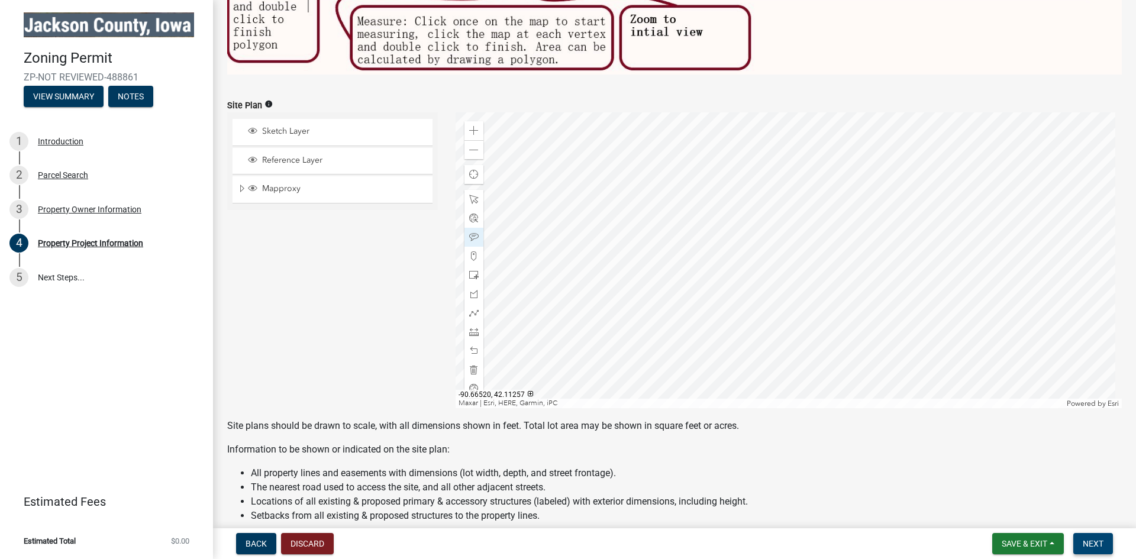
click at [1090, 545] on span "Next" at bounding box center [1093, 543] width 21 height 9
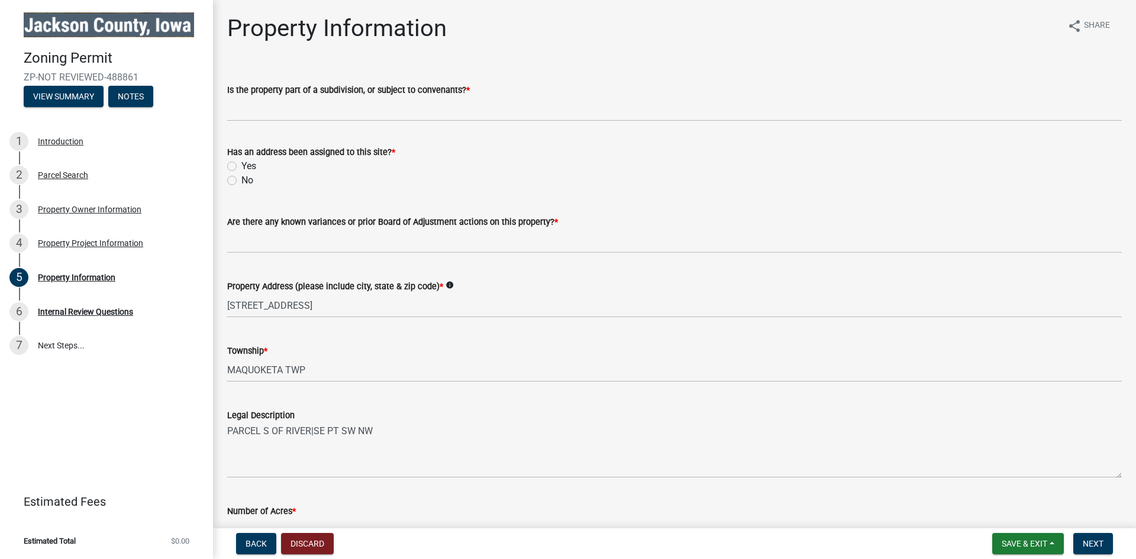
click at [241, 166] on label "Yes" at bounding box center [248, 166] width 15 height 14
click at [241, 166] on input "Yes" at bounding box center [245, 163] width 8 height 8
radio input "true"
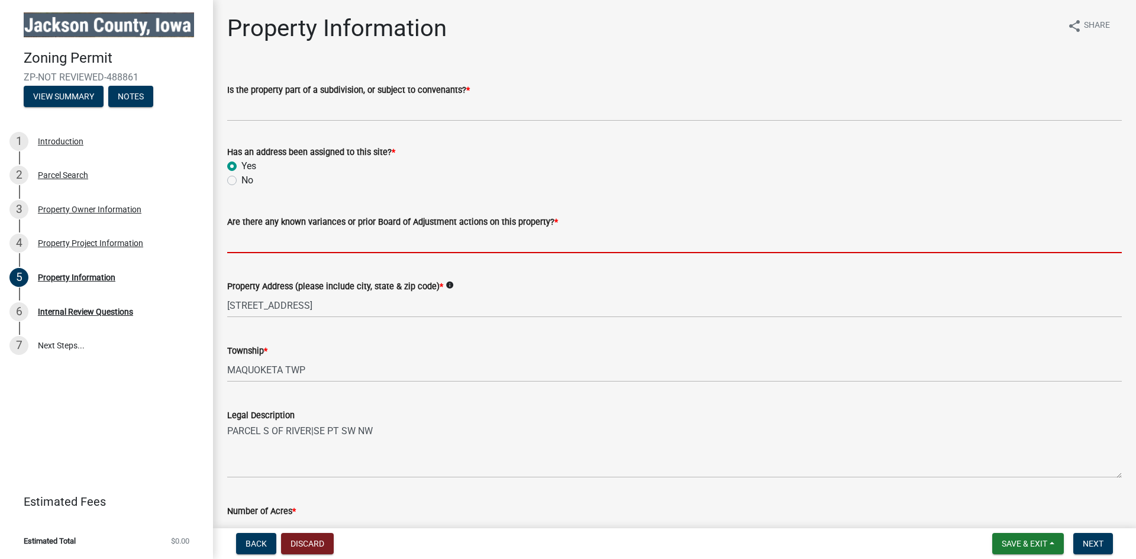
click at [570, 243] on input "Are there any known variances or prior Board of Adjustment actions on this prop…" at bounding box center [674, 241] width 895 height 24
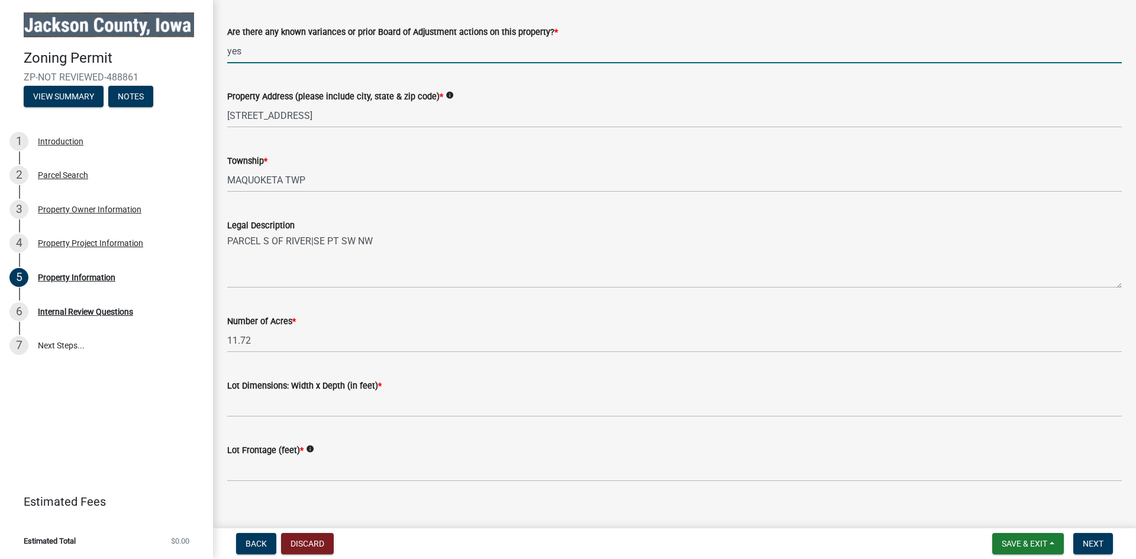
scroll to position [204, 0]
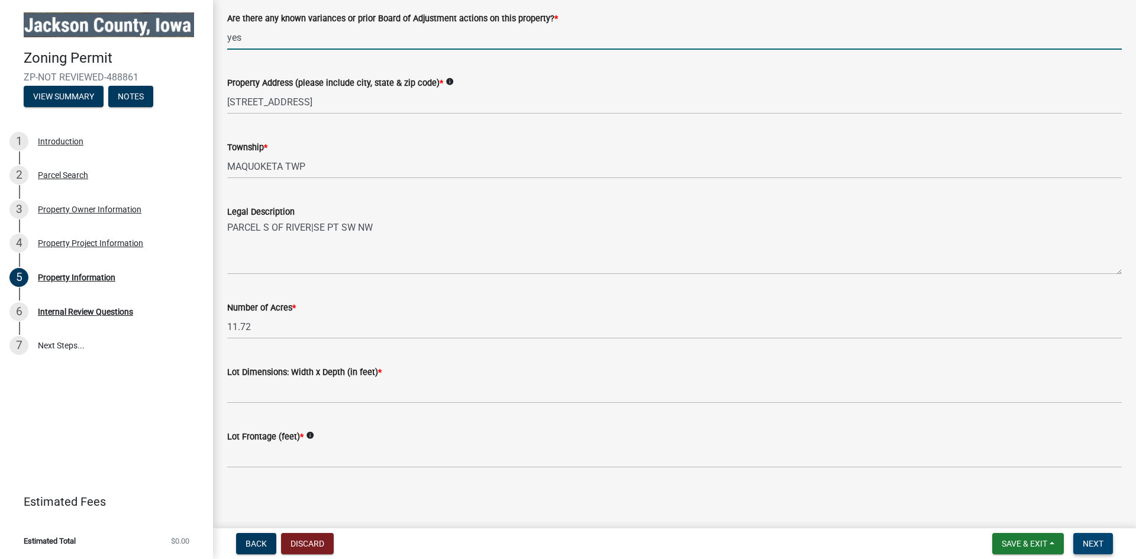
type input "yes"
click at [1089, 543] on span "Next" at bounding box center [1093, 543] width 21 height 9
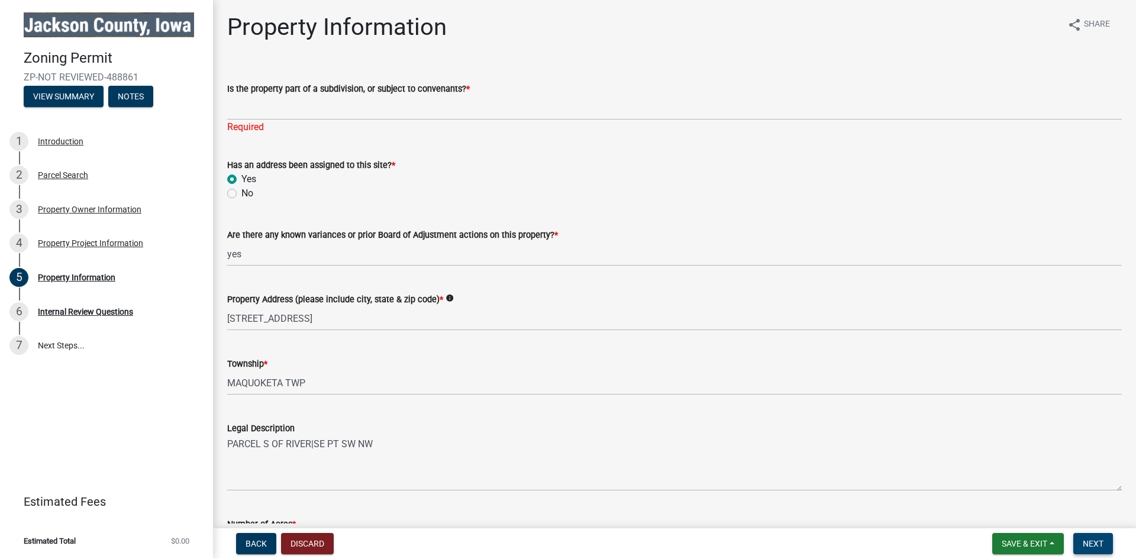
scroll to position [0, 0]
click at [105, 245] on div "Property Project Information" at bounding box center [90, 243] width 105 height 8
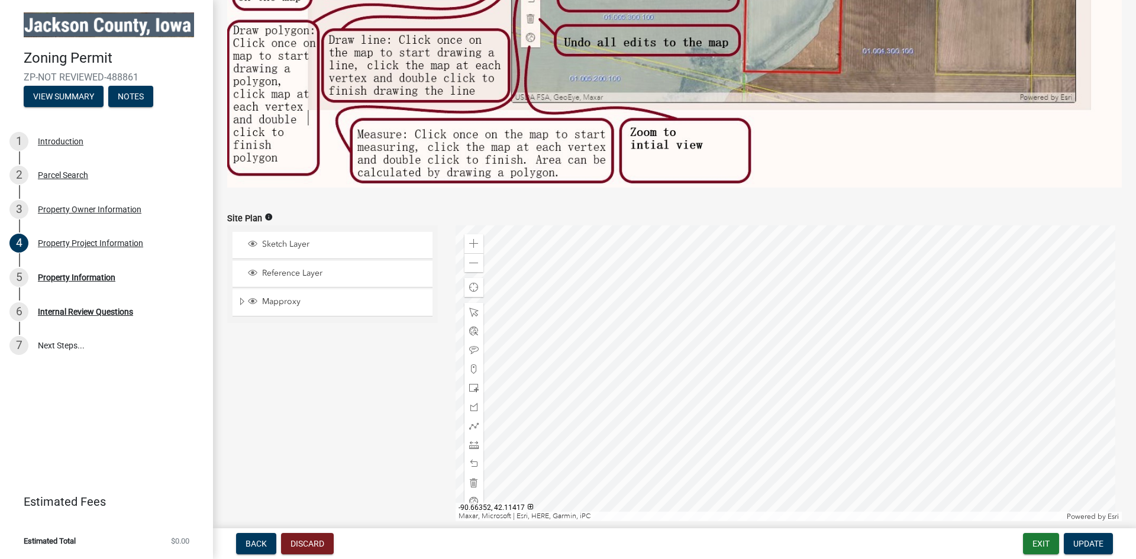
scroll to position [592, 0]
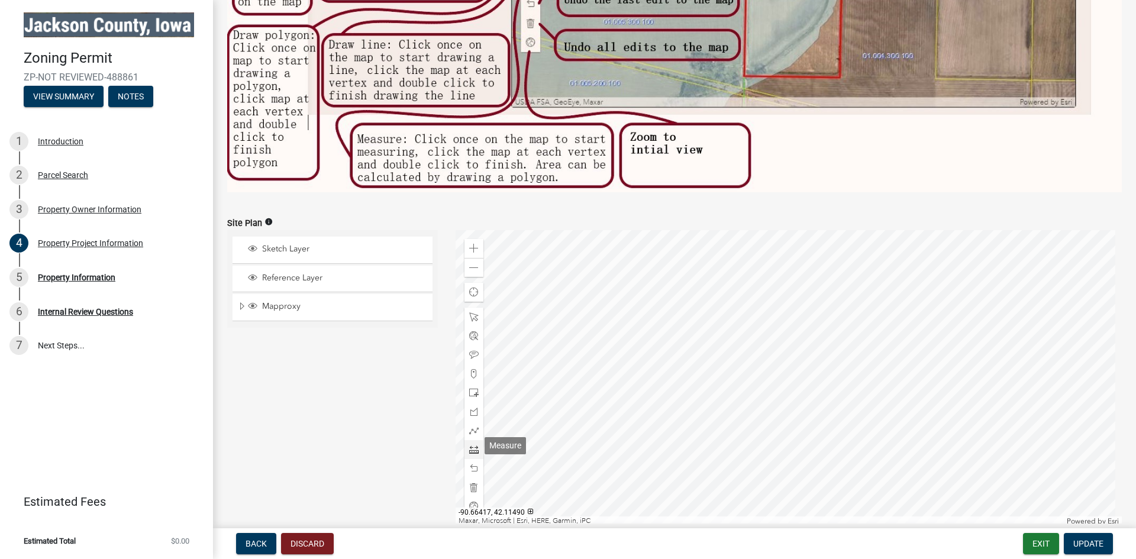
click at [476, 445] on span at bounding box center [473, 449] width 9 height 9
click at [647, 339] on div at bounding box center [789, 378] width 667 height 296
click at [475, 464] on span at bounding box center [473, 468] width 9 height 9
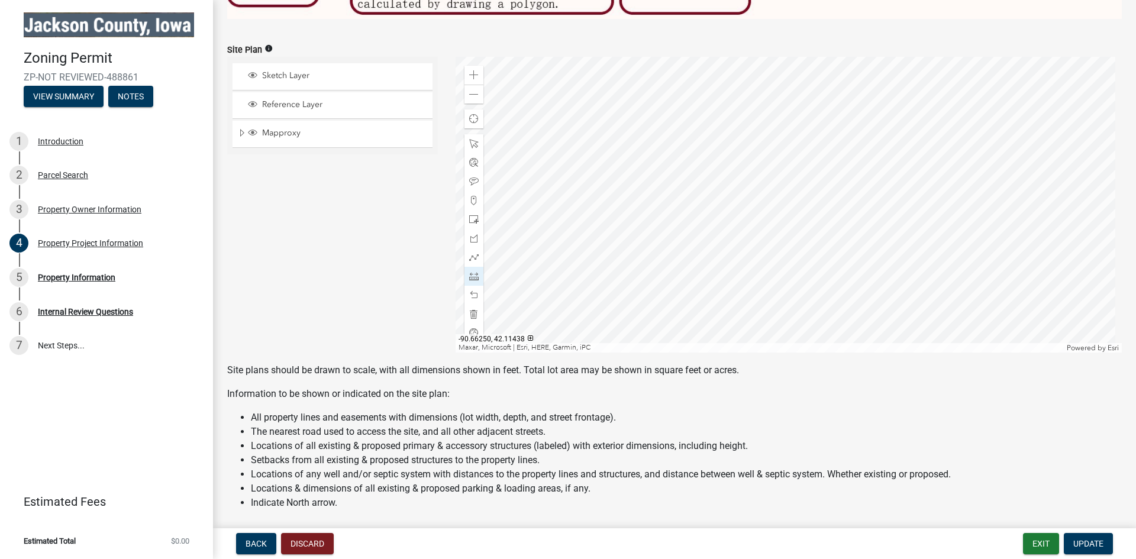
scroll to position [769, 0]
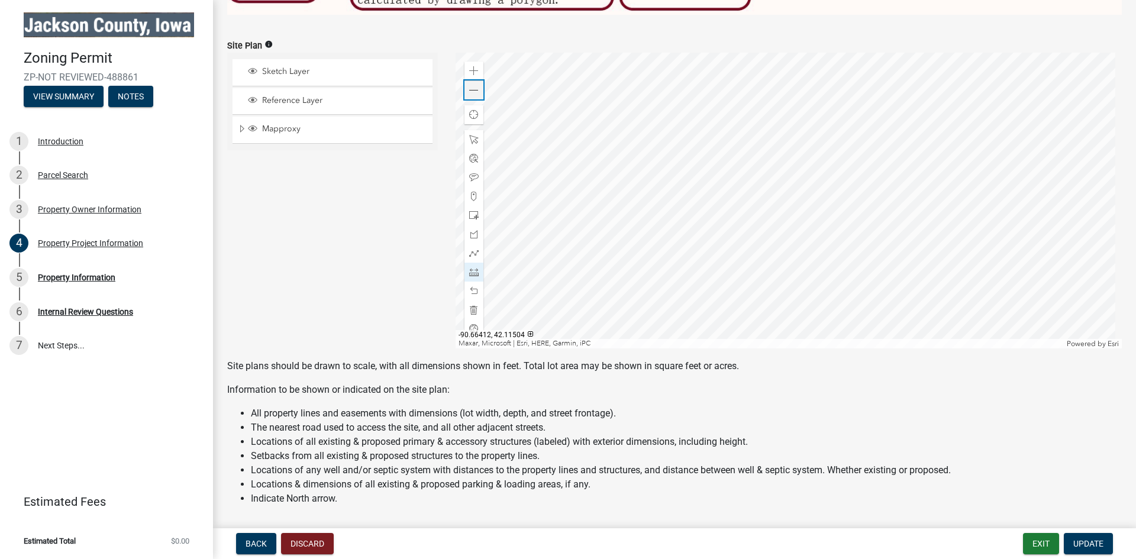
click at [472, 88] on span at bounding box center [473, 90] width 9 height 9
click at [779, 156] on div at bounding box center [789, 201] width 667 height 296
click at [781, 256] on div at bounding box center [789, 201] width 667 height 296
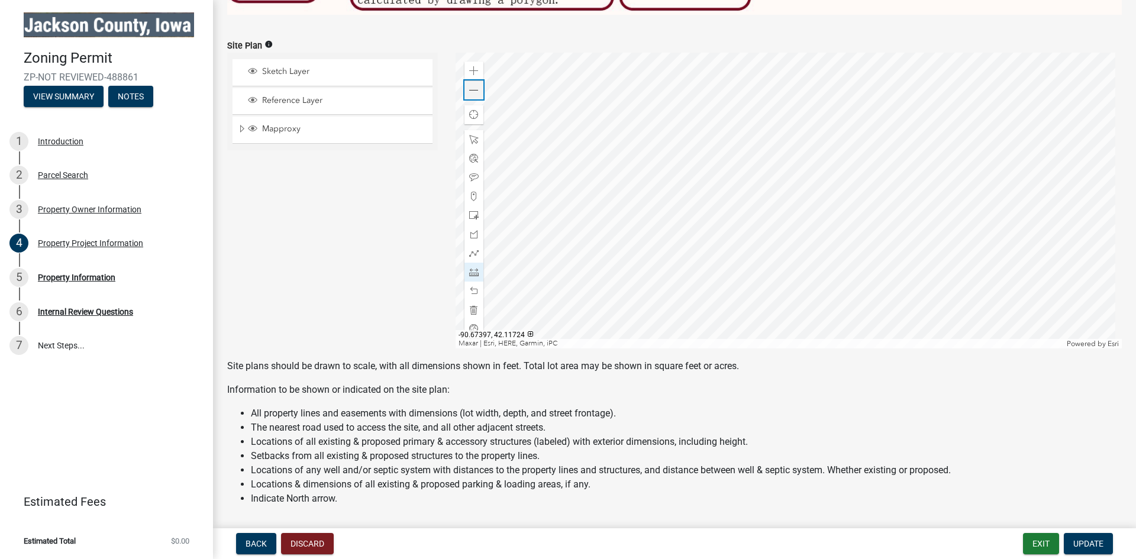
click at [469, 86] on span at bounding box center [473, 90] width 9 height 9
click at [471, 67] on span at bounding box center [473, 70] width 9 height 9
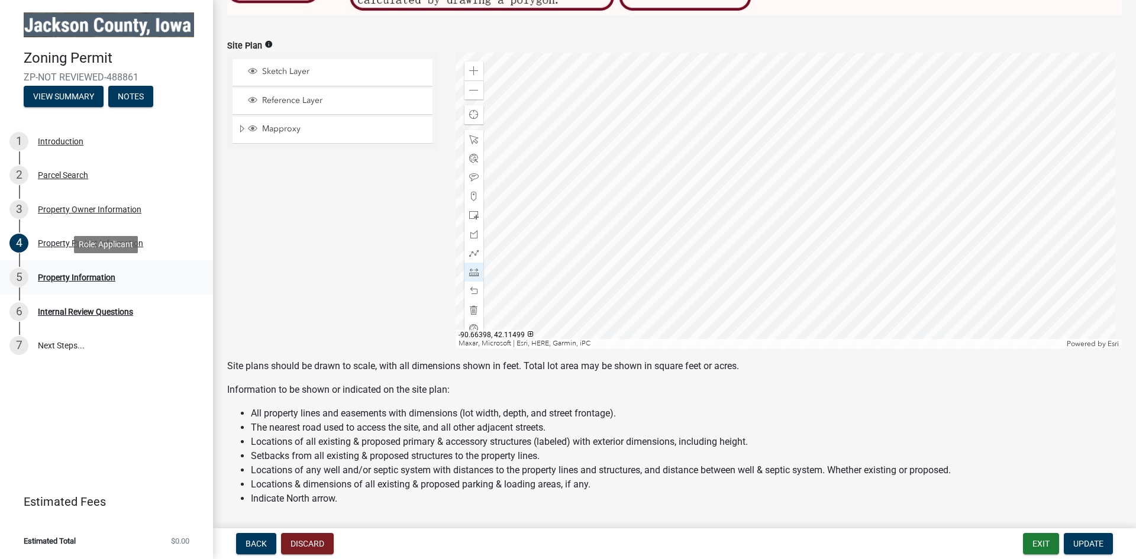
click at [64, 281] on div "Property Information" at bounding box center [77, 277] width 78 height 8
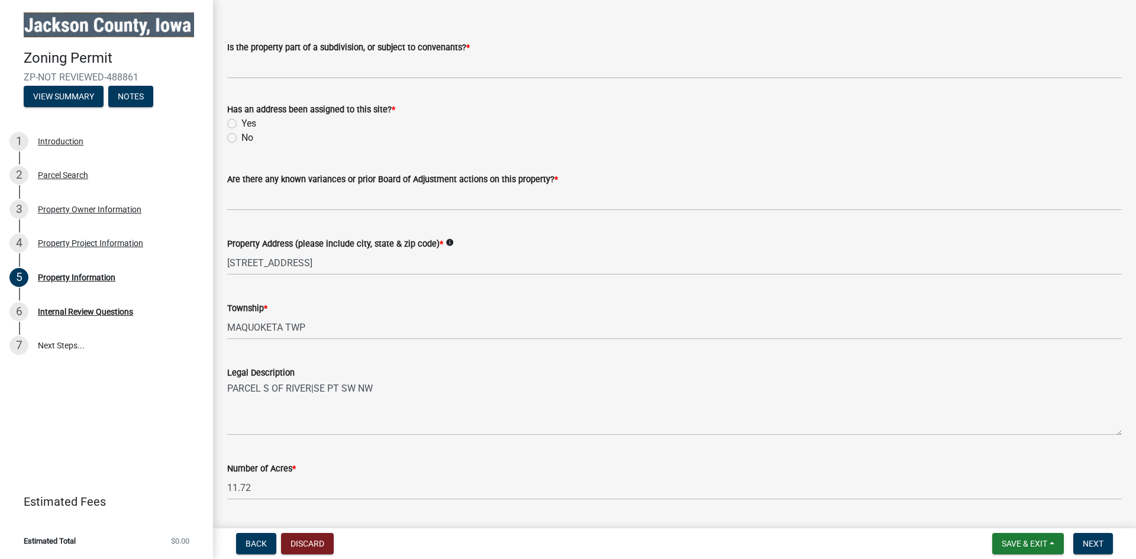
scroll to position [204, 0]
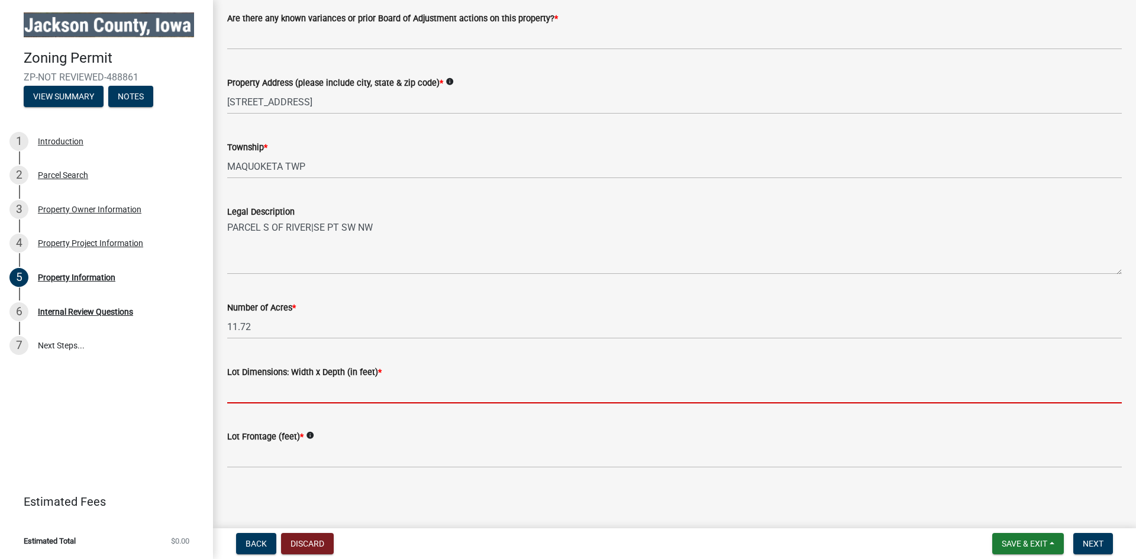
click at [243, 399] on input "Lot Dimensions: Width x Depth (in feet) *" at bounding box center [674, 391] width 895 height 24
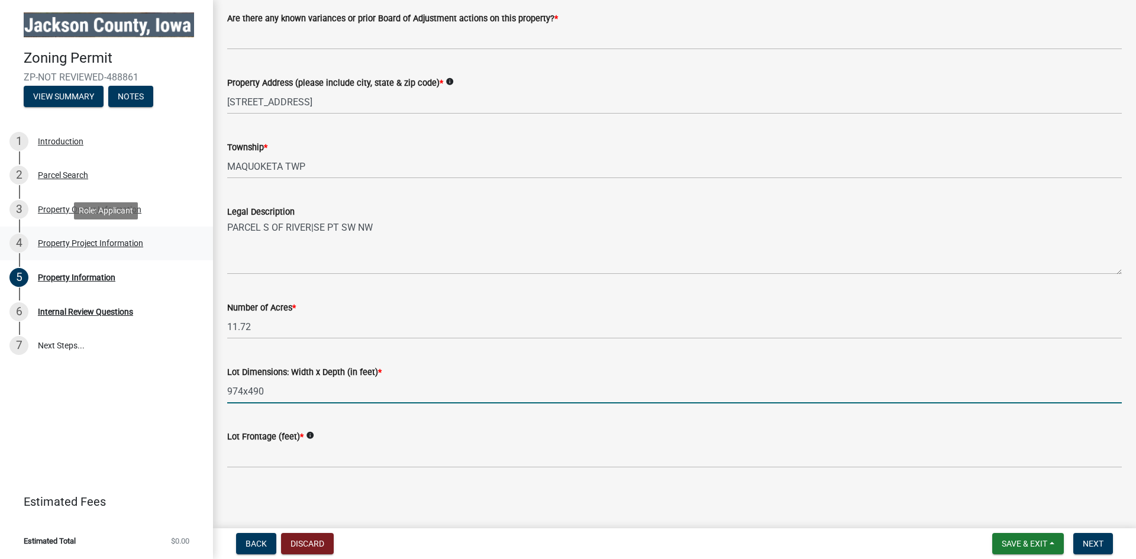
type input "974x490"
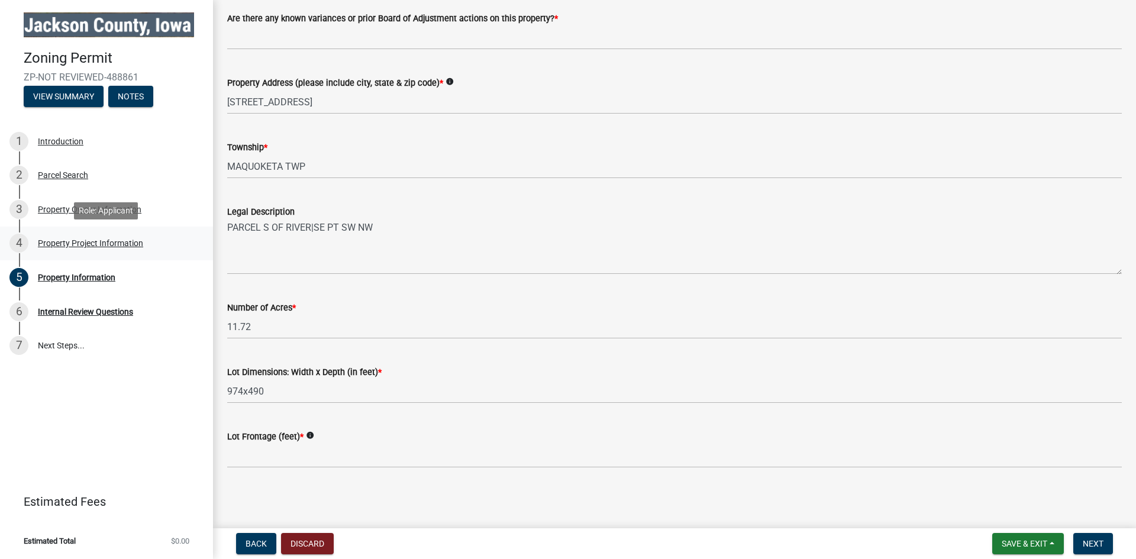
click at [73, 240] on div "Property Project Information" at bounding box center [90, 243] width 105 height 8
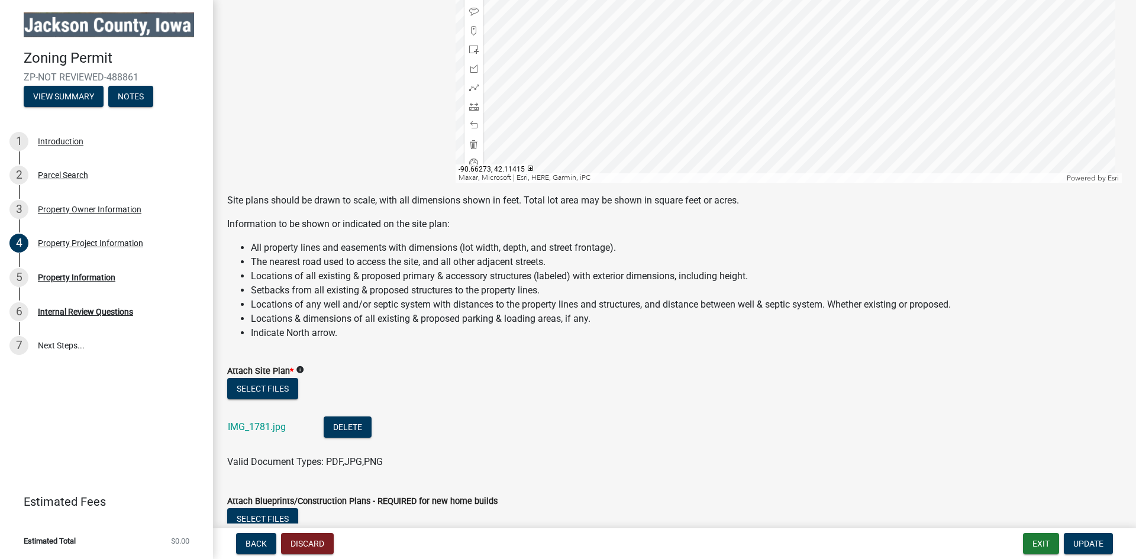
scroll to position [829, 0]
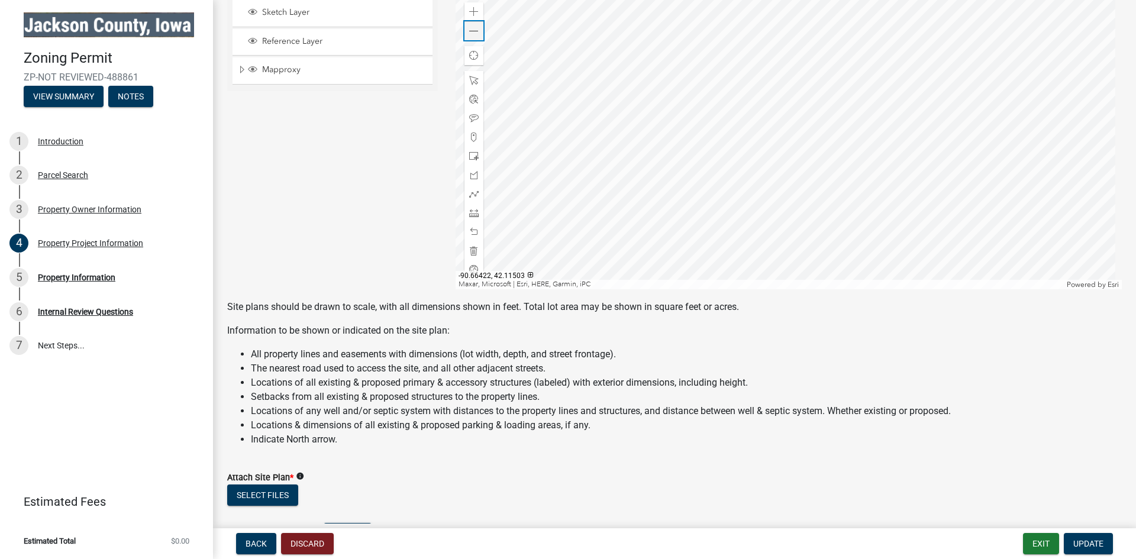
click at [470, 27] on span at bounding box center [473, 31] width 9 height 9
click at [473, 27] on span at bounding box center [473, 31] width 9 height 9
click at [842, 253] on div at bounding box center [789, 141] width 667 height 296
click at [473, 208] on span at bounding box center [473, 212] width 9 height 9
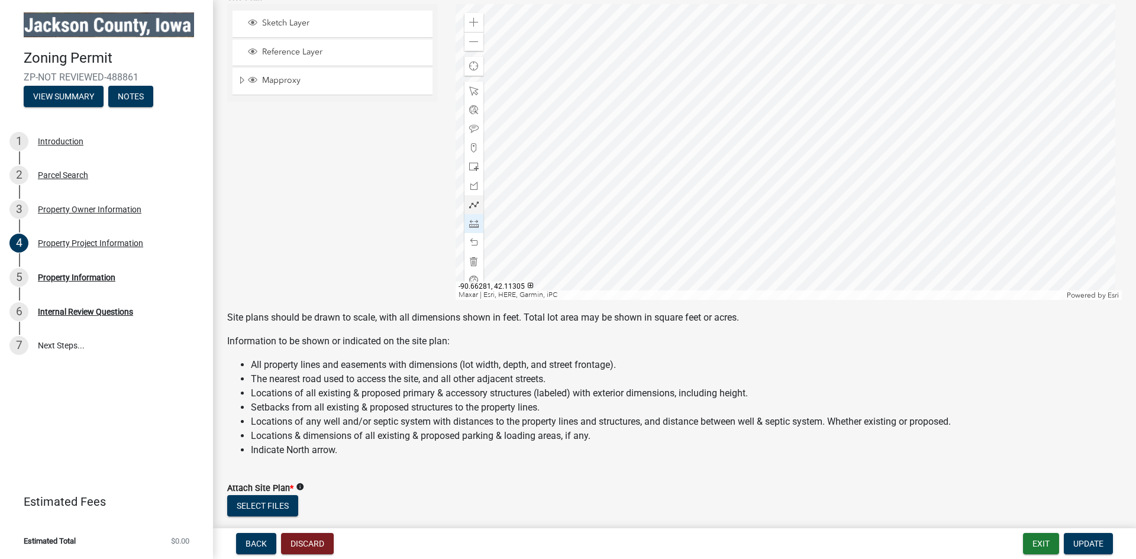
click at [765, 265] on div at bounding box center [789, 152] width 667 height 296
click at [82, 275] on div "Property Information" at bounding box center [77, 277] width 78 height 8
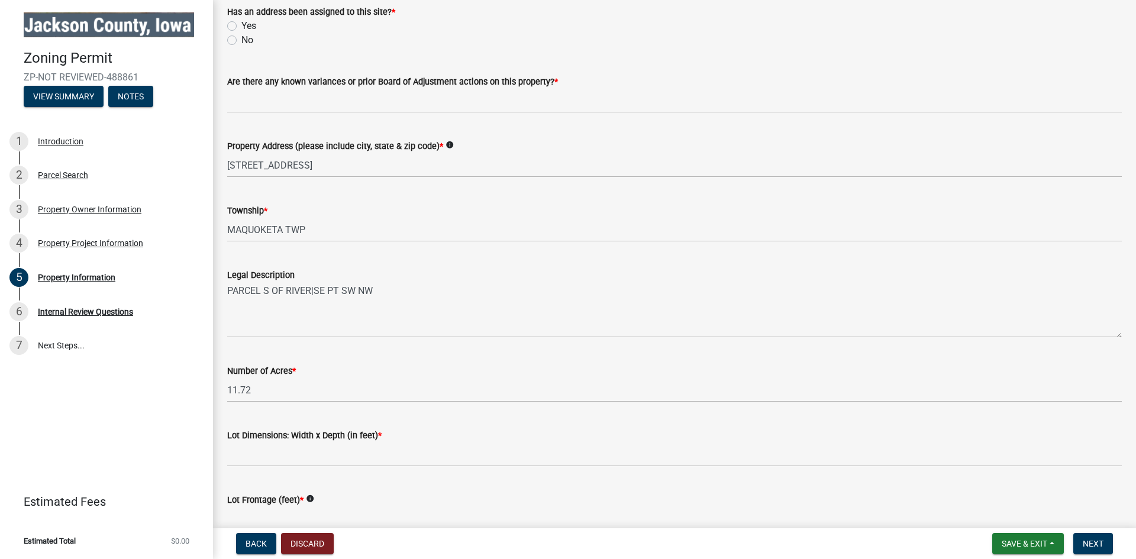
scroll to position [204, 0]
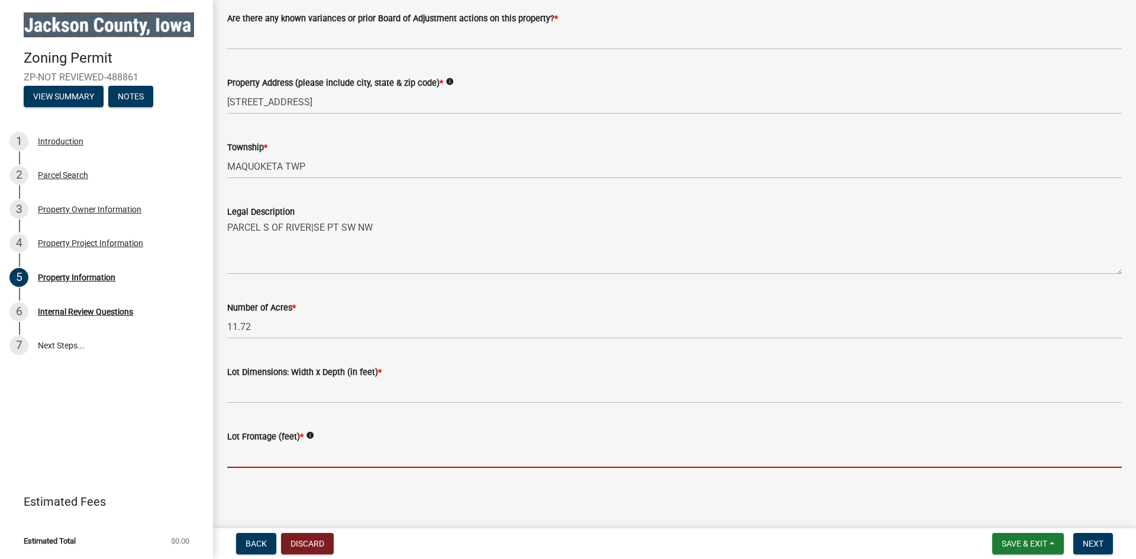
click at [276, 457] on input "Lot Frontage (feet) *" at bounding box center [674, 456] width 895 height 24
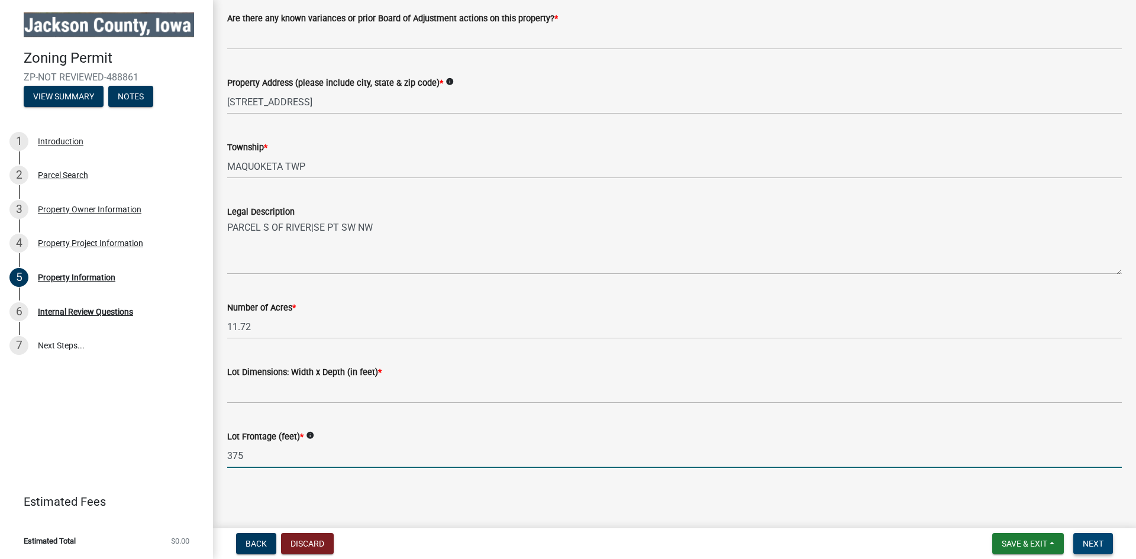
type input "375"
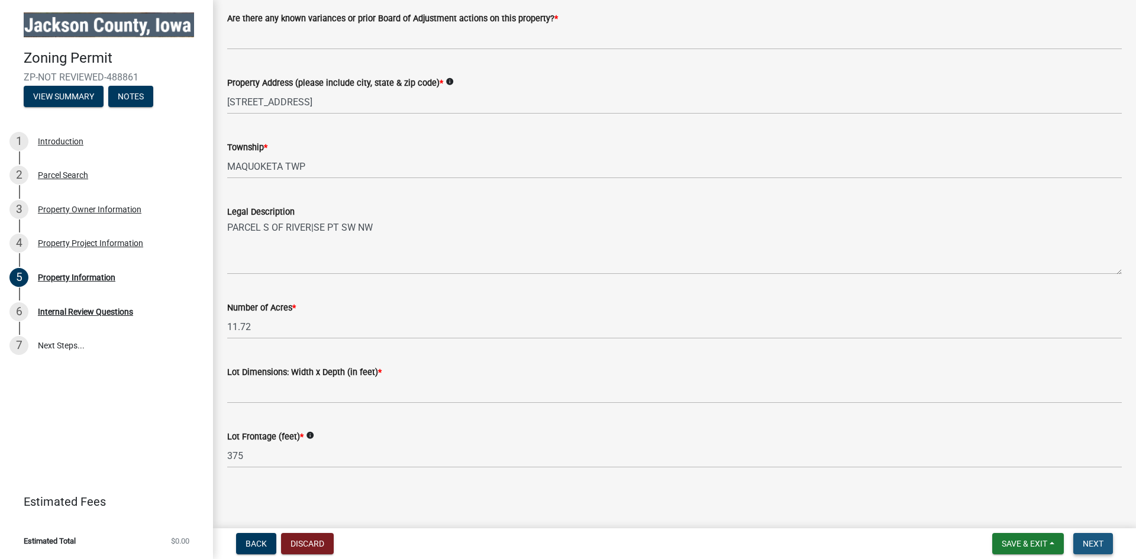
click at [1081, 542] on button "Next" at bounding box center [1094, 543] width 40 height 21
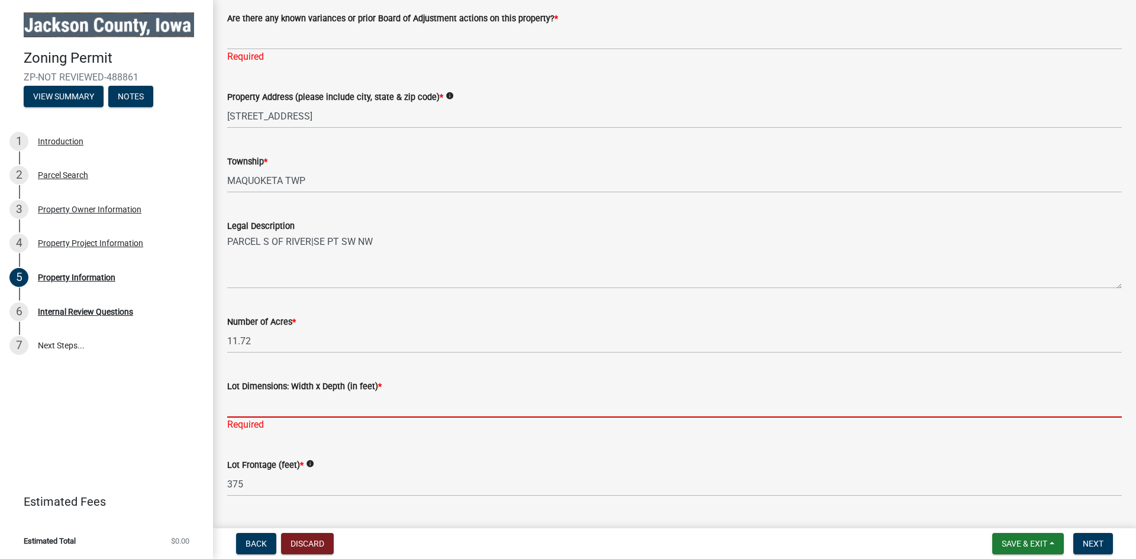
click at [268, 407] on input "Lot Dimensions: Width x Depth (in feet) *" at bounding box center [674, 406] width 895 height 24
type input "974x490"
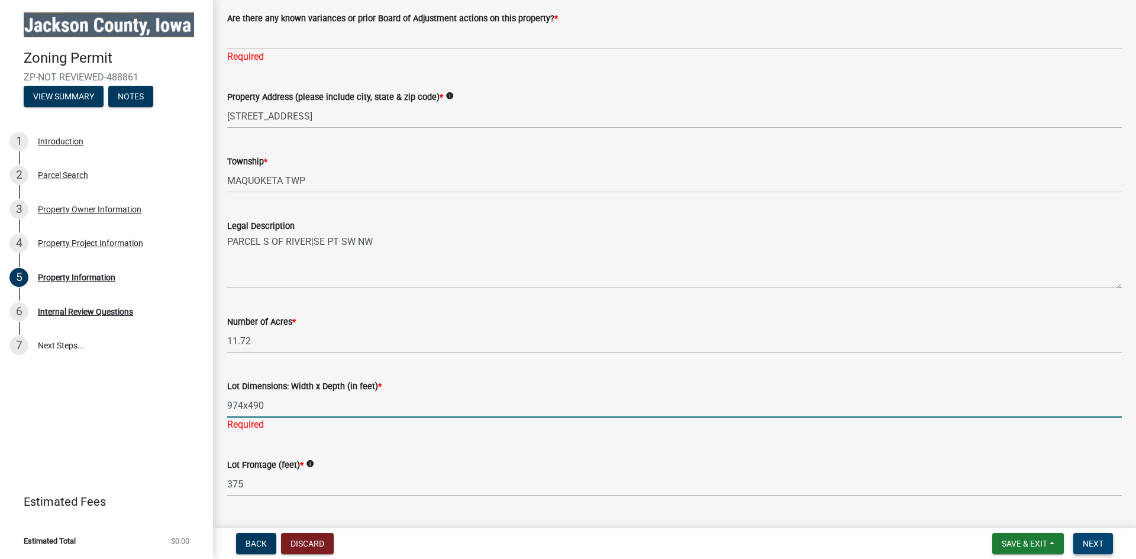
click at [1086, 540] on span "Next" at bounding box center [1093, 543] width 21 height 9
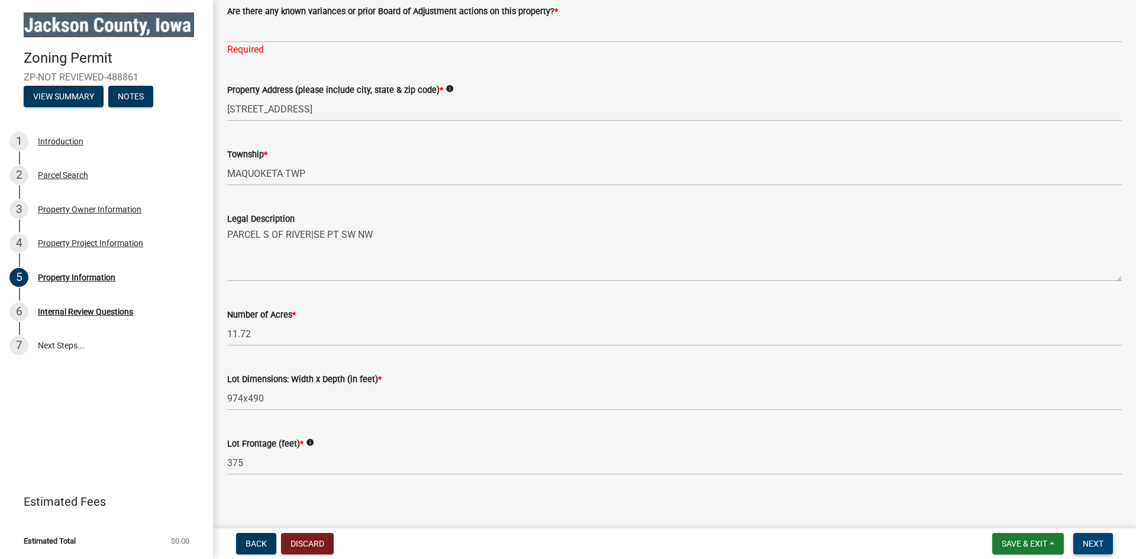
scroll to position [256, 0]
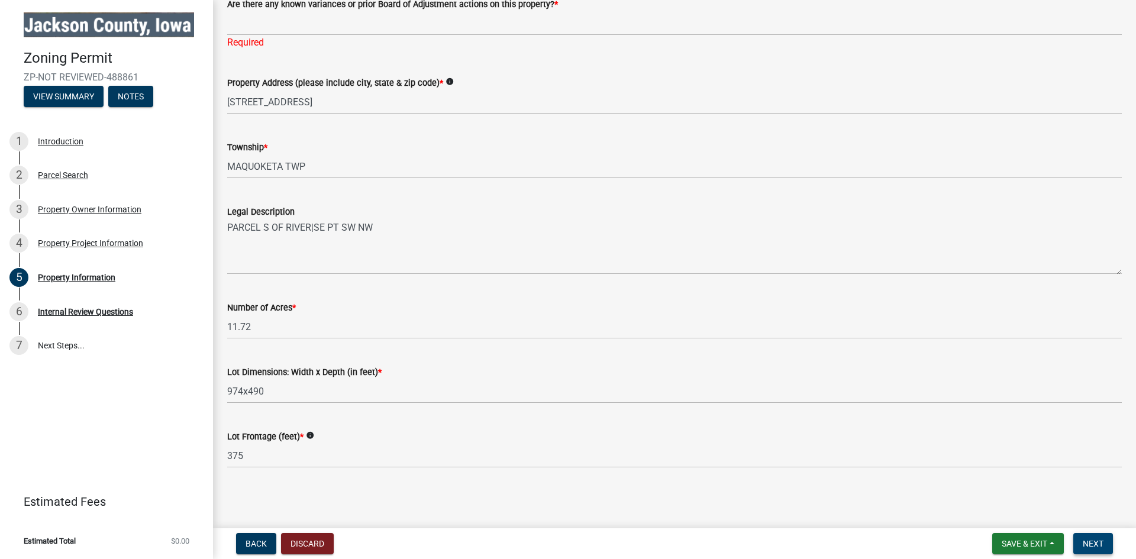
click at [1092, 544] on span "Next" at bounding box center [1093, 543] width 21 height 9
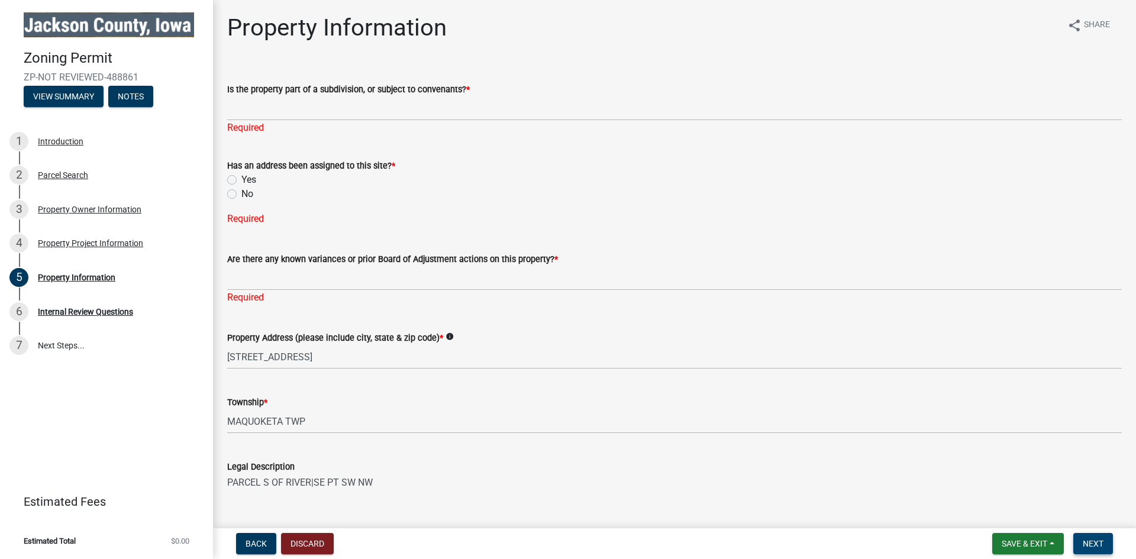
scroll to position [0, 0]
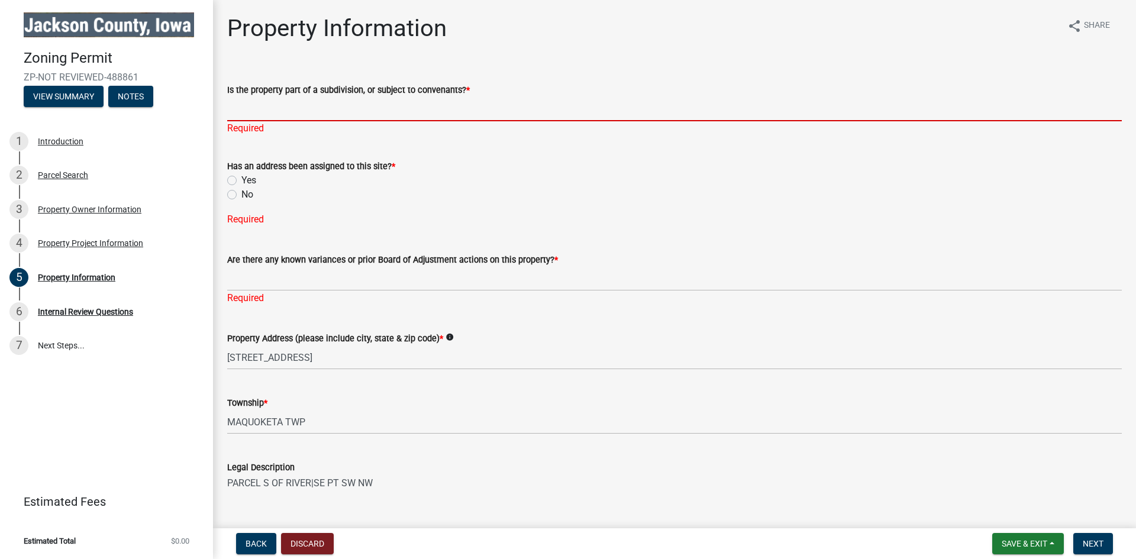
click at [323, 117] on input "Is the property part of a subdivision, or subject to convenants? *" at bounding box center [674, 109] width 895 height 24
type input "NO"
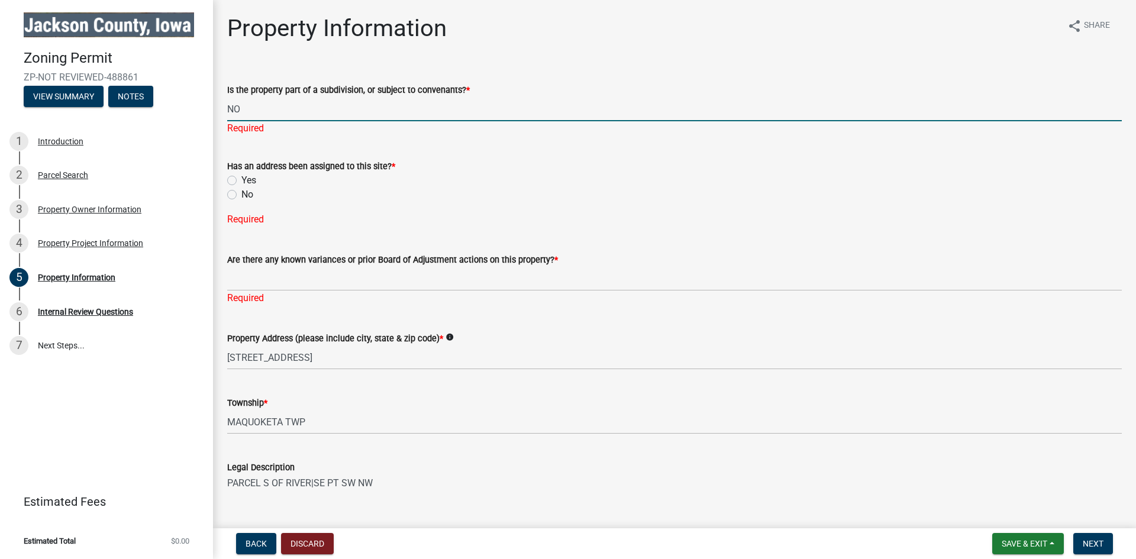
click at [231, 179] on div "Has an address been assigned to this site? * Yes No" at bounding box center [674, 180] width 895 height 43
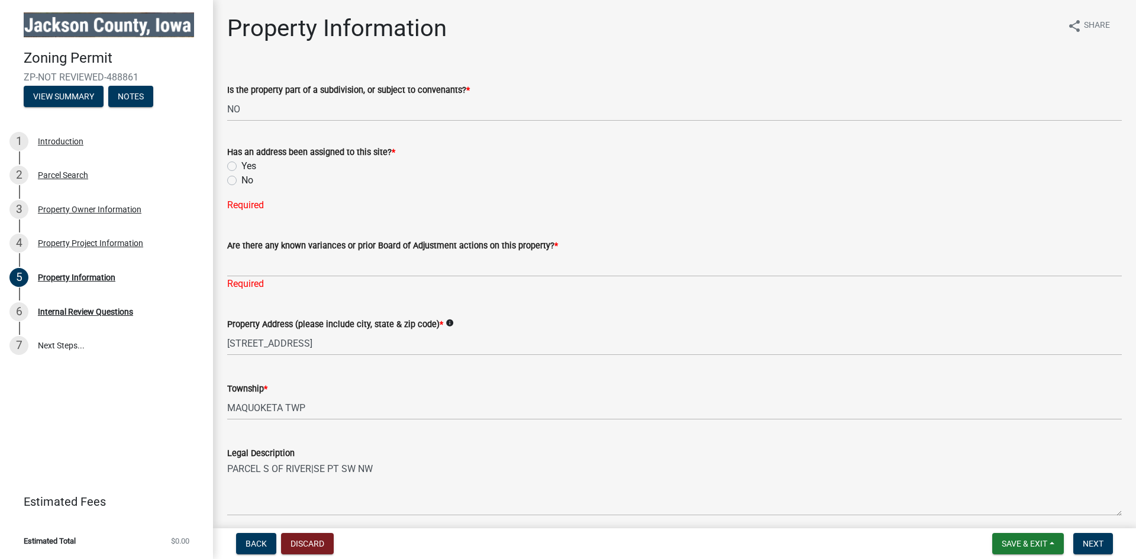
click at [241, 166] on label "Yes" at bounding box center [248, 166] width 15 height 14
click at [241, 166] on input "Yes" at bounding box center [245, 163] width 8 height 8
radio input "true"
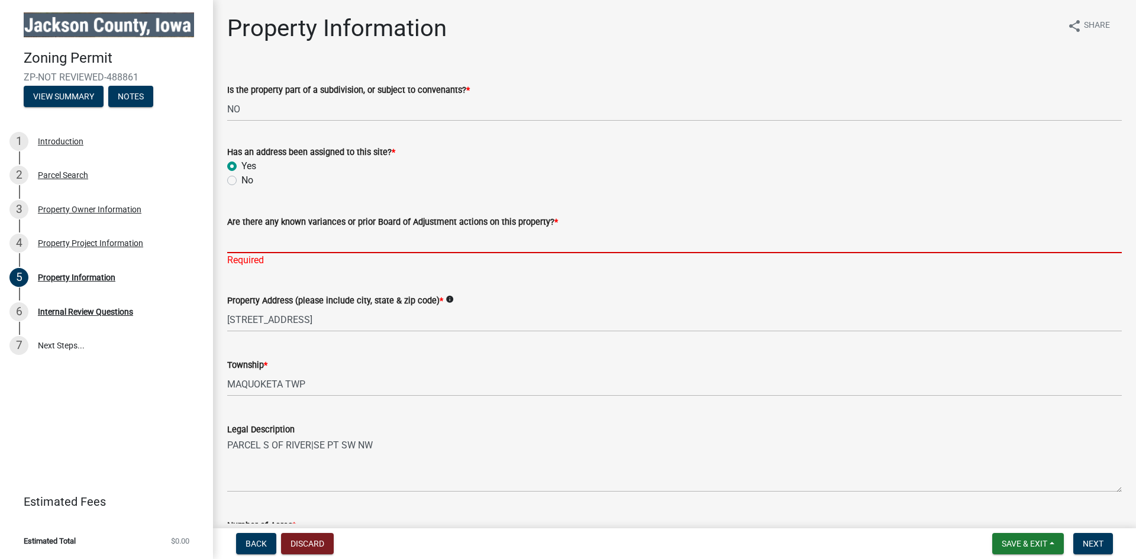
click at [285, 247] on input "Are there any known variances or prior Board of Adjustment actions on this prop…" at bounding box center [674, 241] width 895 height 24
type input "yes"
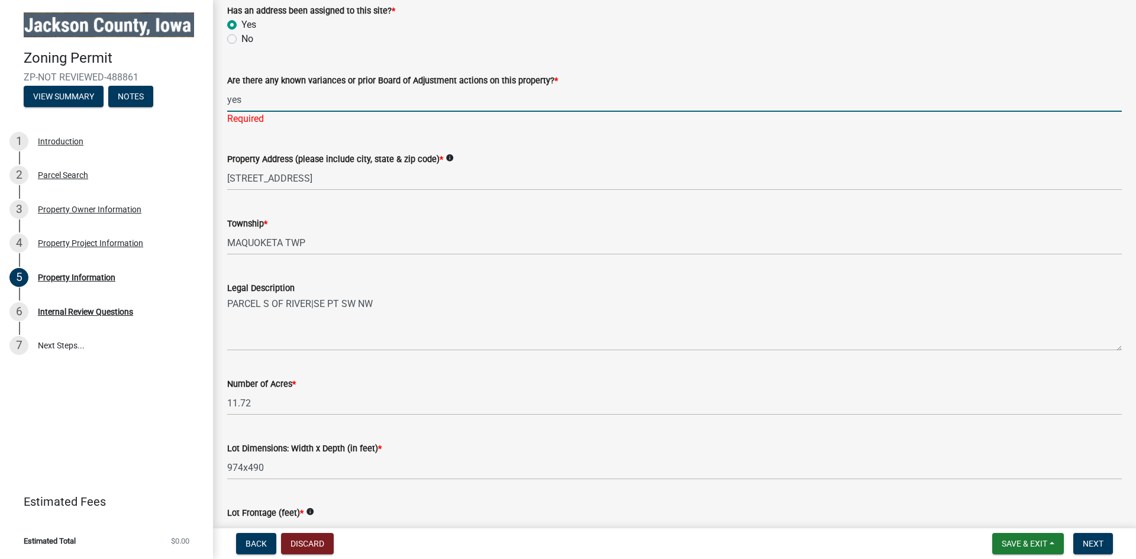
scroll to position [218, 0]
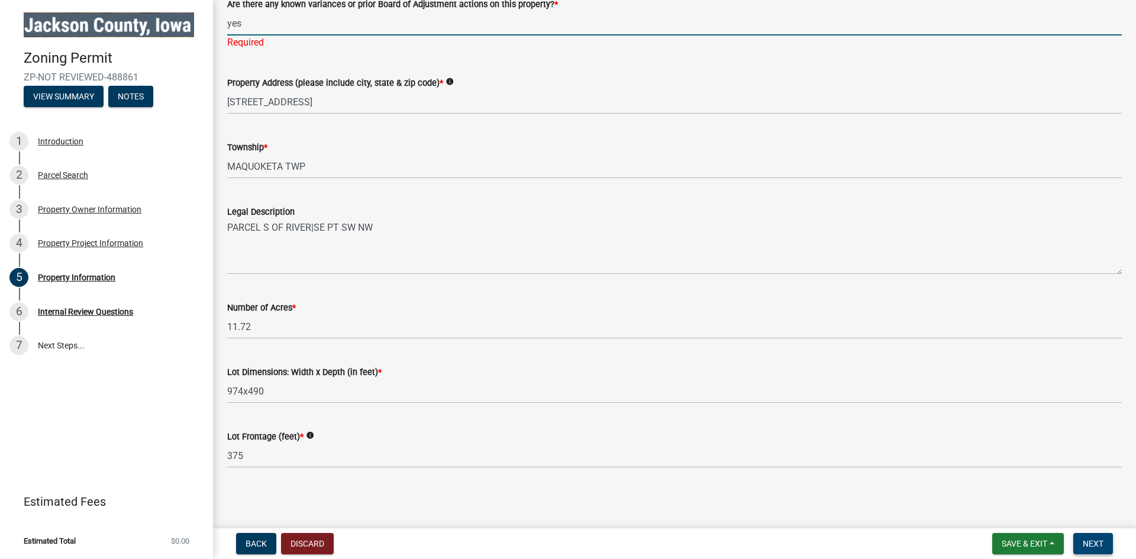
click at [1091, 547] on span "Next" at bounding box center [1093, 543] width 21 height 9
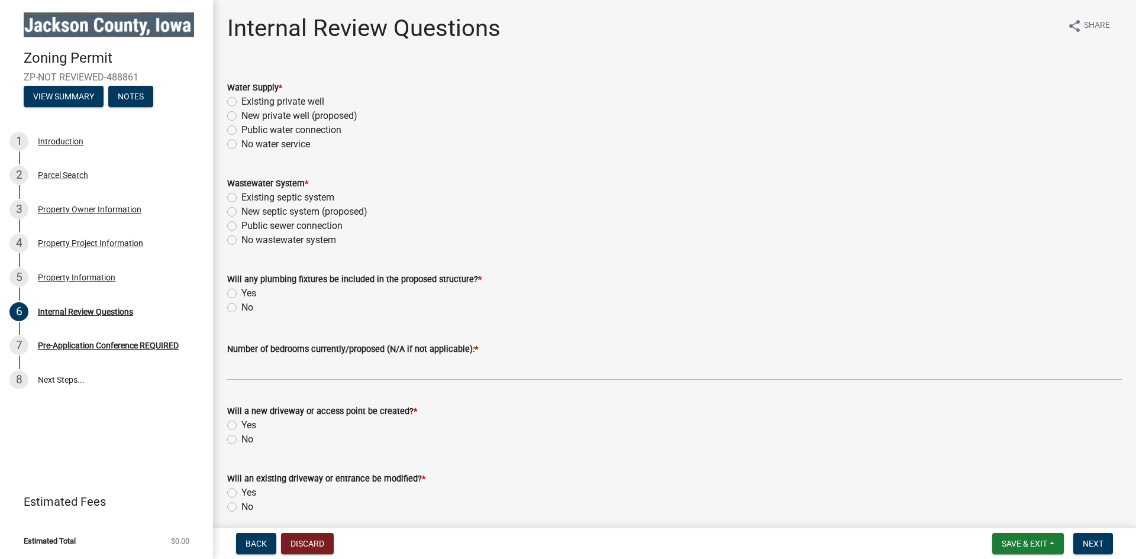
click at [241, 146] on label "No water service" at bounding box center [275, 144] width 69 height 14
click at [241, 145] on input "No water service" at bounding box center [245, 141] width 8 height 8
radio input "true"
click at [237, 240] on div "No wastewater system" at bounding box center [674, 240] width 895 height 14
click at [241, 238] on label "No wastewater system" at bounding box center [288, 240] width 95 height 14
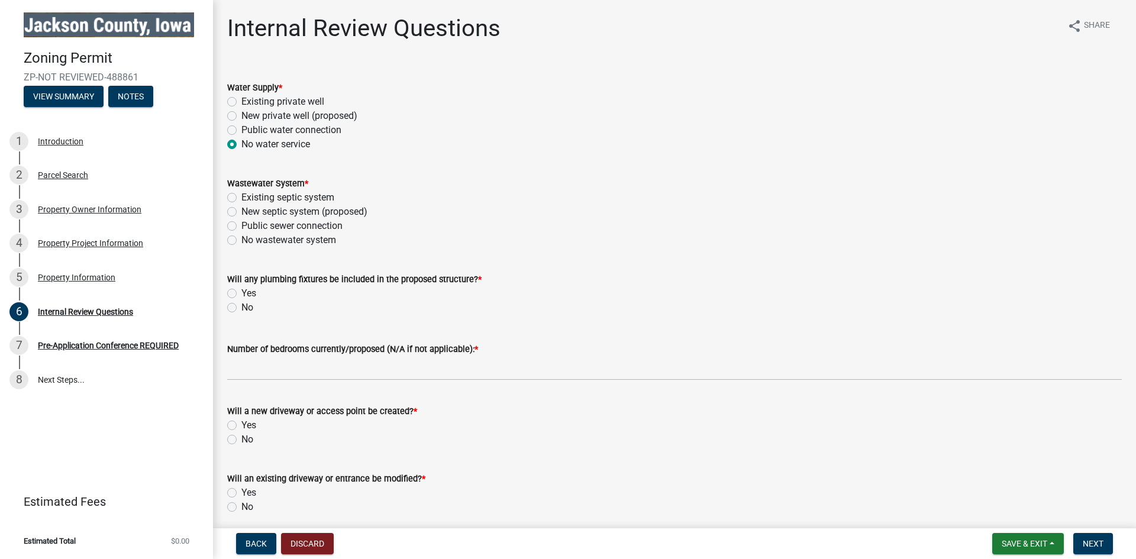
click at [241, 238] on input "No wastewater system" at bounding box center [245, 237] width 8 height 8
radio input "true"
click at [241, 308] on label "No" at bounding box center [247, 308] width 12 height 14
click at [241, 308] on input "No" at bounding box center [245, 305] width 8 height 8
radio input "true"
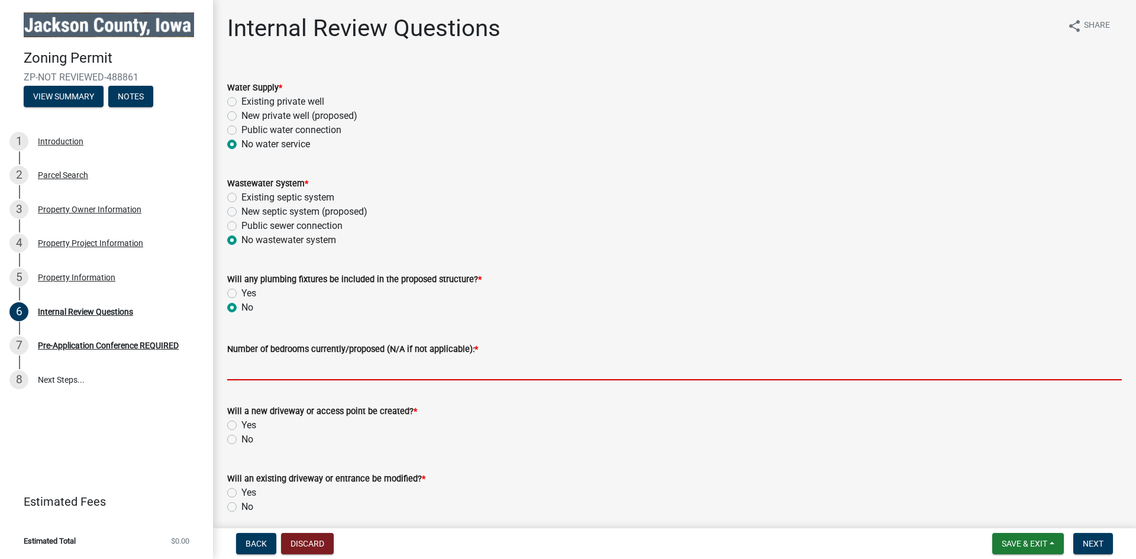
click at [415, 373] on input "Number of bedrooms currently/proposed (N/A if not applicable): *" at bounding box center [674, 368] width 895 height 24
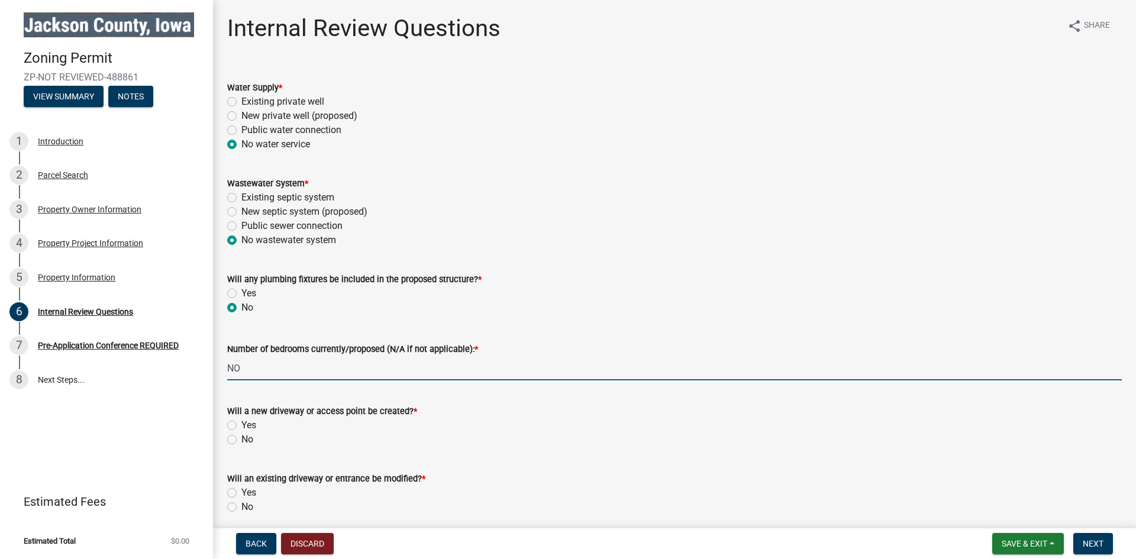
type input "NO"
click at [241, 440] on label "No" at bounding box center [247, 440] width 12 height 14
click at [241, 440] on input "No" at bounding box center [245, 437] width 8 height 8
radio input "true"
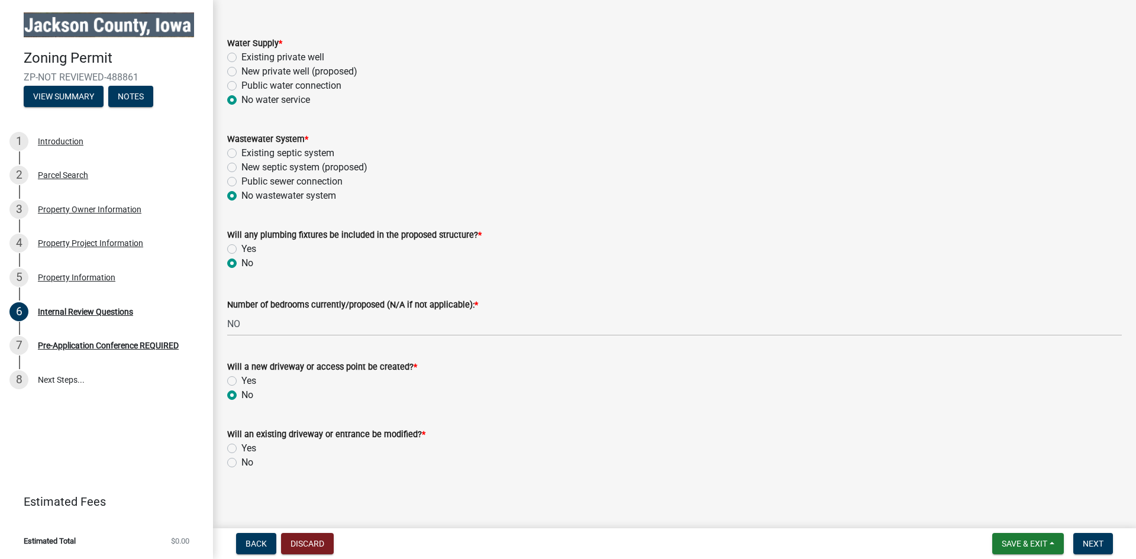
scroll to position [47, 0]
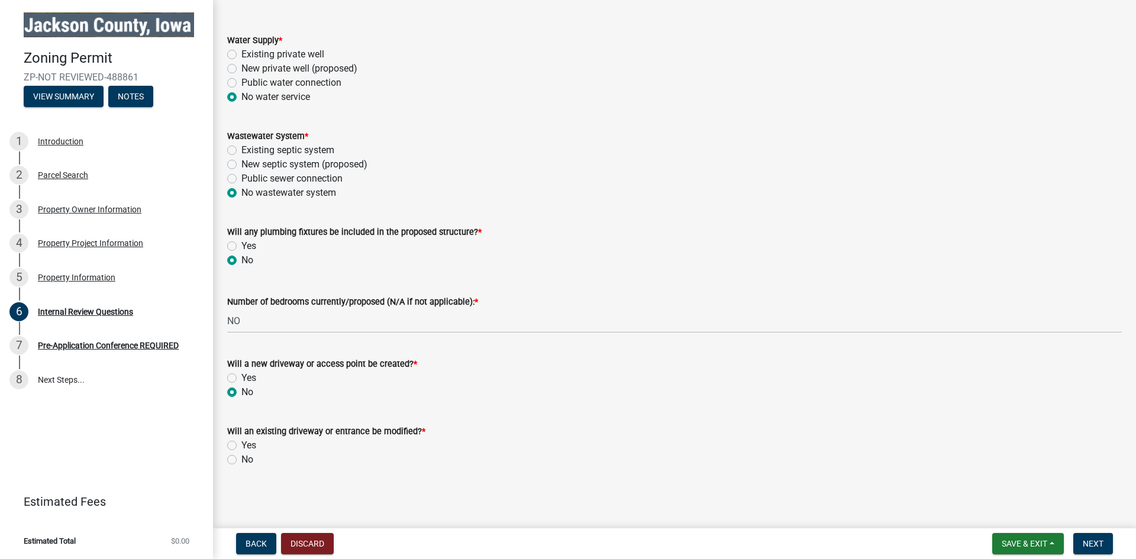
click at [241, 460] on label "No" at bounding box center [247, 460] width 12 height 14
click at [241, 460] on input "No" at bounding box center [245, 457] width 8 height 8
radio input "true"
click at [1102, 542] on span "Next" at bounding box center [1093, 543] width 21 height 9
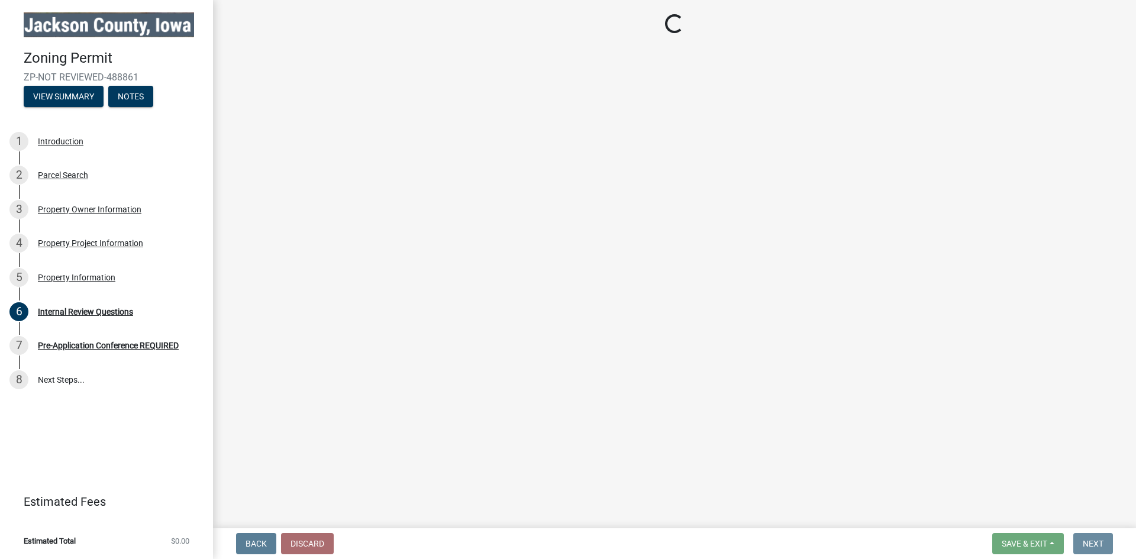
scroll to position [0, 0]
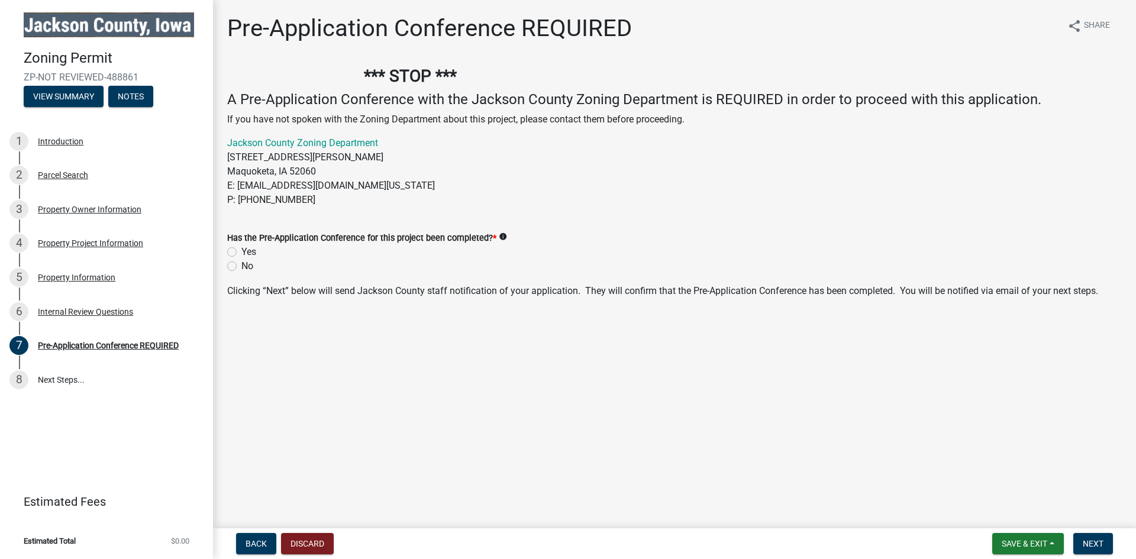
click at [241, 252] on label "Yes" at bounding box center [248, 252] width 15 height 14
click at [241, 252] on input "Yes" at bounding box center [245, 249] width 8 height 8
radio input "true"
click at [1097, 542] on span "Next" at bounding box center [1093, 543] width 21 height 9
